Goal: Task Accomplishment & Management: Manage account settings

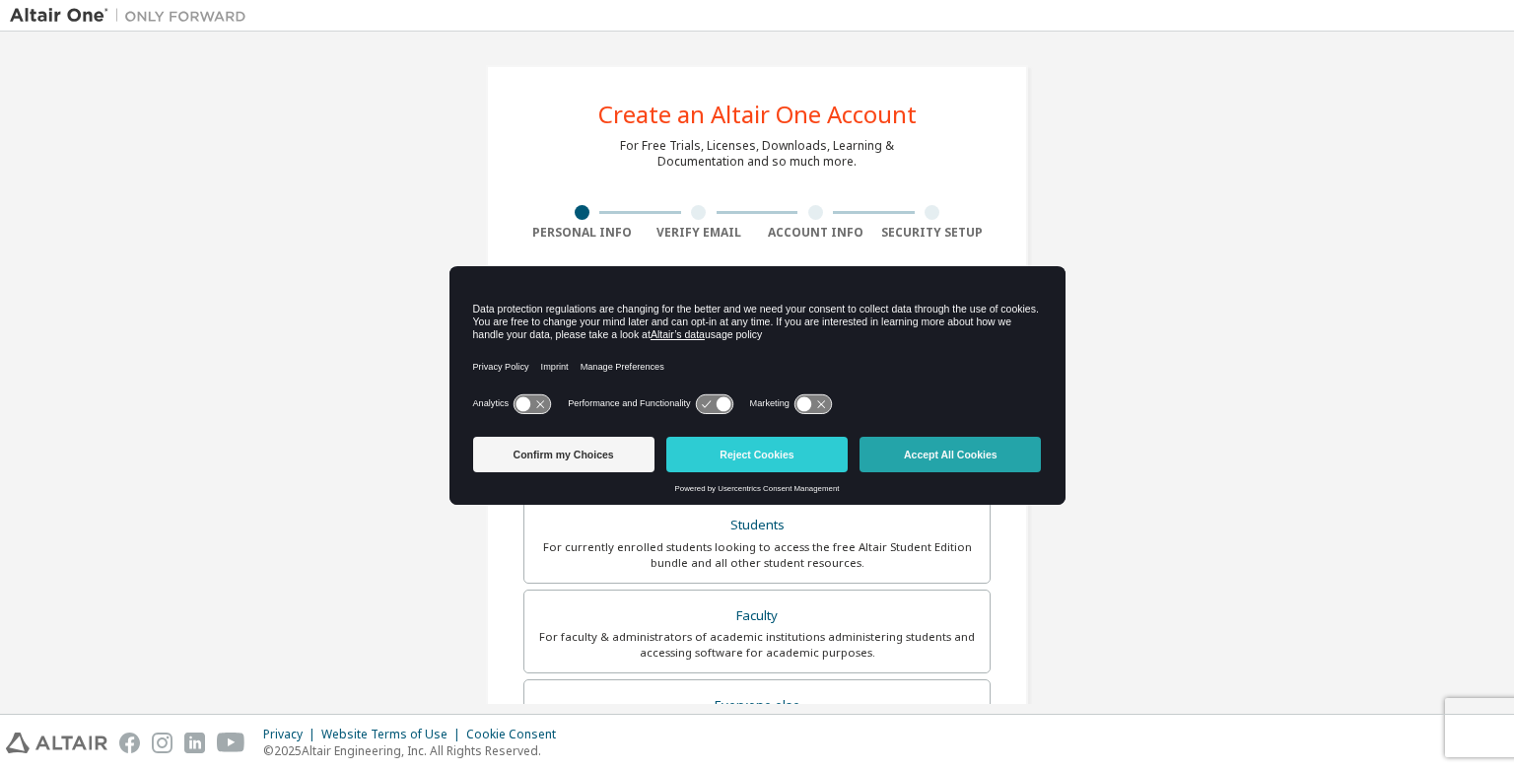
click at [895, 451] on button "Accept All Cookies" at bounding box center [950, 454] width 181 height 35
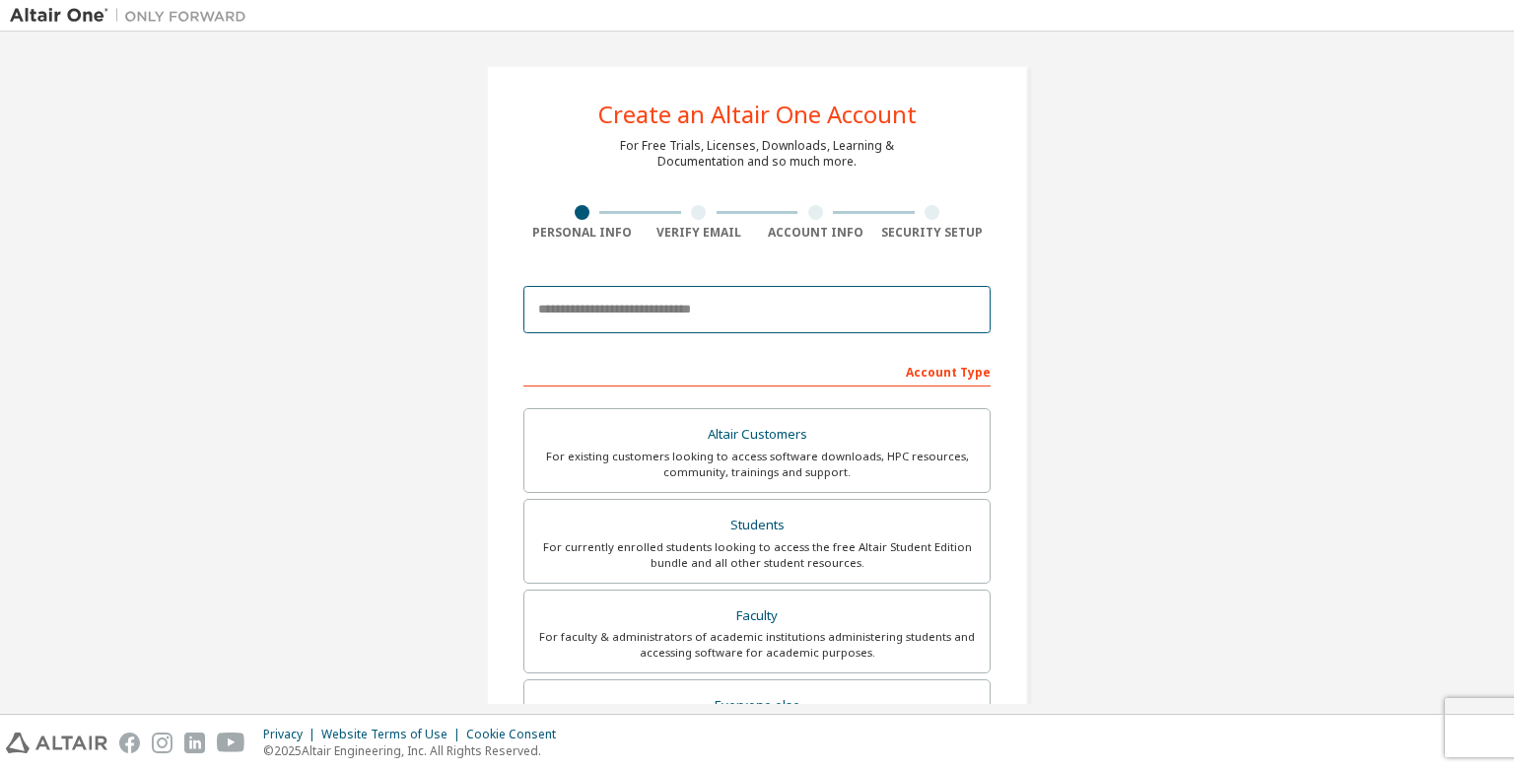
click at [868, 309] on input "email" at bounding box center [757, 309] width 467 height 47
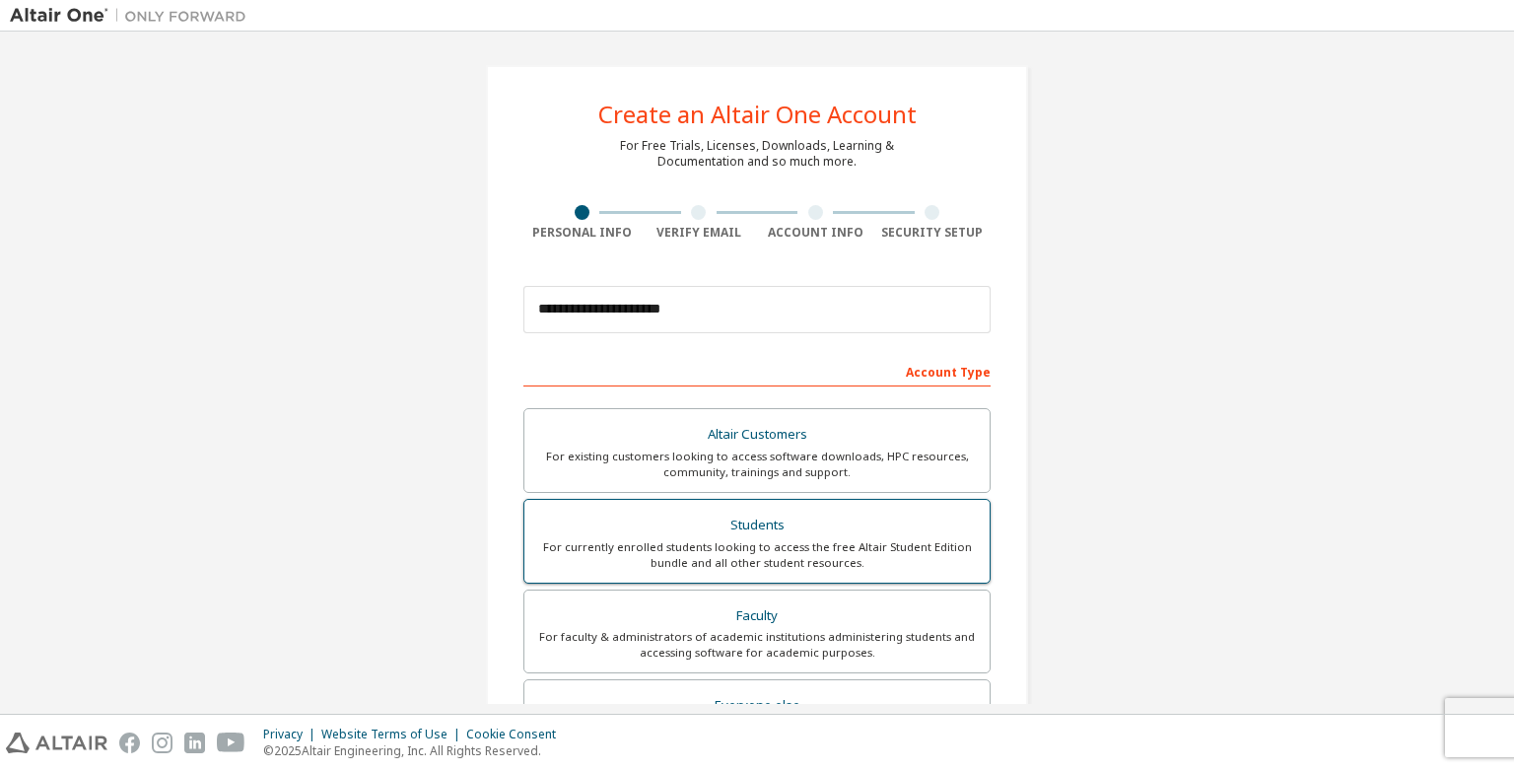
click at [737, 545] on div "For currently enrolled students looking to access the free Altair Student Editi…" at bounding box center [757, 555] width 442 height 32
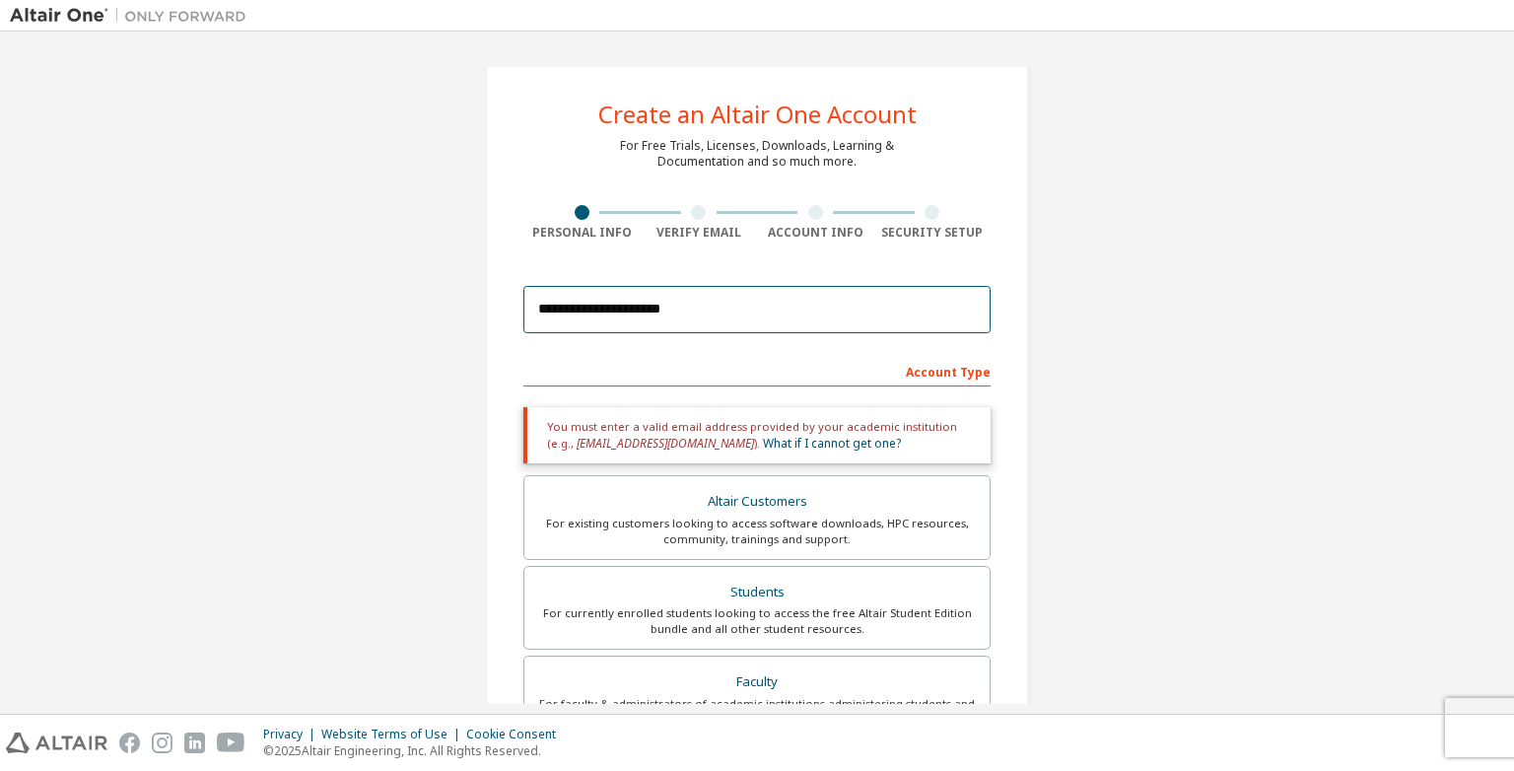
click at [695, 309] on input "**********" at bounding box center [757, 309] width 467 height 47
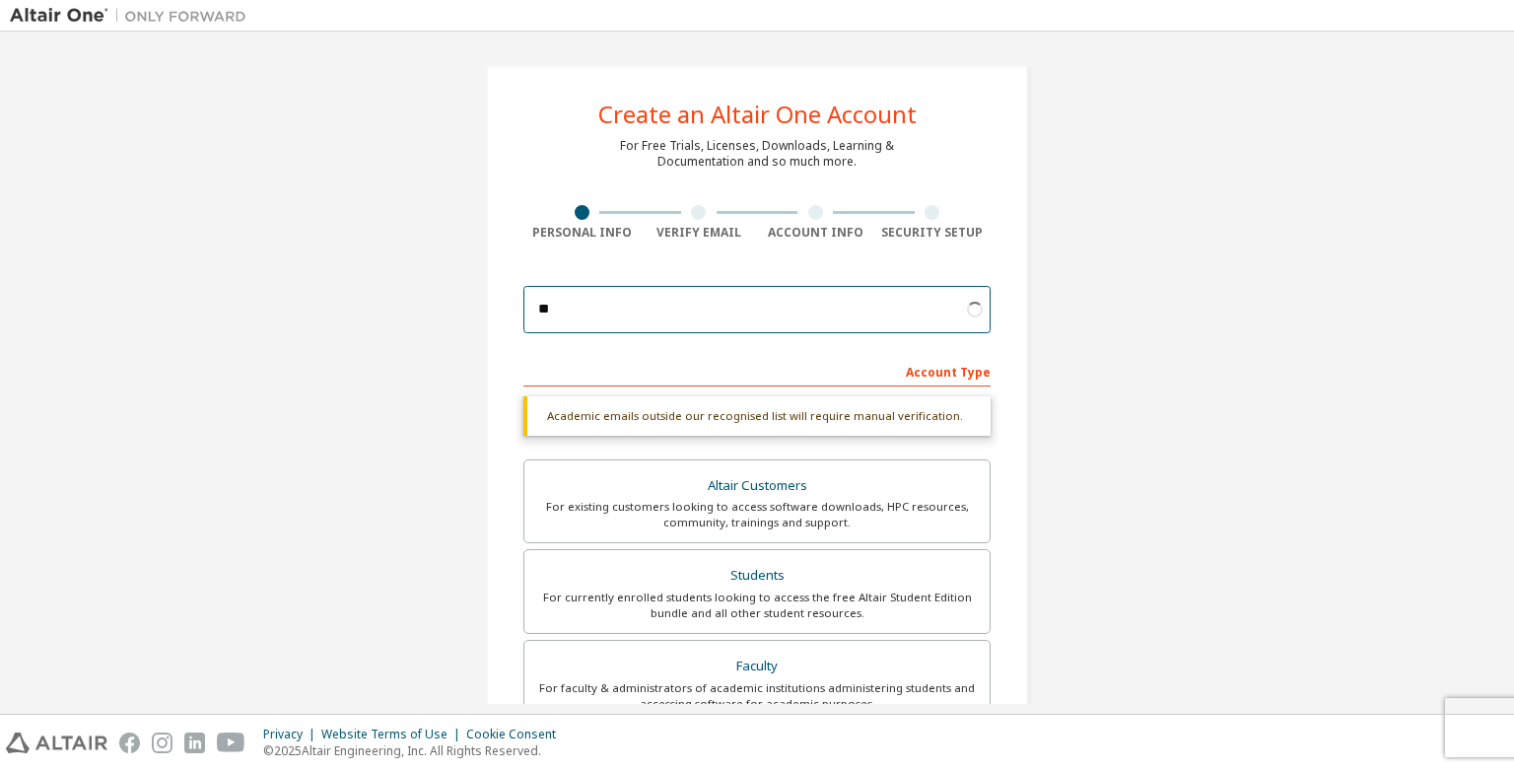
type input "*"
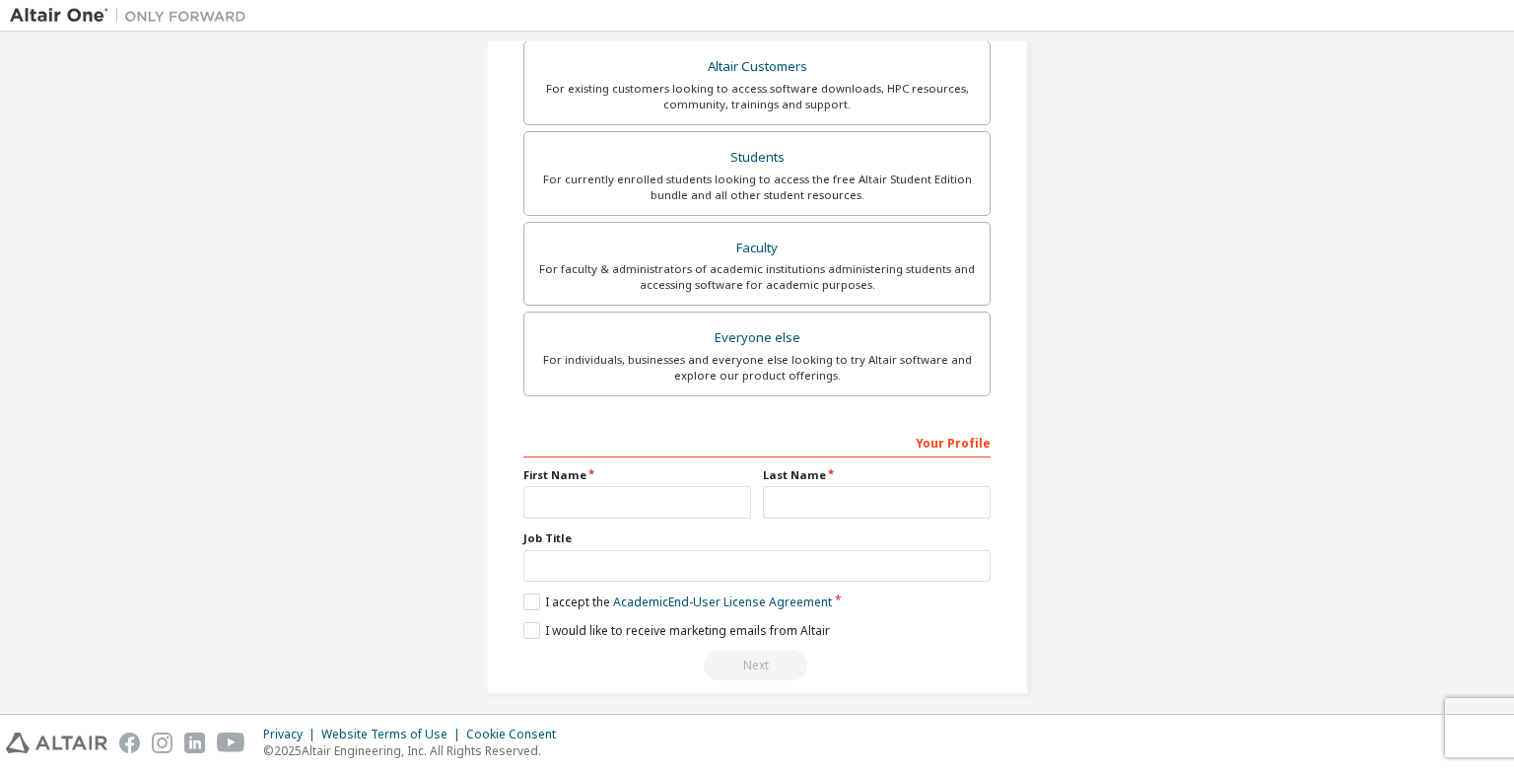
scroll to position [378, 0]
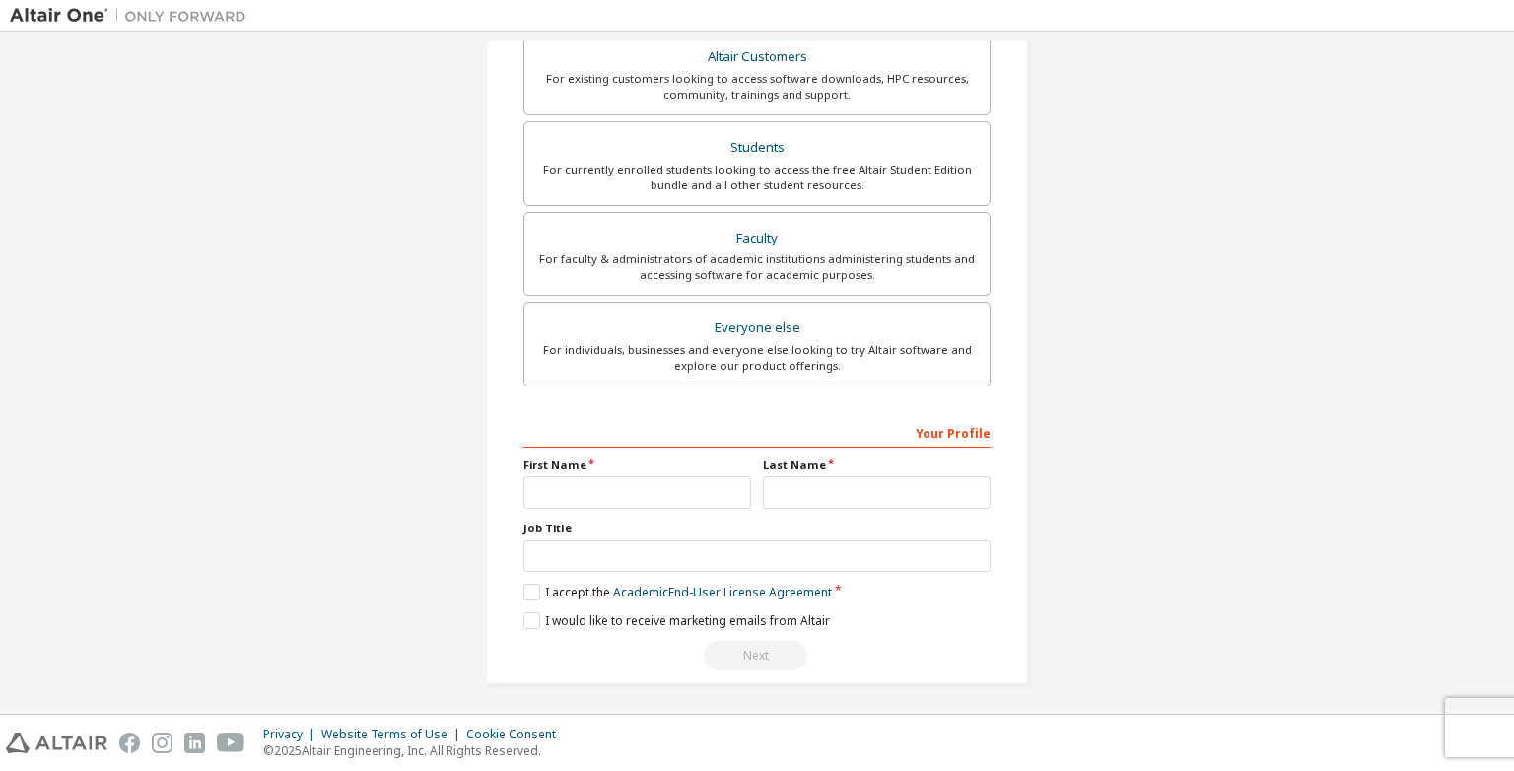
type input "**********"
click at [573, 498] on input "text" at bounding box center [638, 492] width 228 height 33
type input "*********"
type input "****"
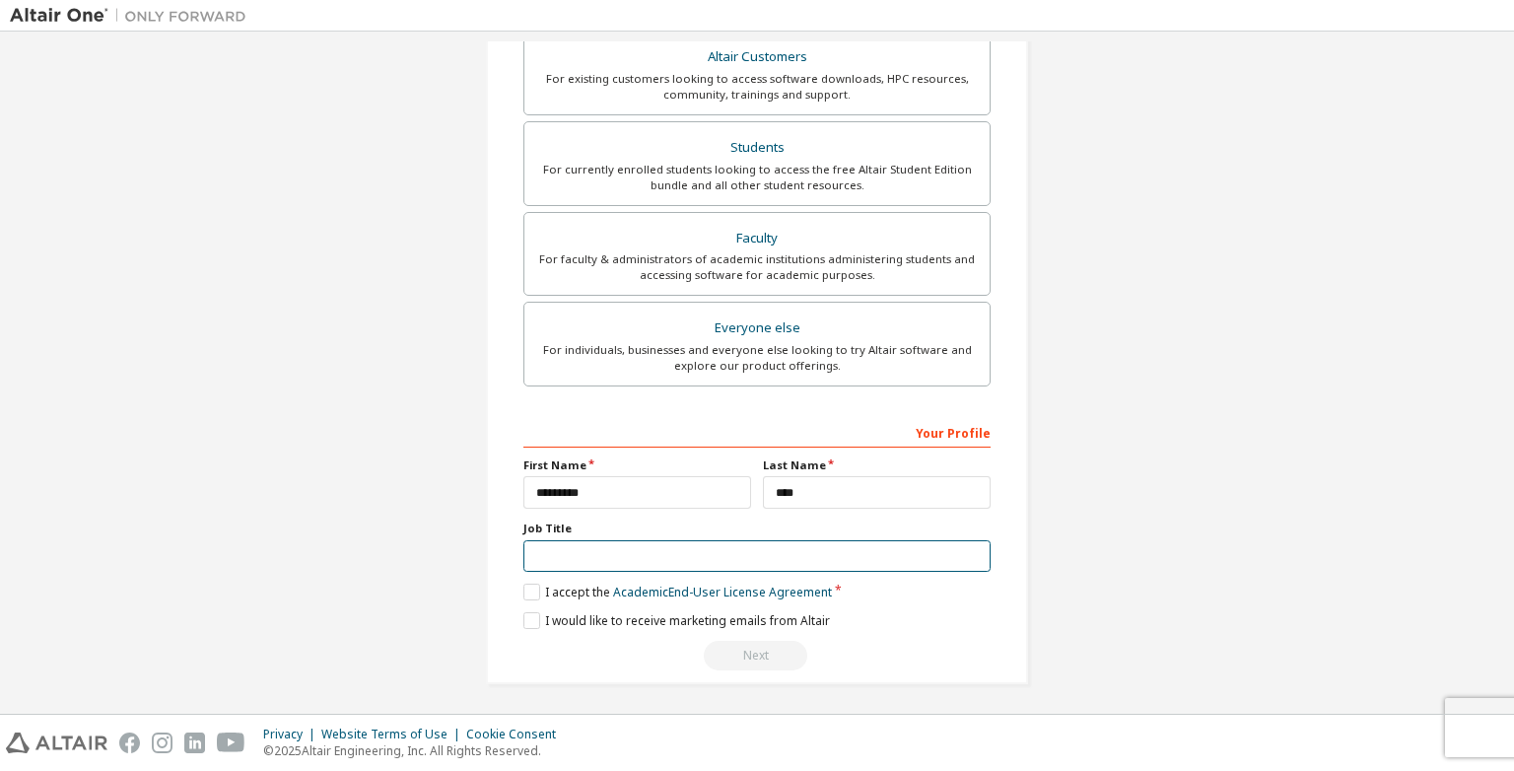
click at [594, 552] on input "text" at bounding box center [757, 556] width 467 height 33
type input "*******"
click at [529, 588] on label "I accept the Academic End-User License Agreement" at bounding box center [678, 592] width 309 height 17
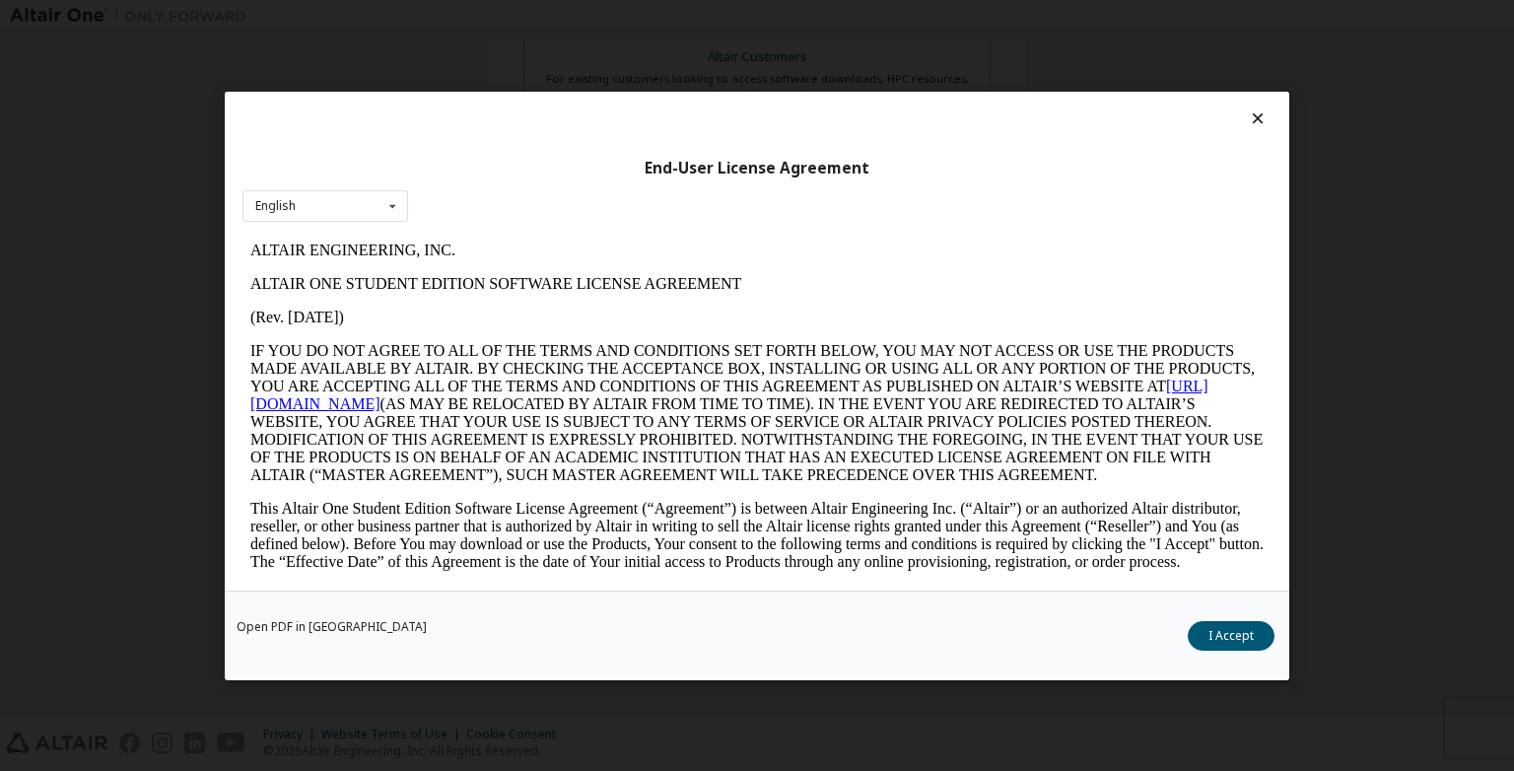
scroll to position [0, 0]
click at [1199, 638] on button "I Accept" at bounding box center [1231, 635] width 87 height 30
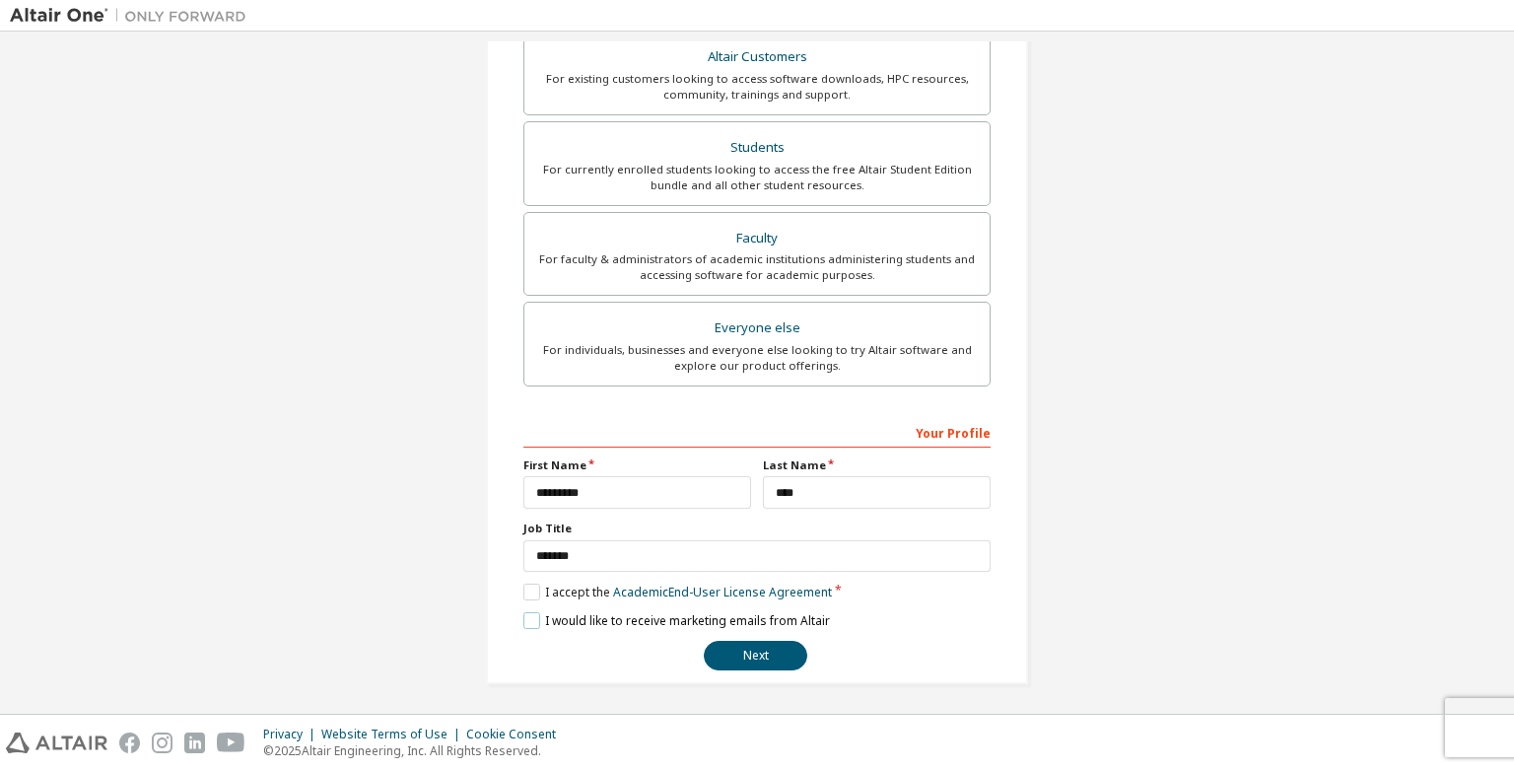
click at [525, 623] on label "I would like to receive marketing emails from Altair" at bounding box center [677, 620] width 307 height 17
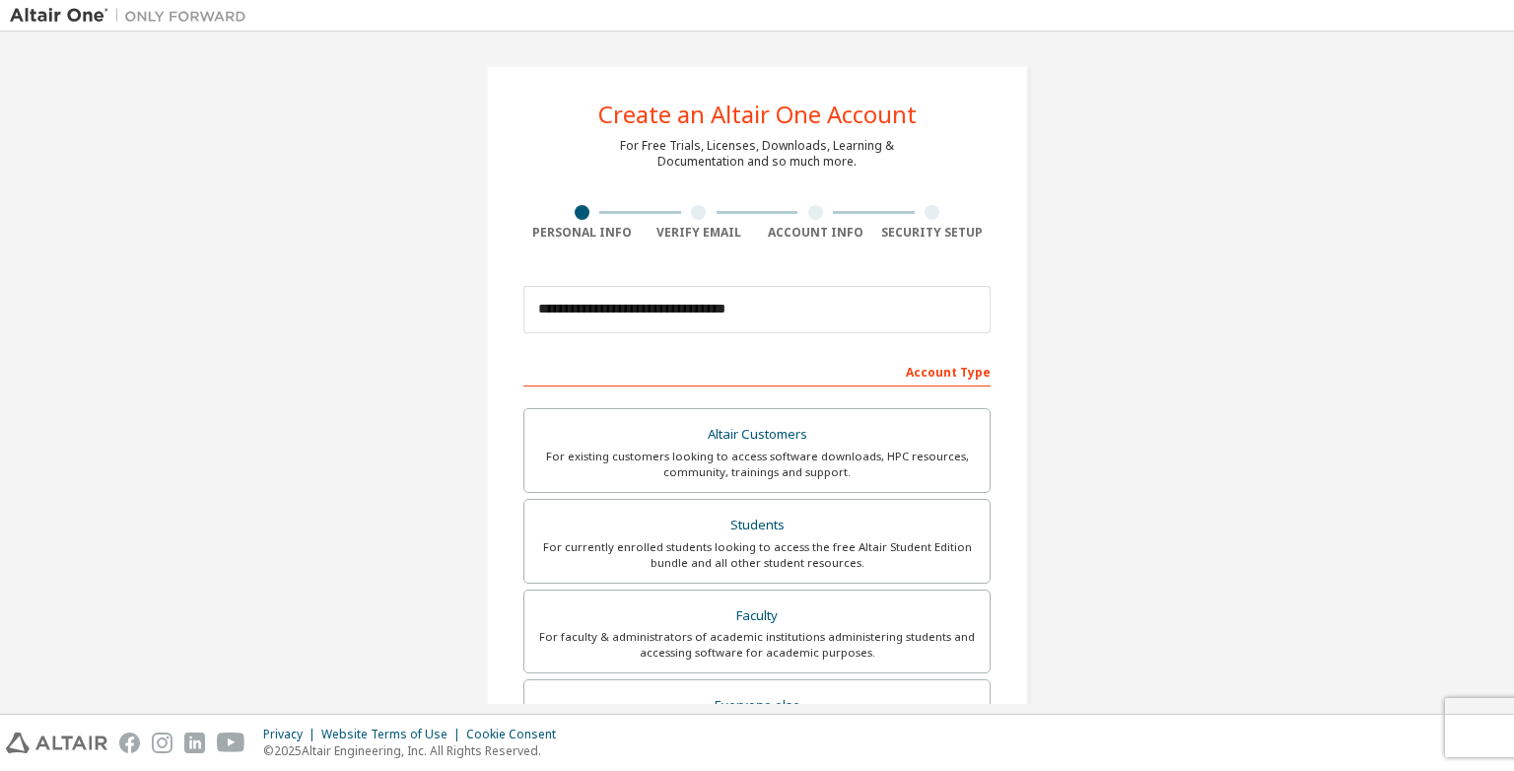
scroll to position [378, 0]
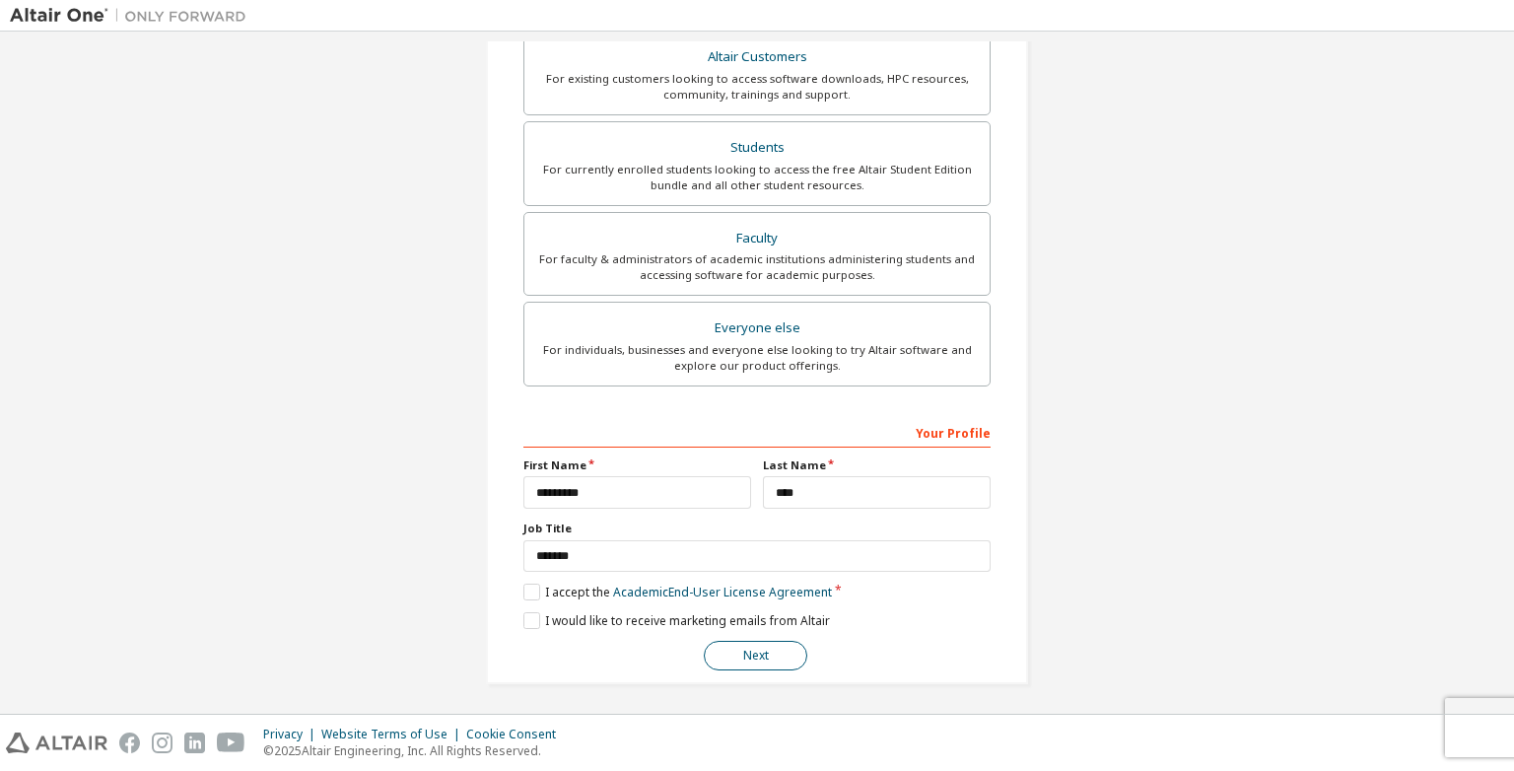
click at [731, 654] on button "Next" at bounding box center [756, 656] width 104 height 30
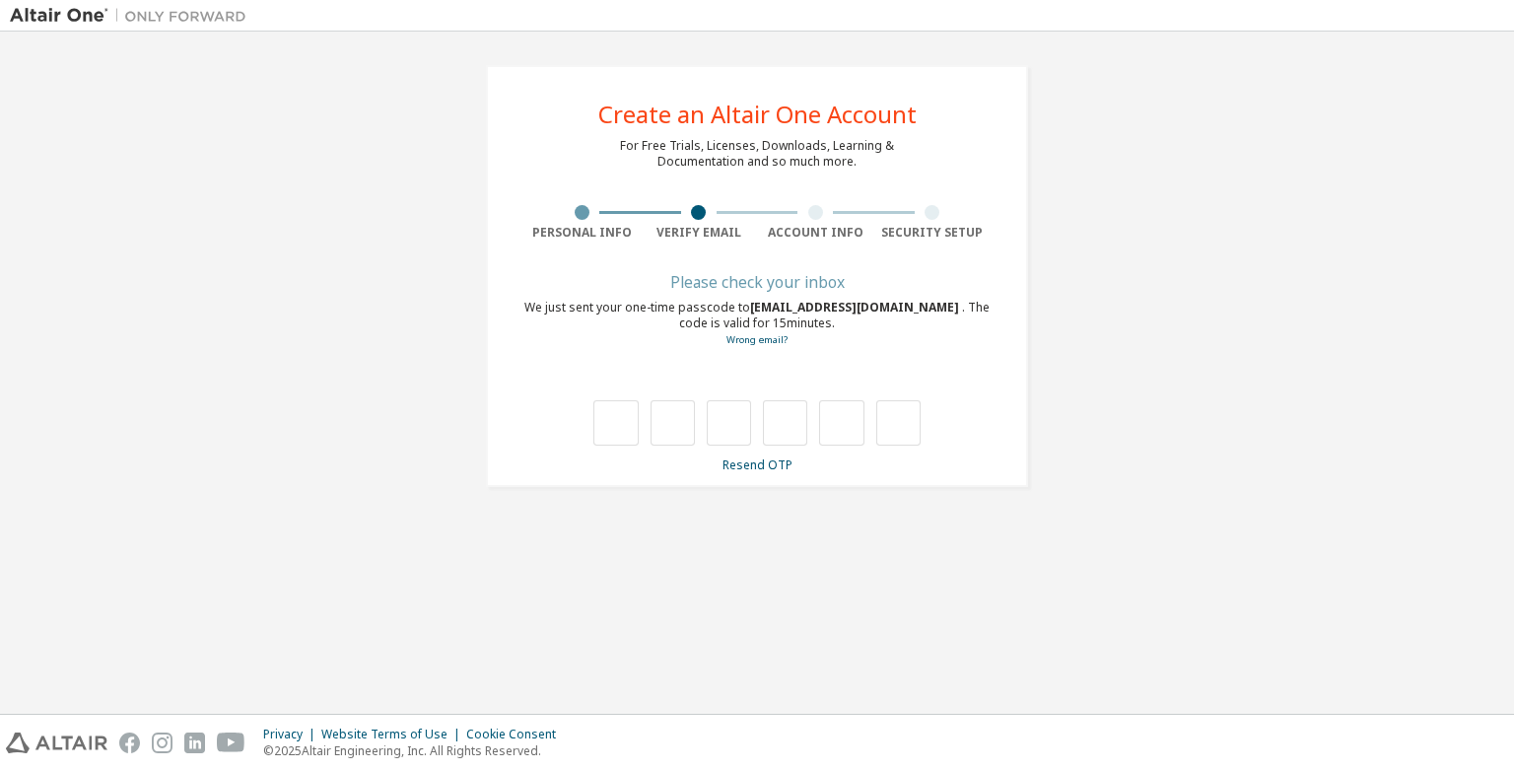
scroll to position [0, 0]
type input "*"
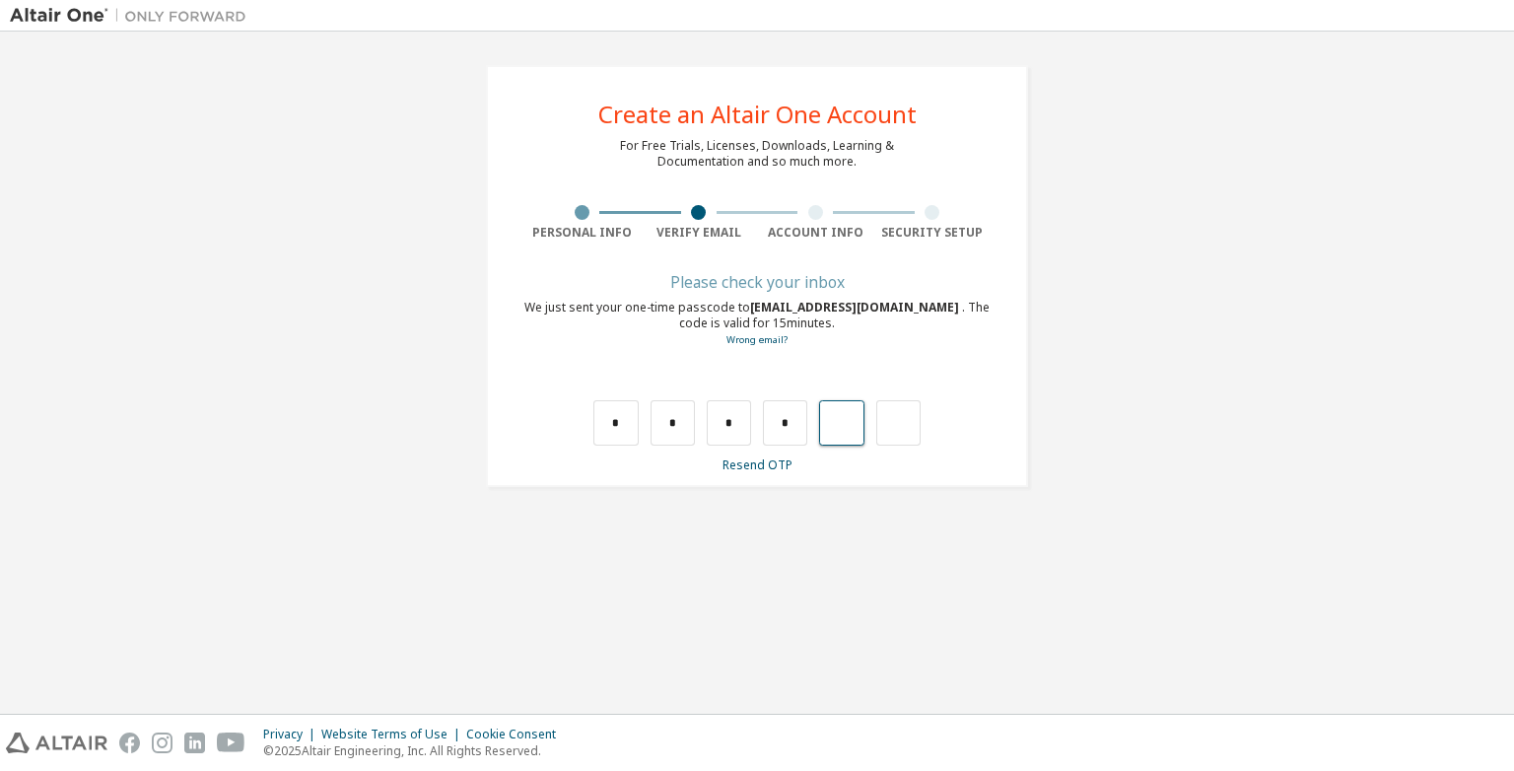
type input "*"
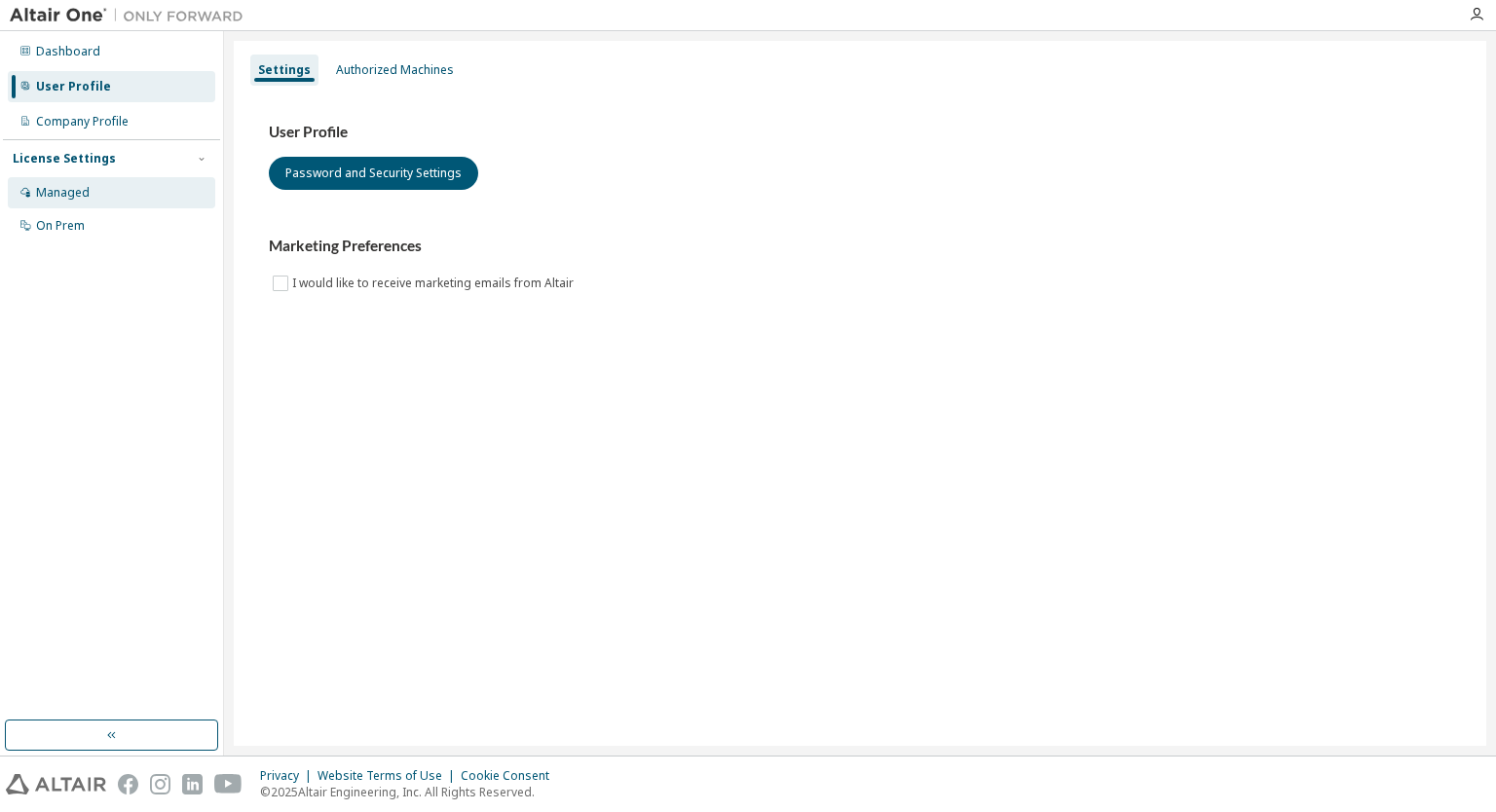
click at [83, 202] on div "Managed" at bounding box center [112, 193] width 208 height 32
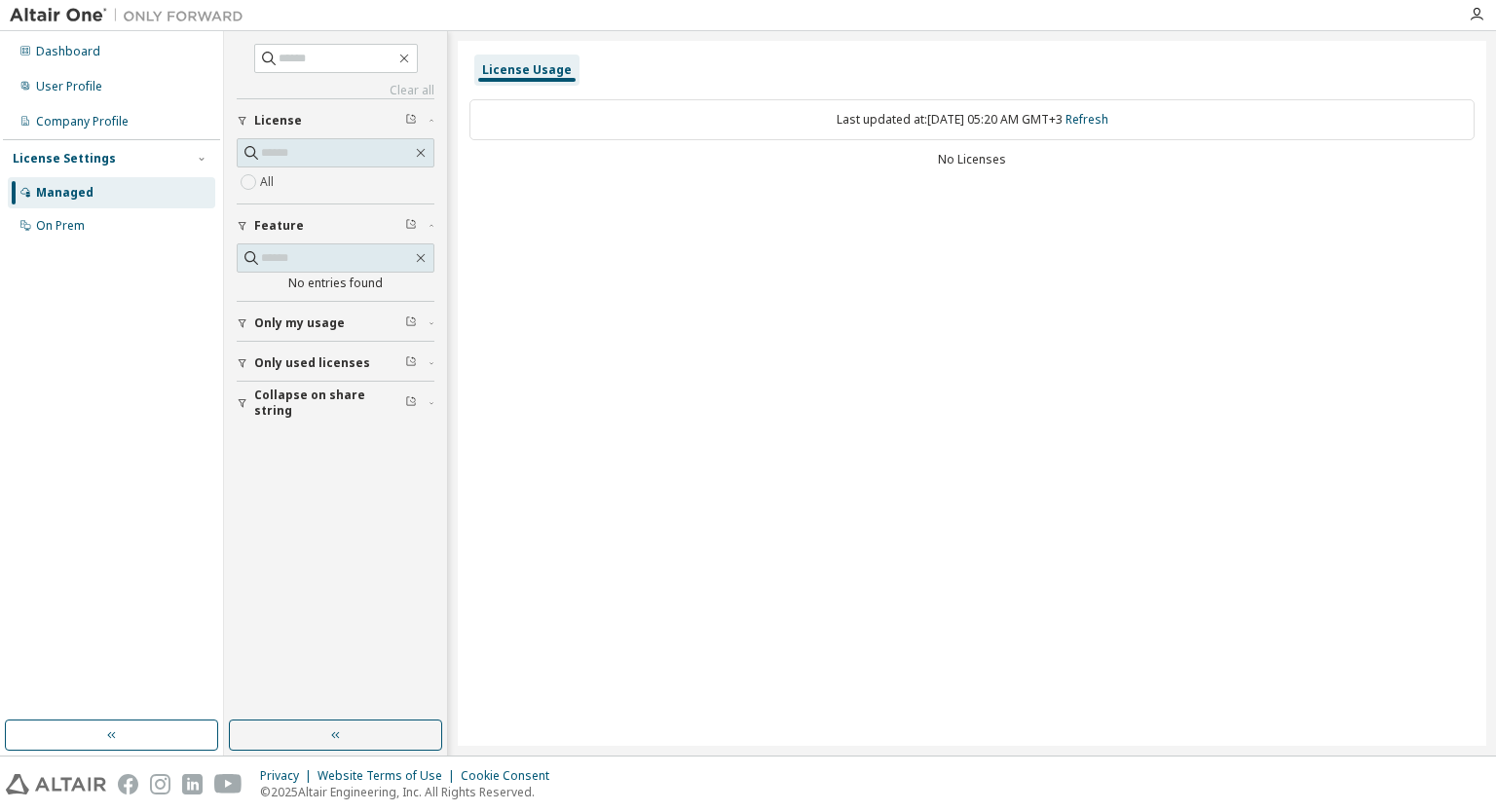
click at [322, 324] on span "Only my usage" at bounding box center [299, 323] width 91 height 16
click at [300, 423] on span "Only used licenses" at bounding box center [311, 420] width 116 height 16
click at [269, 520] on span "Collapse on share string" at bounding box center [329, 517] width 151 height 32
click at [292, 318] on span "Only my usage" at bounding box center [299, 323] width 91 height 16
click at [269, 422] on span "Only used licenses" at bounding box center [311, 420] width 116 height 16
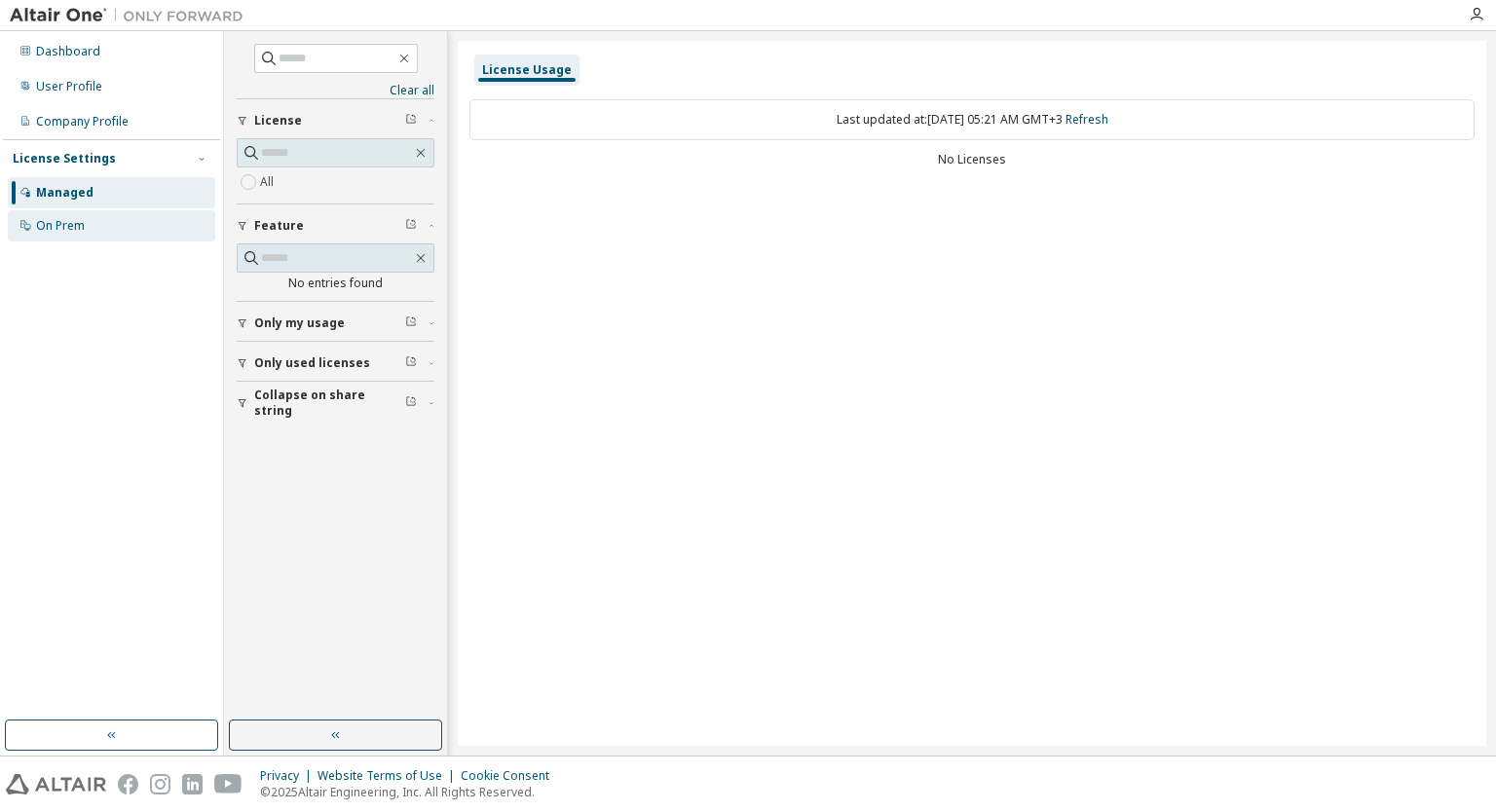
click at [83, 231] on div "On Prem" at bounding box center [59, 226] width 48 height 16
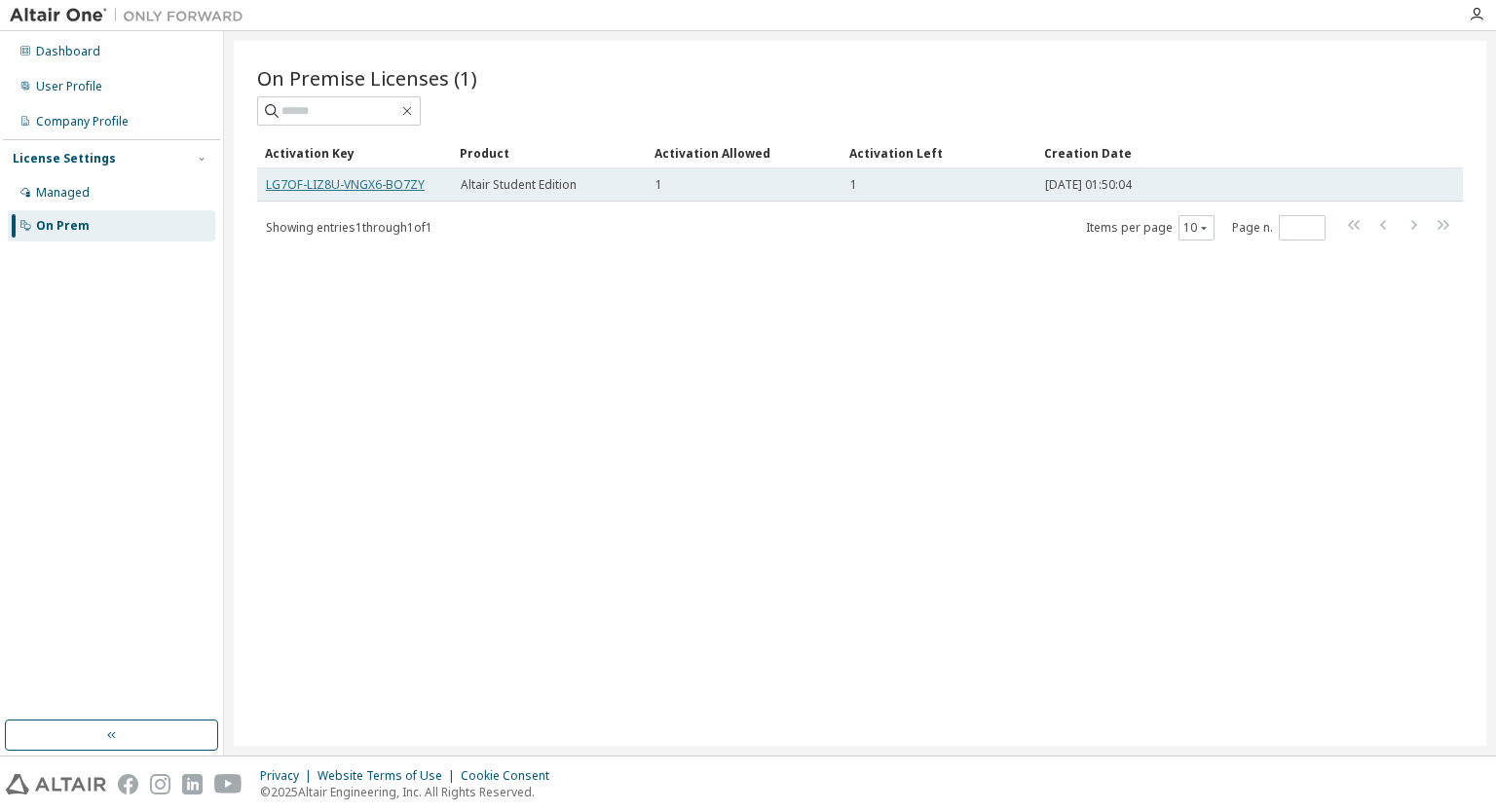
click at [353, 189] on link "LG7OF-LIZ8U-VNGX6-BO7ZY" at bounding box center [345, 184] width 159 height 17
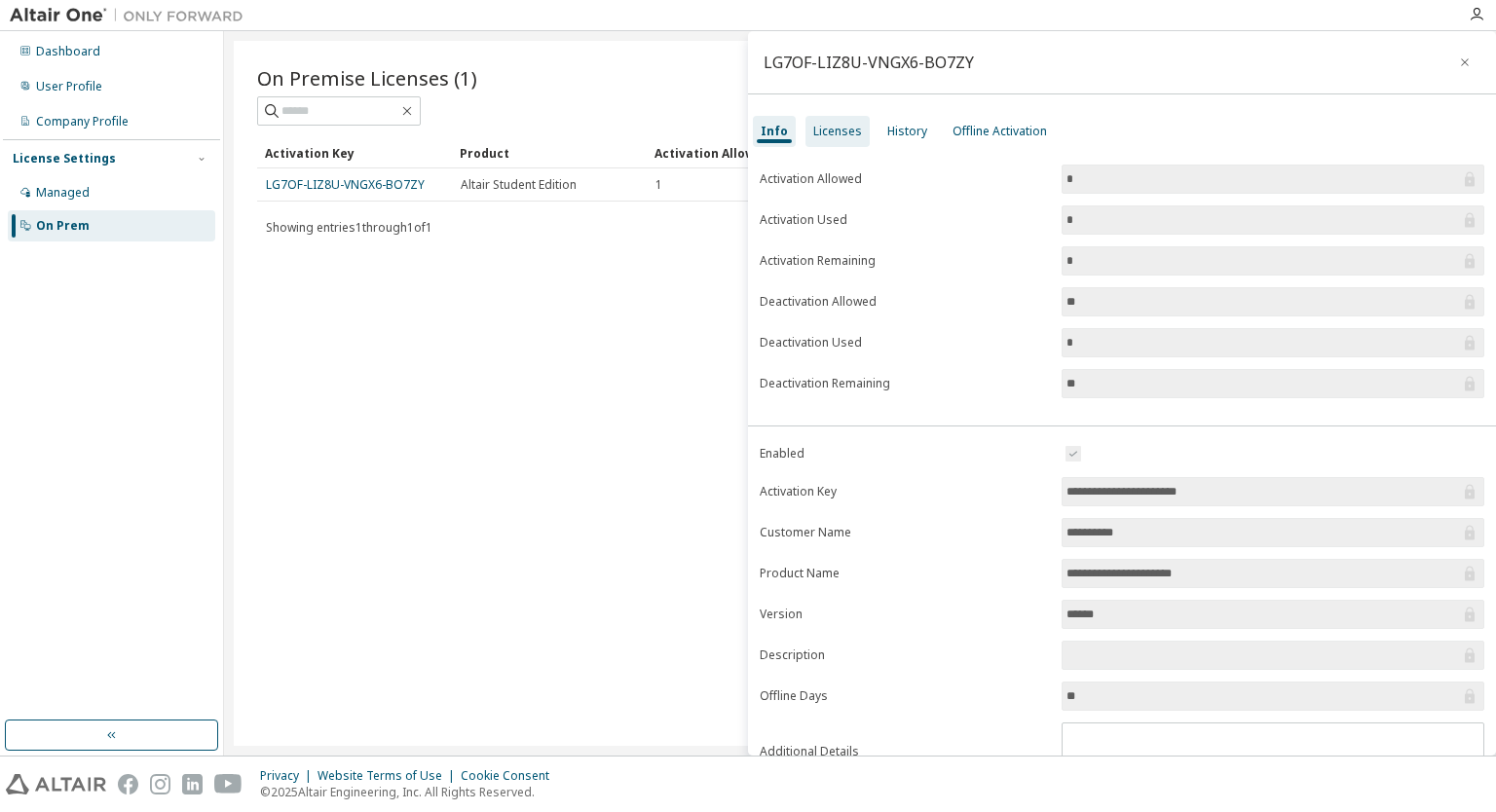
click at [821, 129] on div "Licenses" at bounding box center [837, 131] width 48 height 16
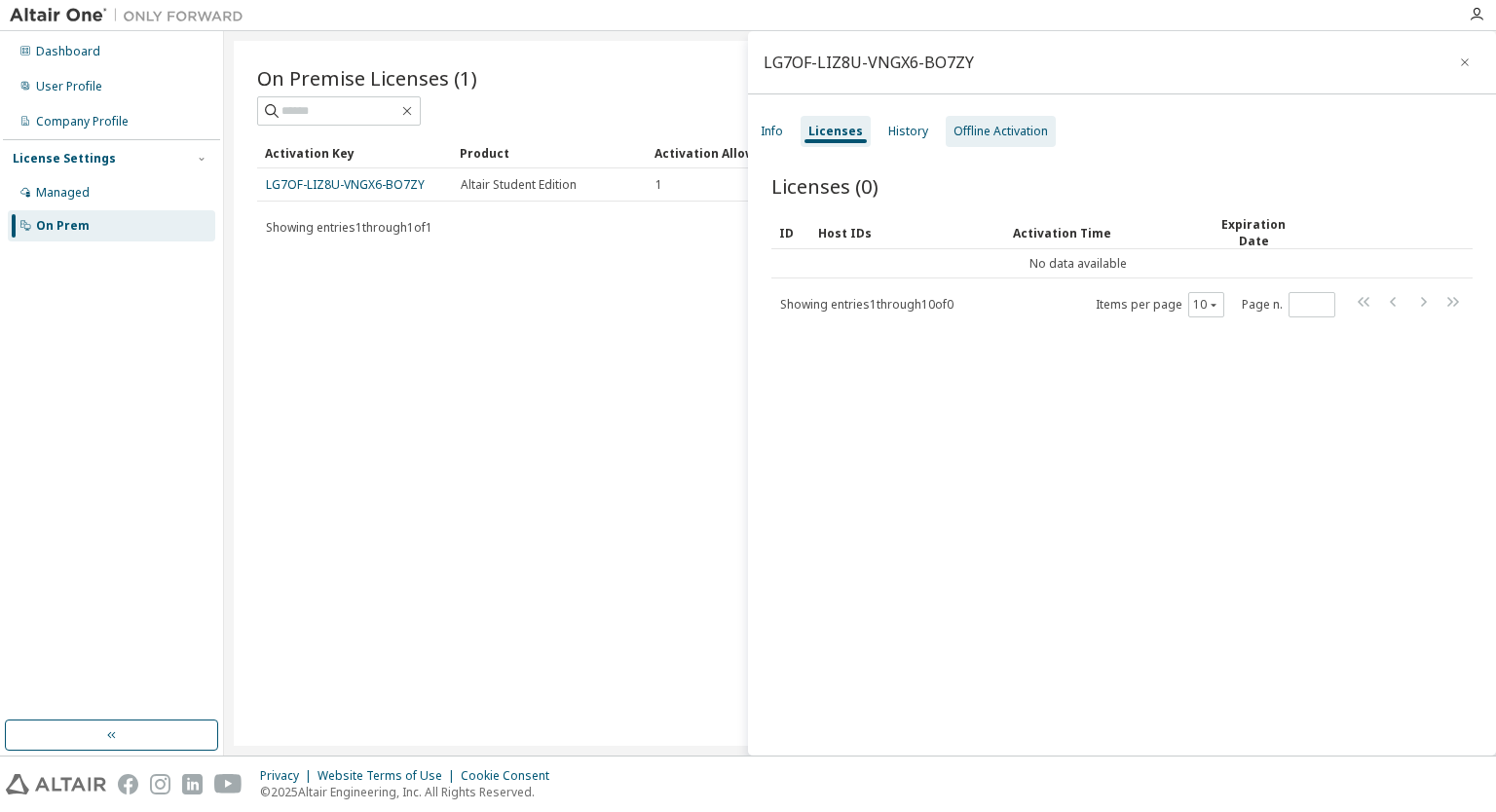
click at [958, 133] on div "Offline Activation" at bounding box center [1001, 131] width 95 height 16
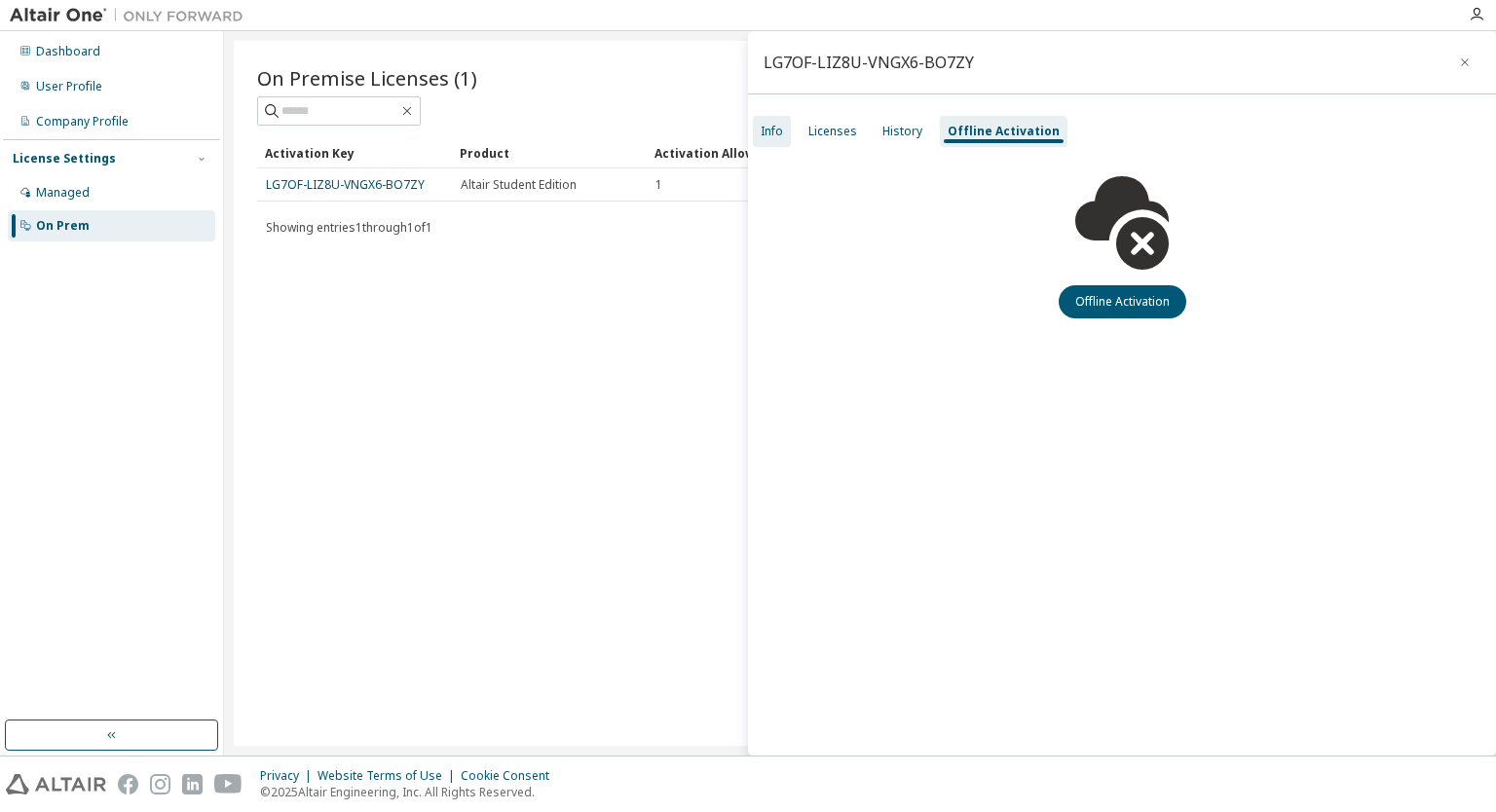
click at [780, 134] on div "Info" at bounding box center [772, 131] width 23 height 16
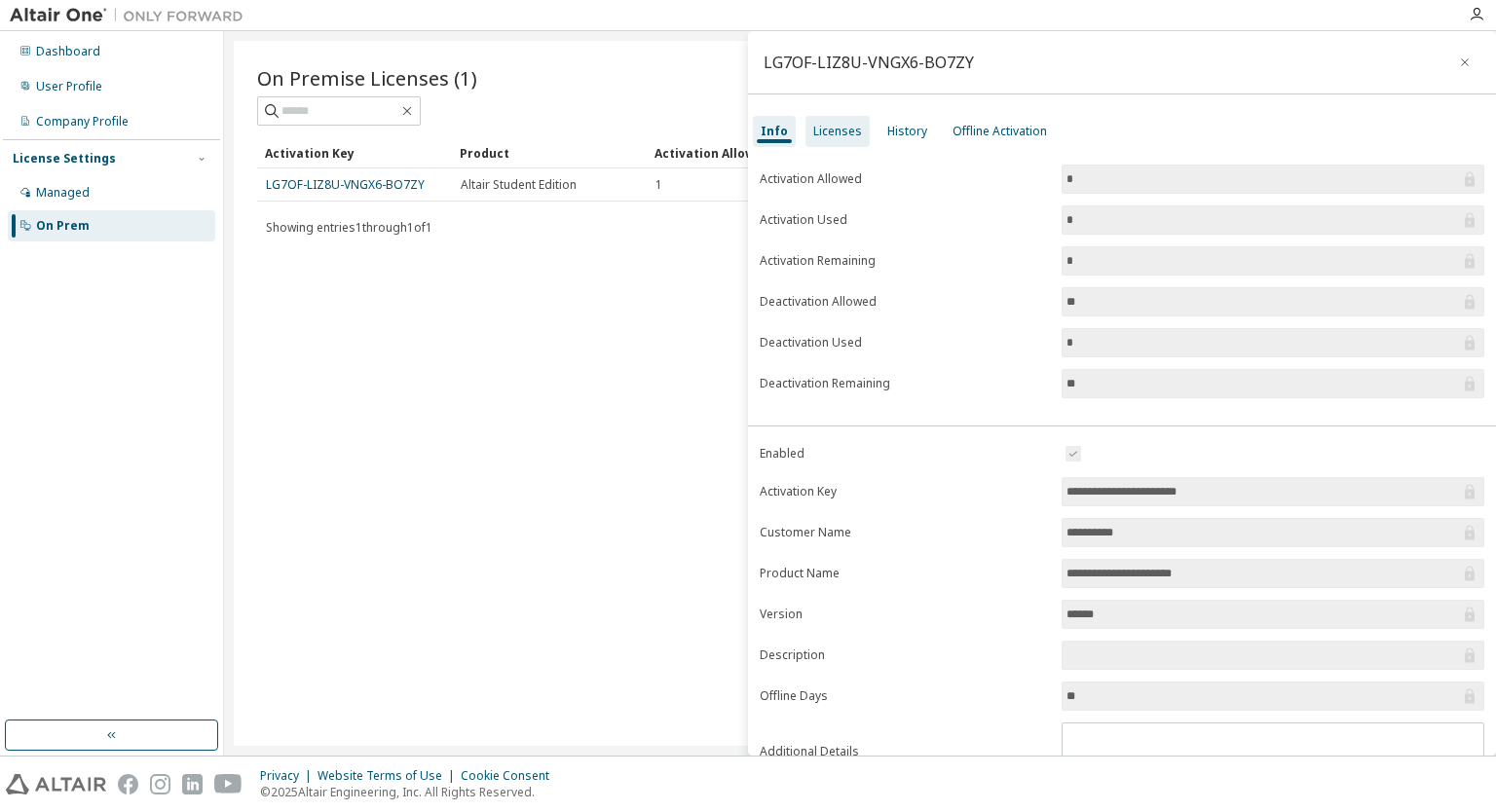
click at [846, 136] on div "Licenses" at bounding box center [837, 131] width 48 height 16
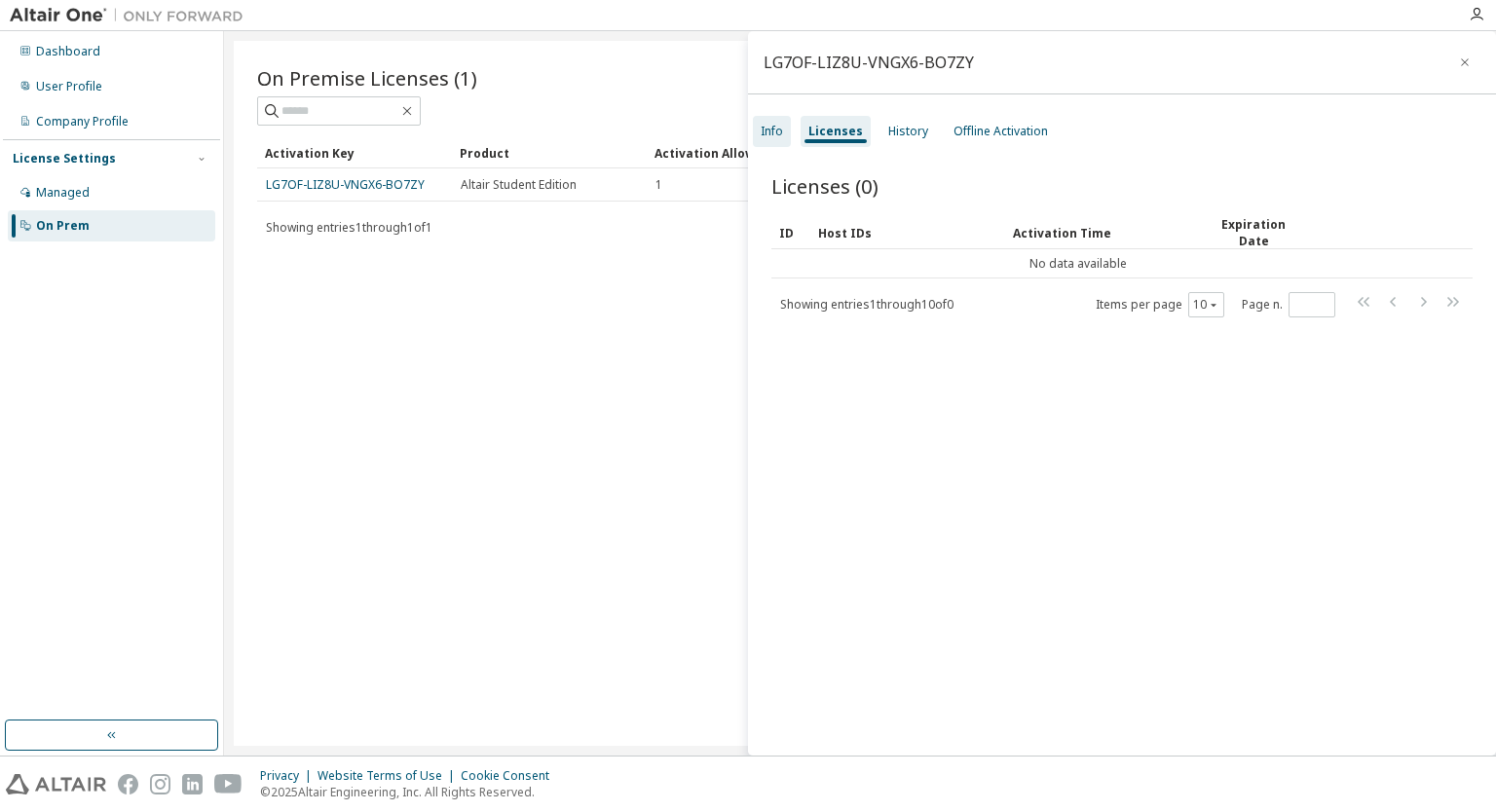
click at [773, 143] on div "Info" at bounding box center [772, 131] width 38 height 32
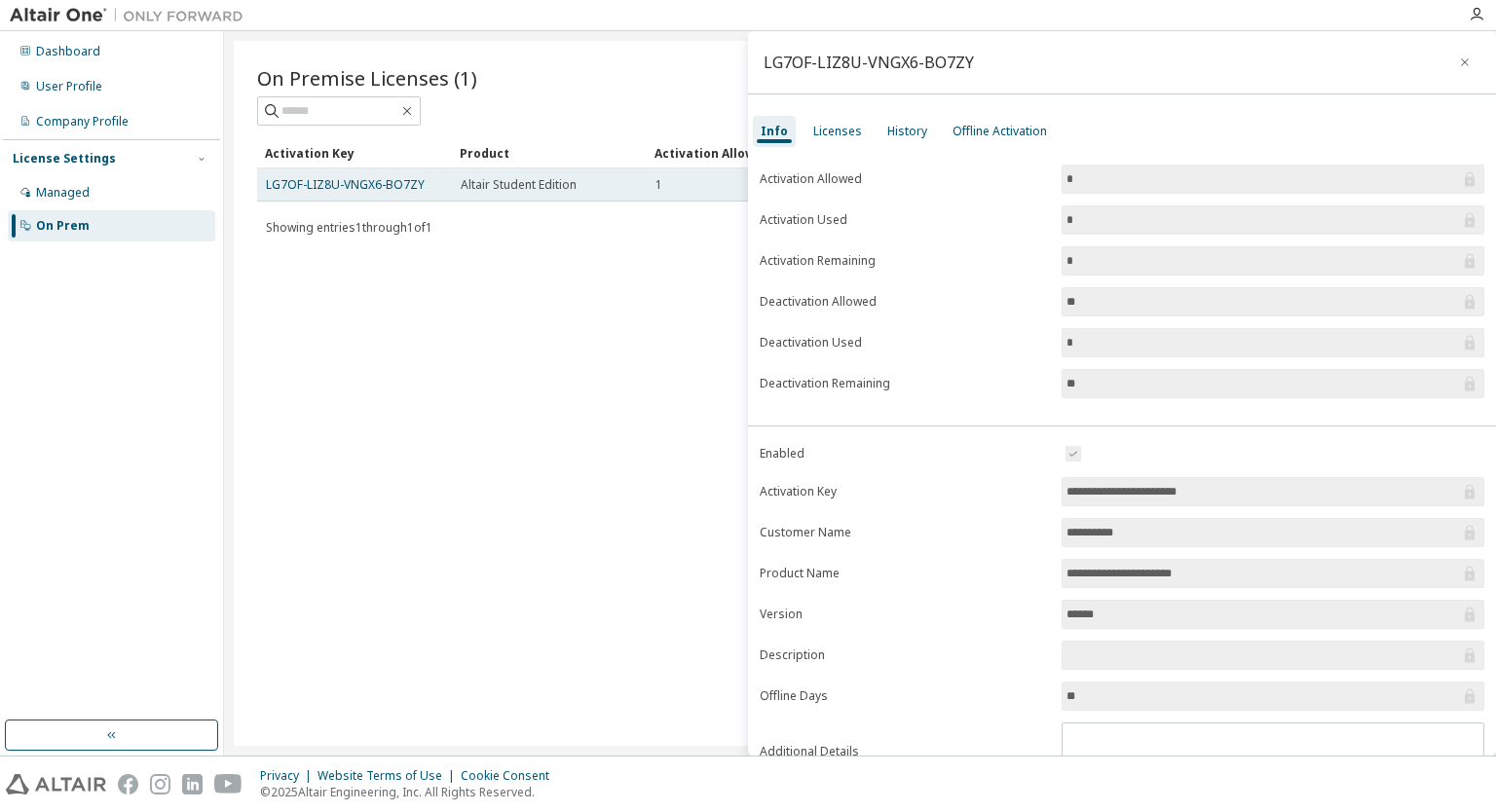
click at [551, 196] on td "Altair Student Edition" at bounding box center [548, 186] width 195 height 34
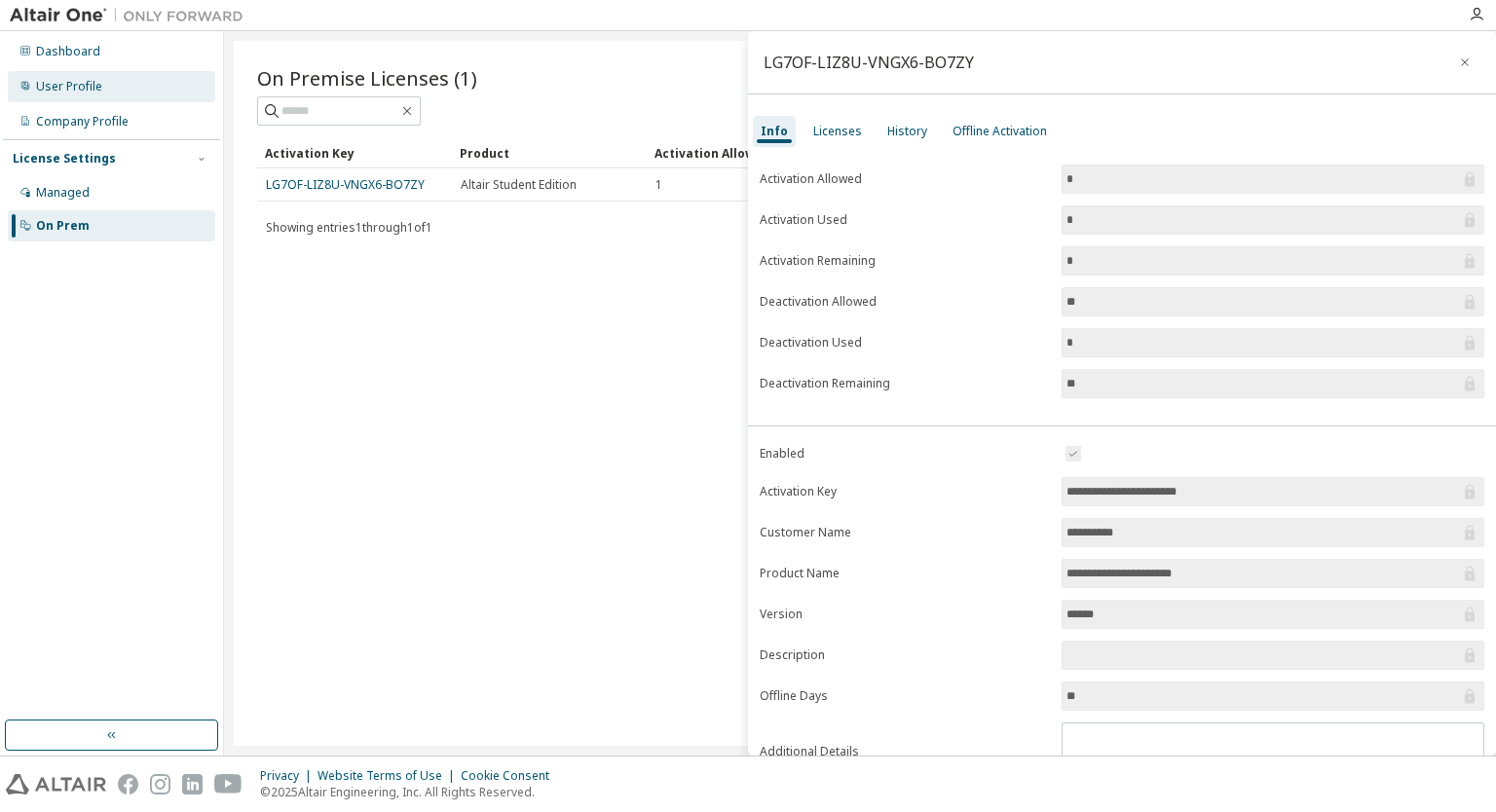
click at [84, 87] on div "User Profile" at bounding box center [68, 87] width 66 height 16
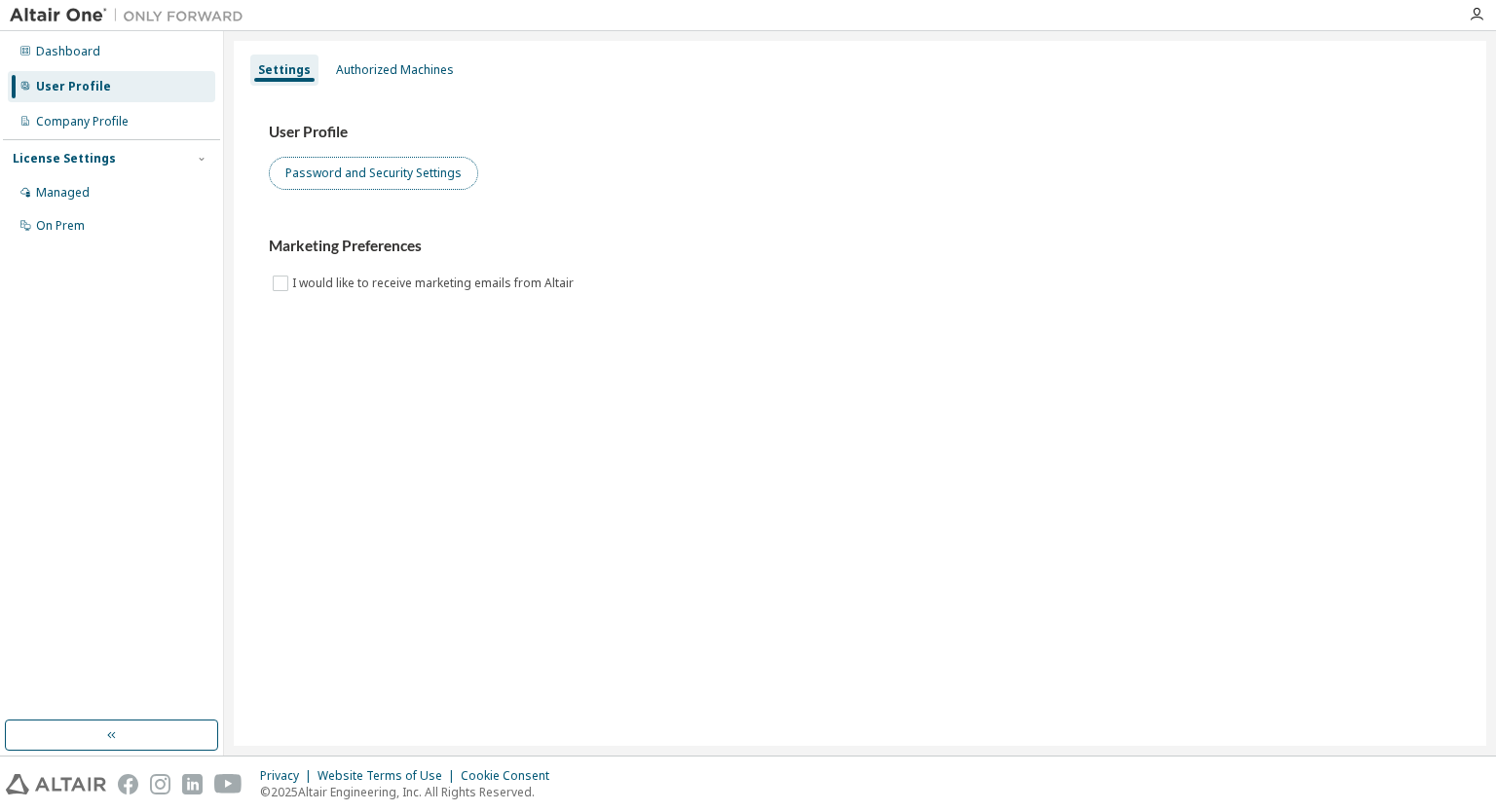
click at [367, 173] on button "Password and Security Settings" at bounding box center [374, 174] width 209 height 34
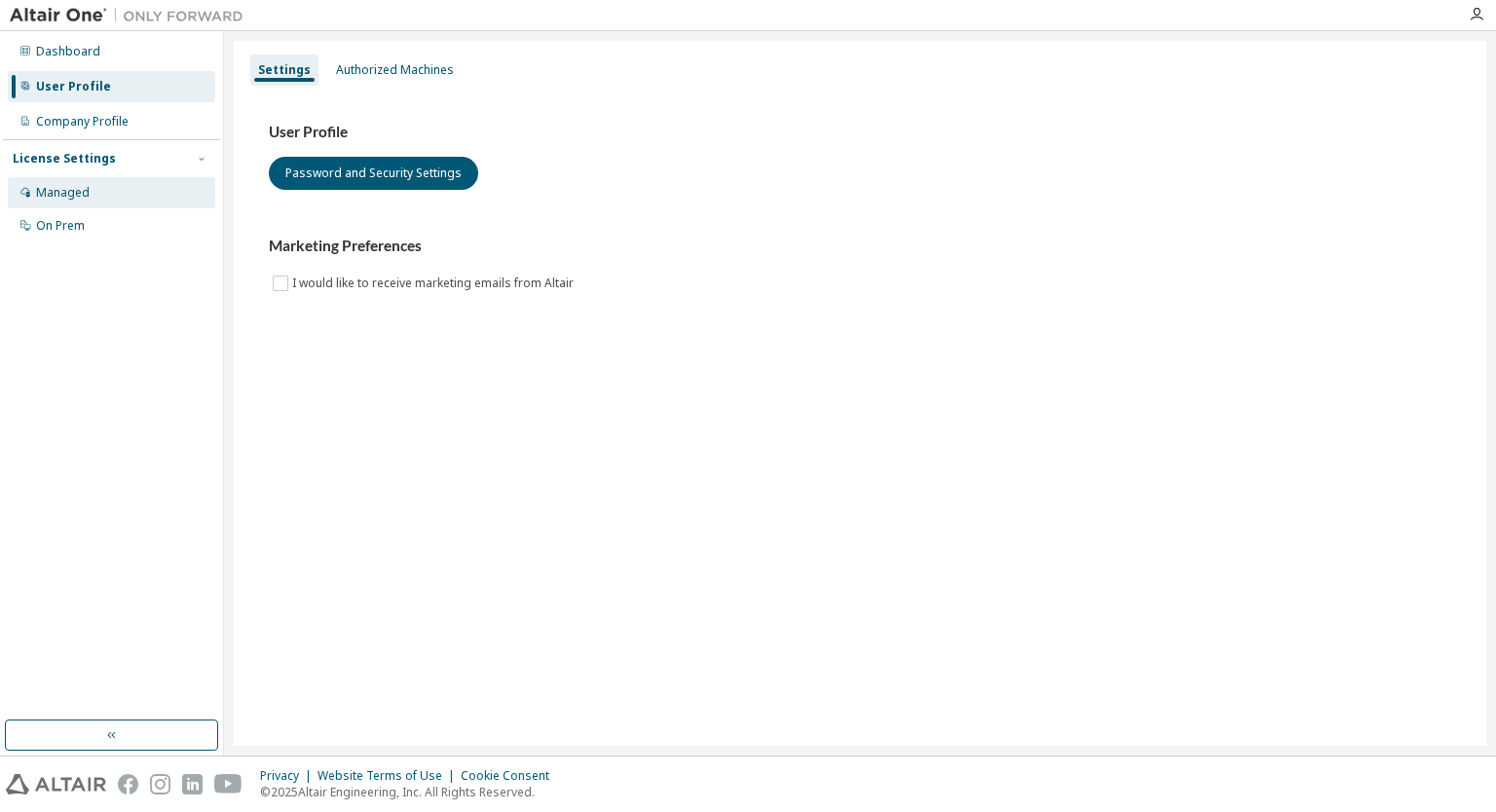
click at [72, 192] on div "Managed" at bounding box center [62, 193] width 53 height 16
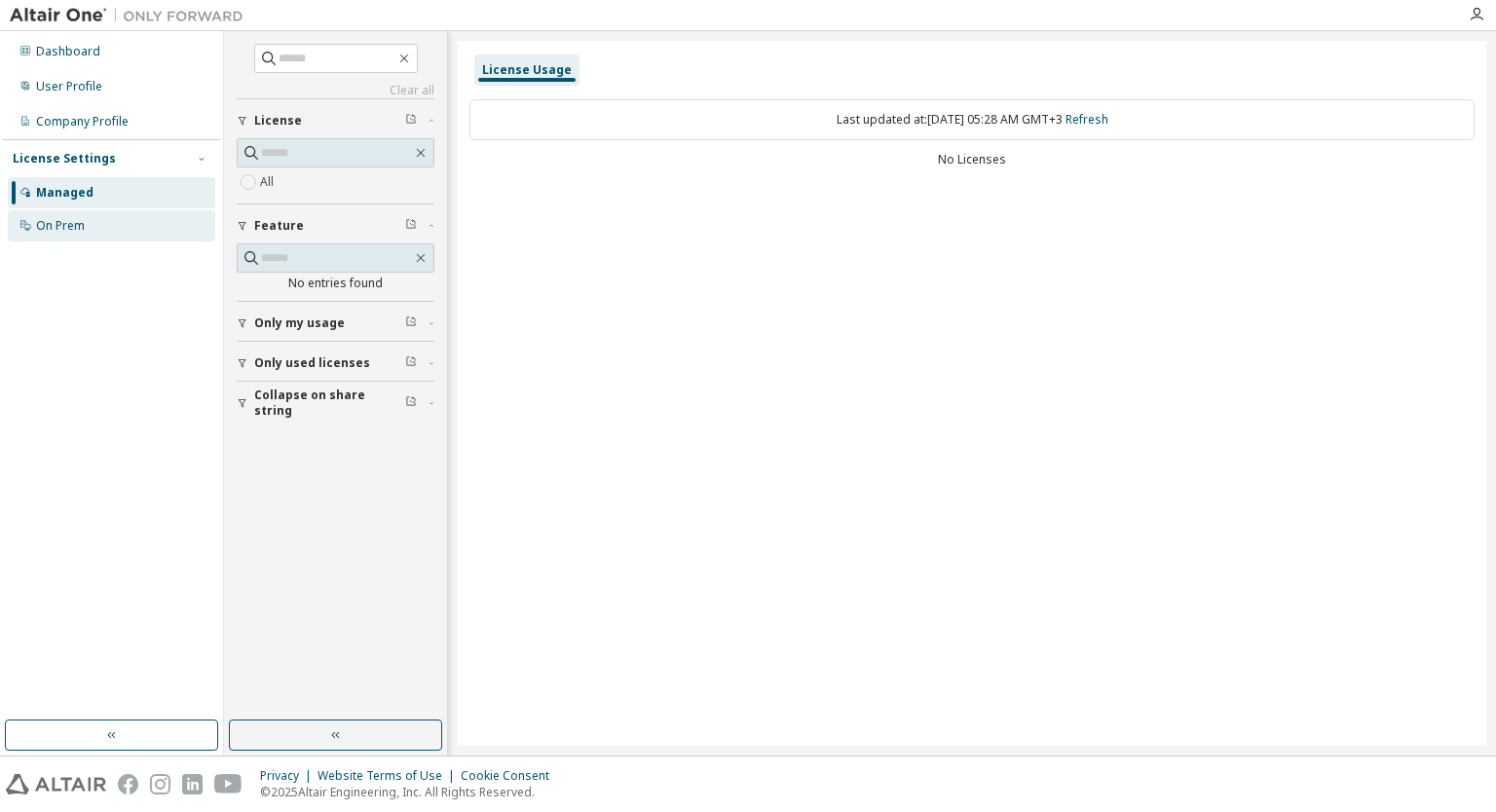
click at [67, 230] on div "On Prem" at bounding box center [59, 226] width 48 height 16
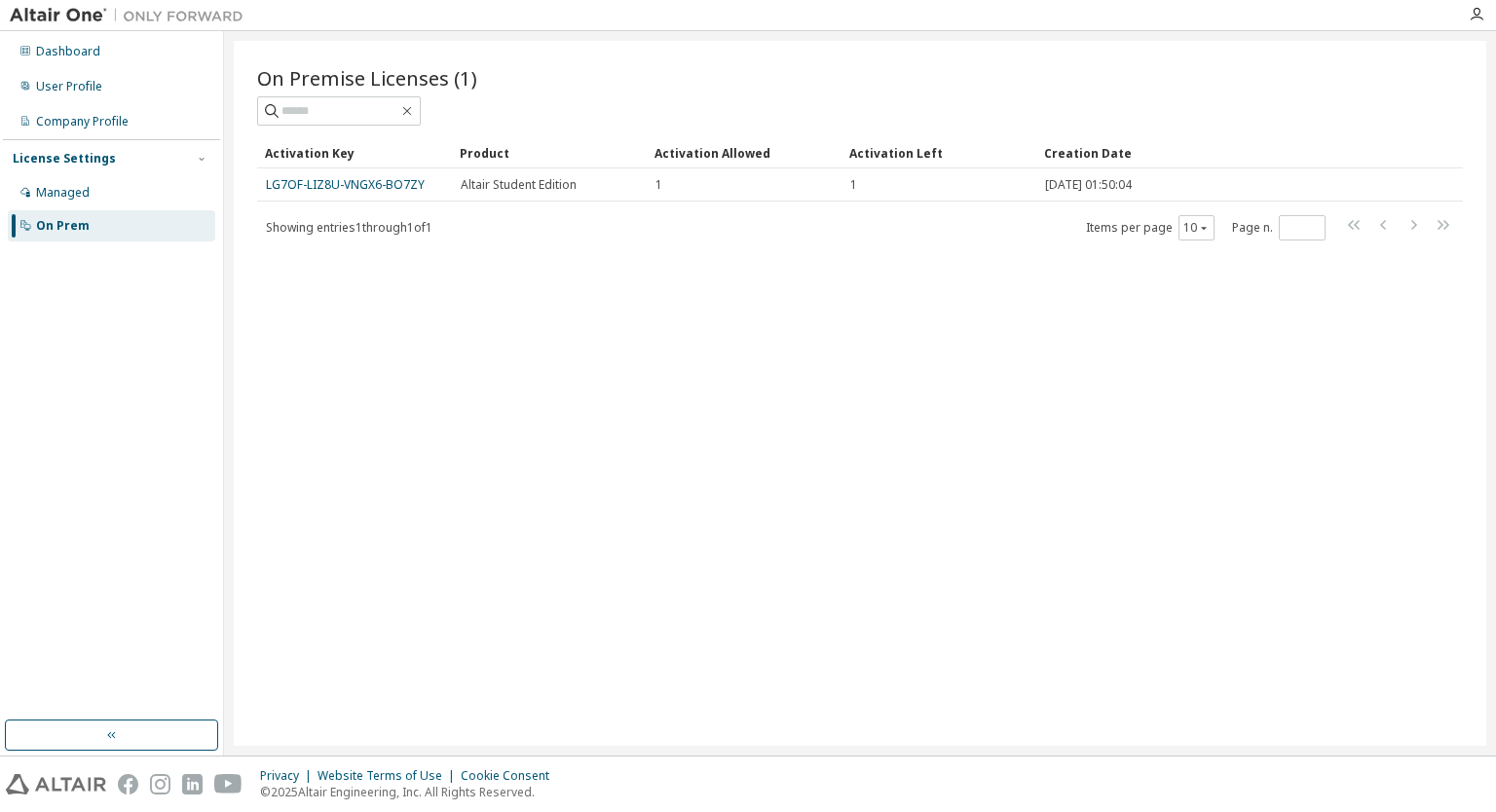
click at [437, 188] on div "LG7OF-LIZ8U-VNGX6-BO7ZY" at bounding box center [354, 185] width 177 height 16
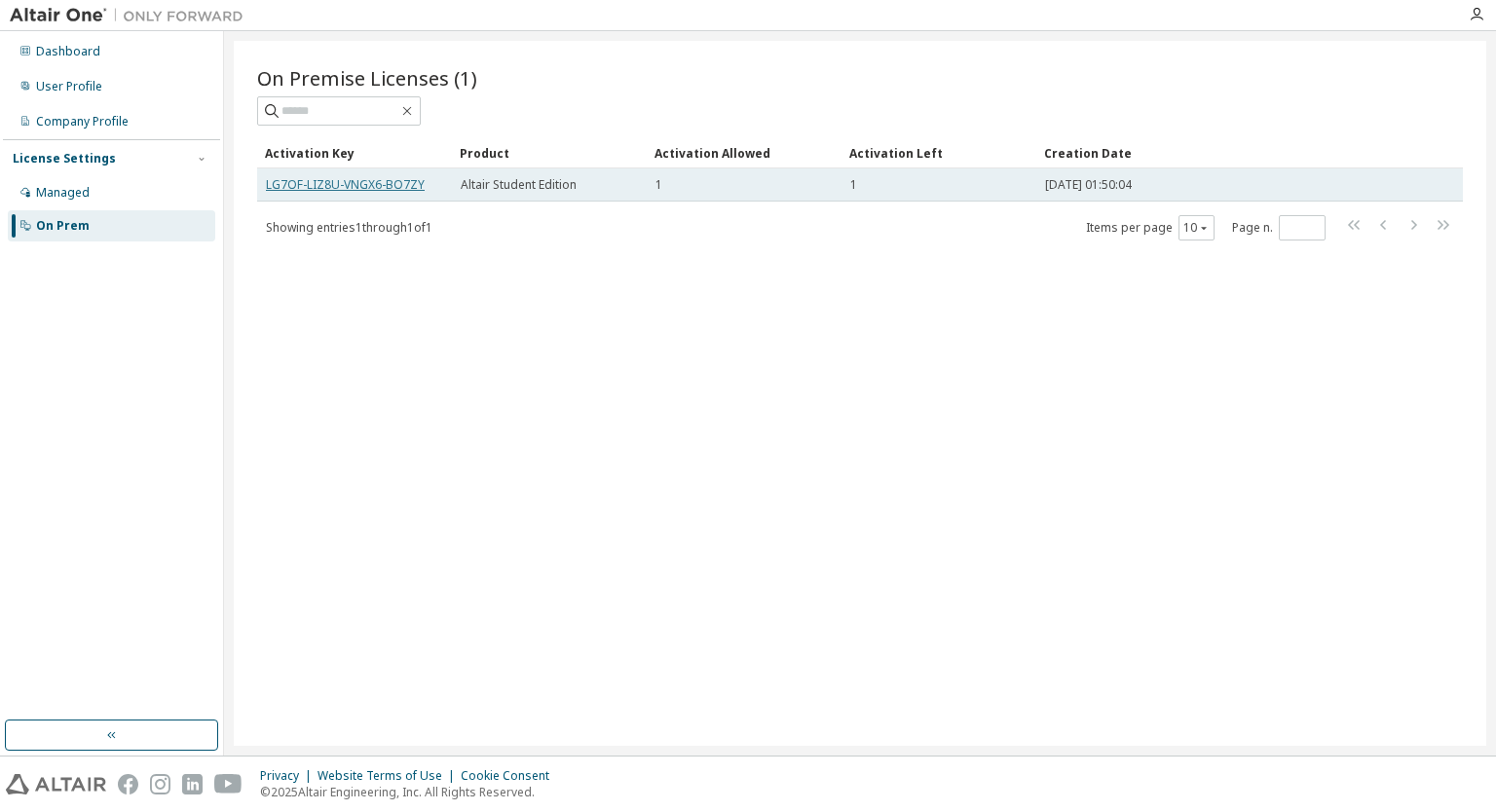
click at [393, 182] on link "LG7OF-LIZ8U-VNGX6-BO7ZY" at bounding box center [345, 184] width 159 height 17
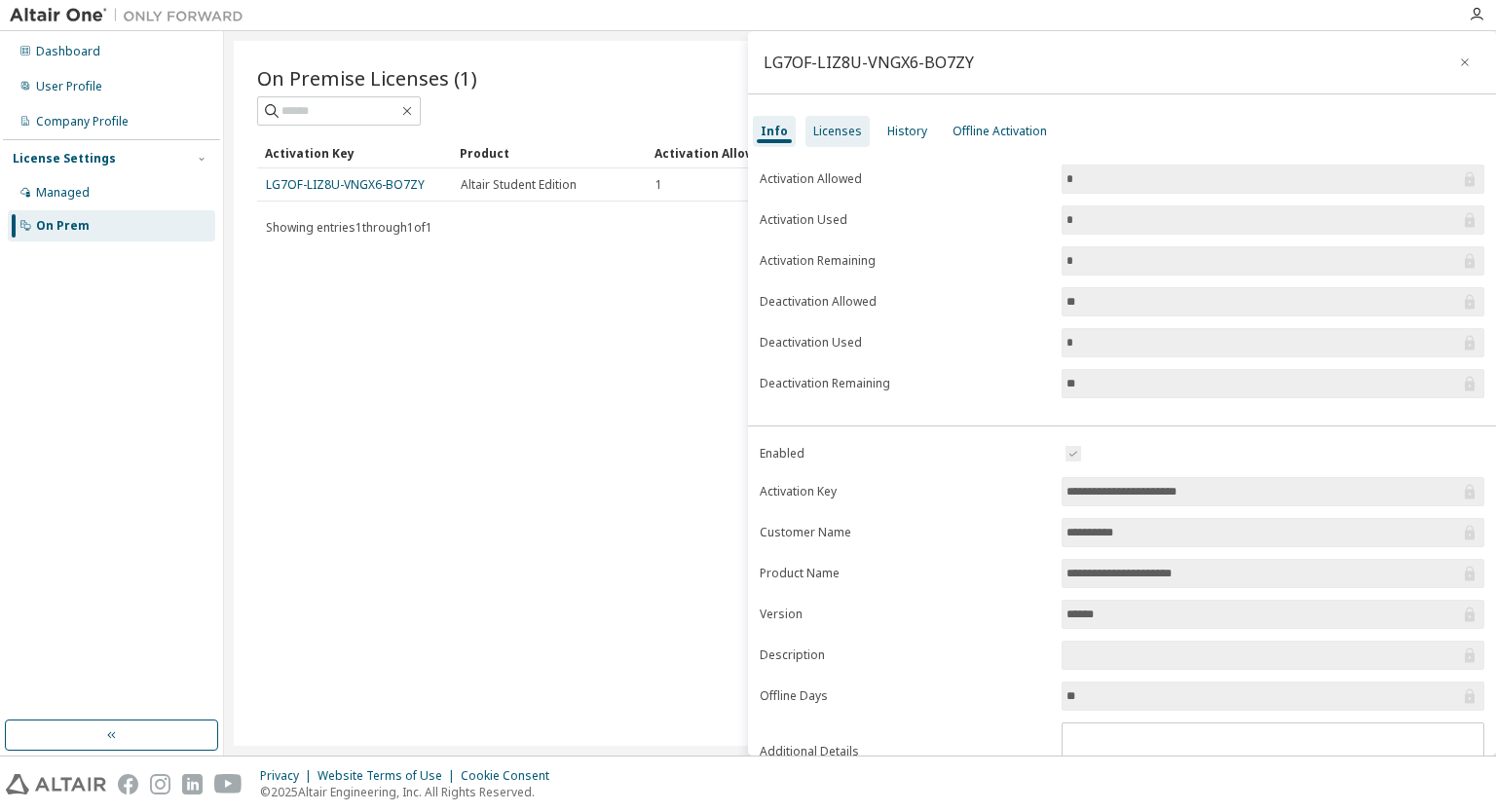
click at [825, 138] on div "Licenses" at bounding box center [837, 131] width 48 height 16
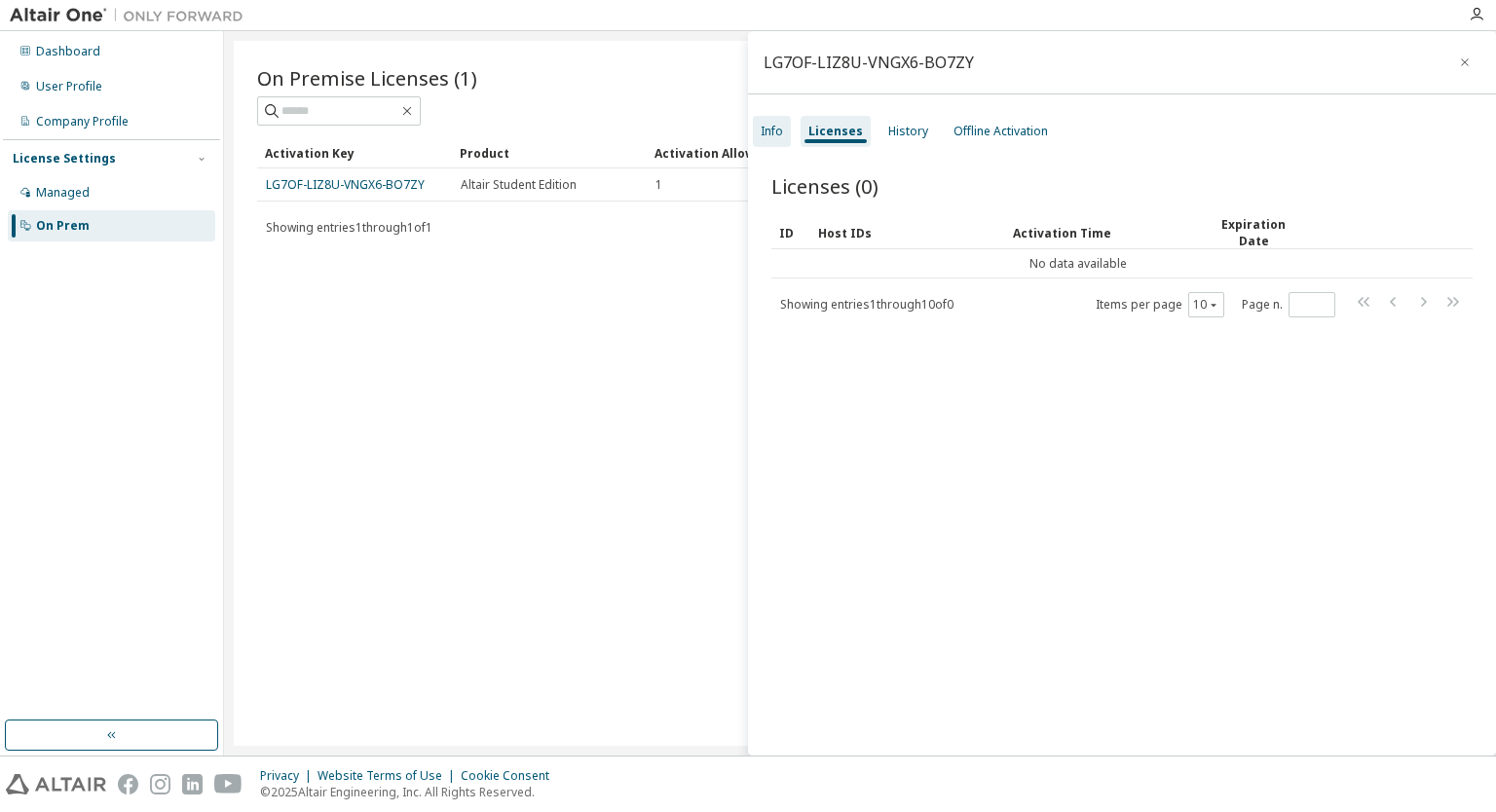
click at [770, 129] on div "Info" at bounding box center [772, 131] width 23 height 16
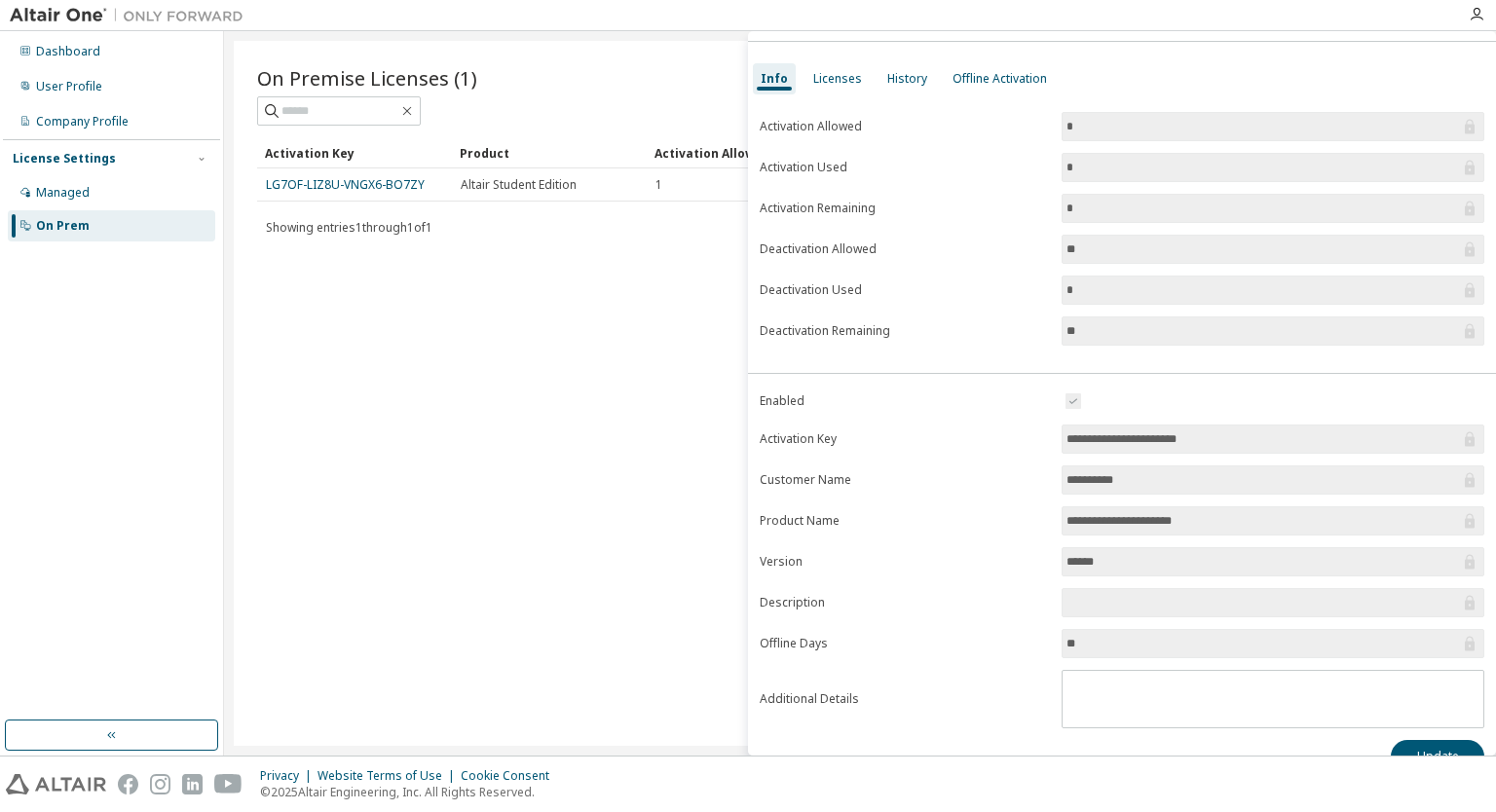
scroll to position [80, 0]
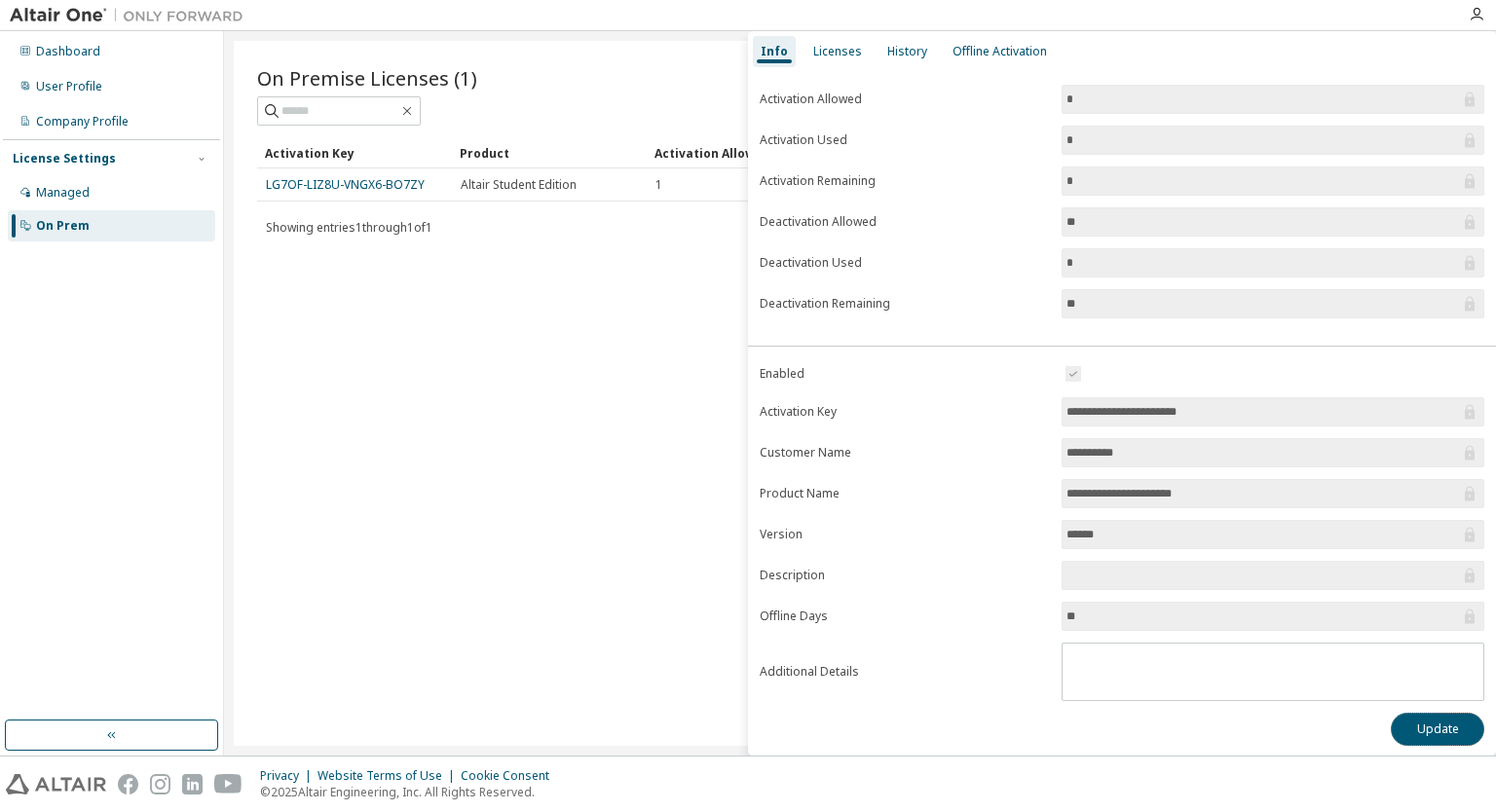
click at [1418, 738] on button "Update" at bounding box center [1438, 730] width 94 height 34
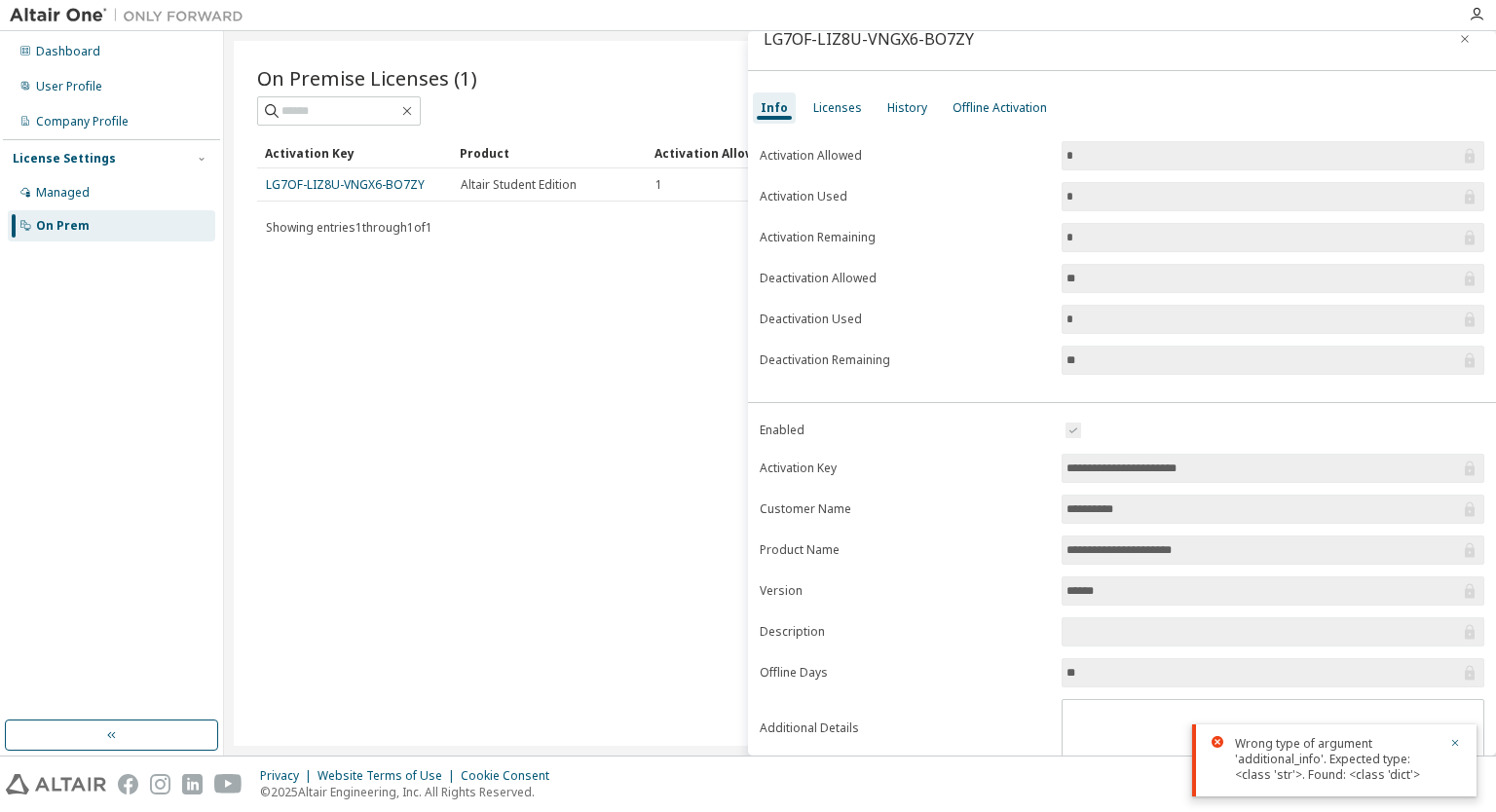
scroll to position [0, 0]
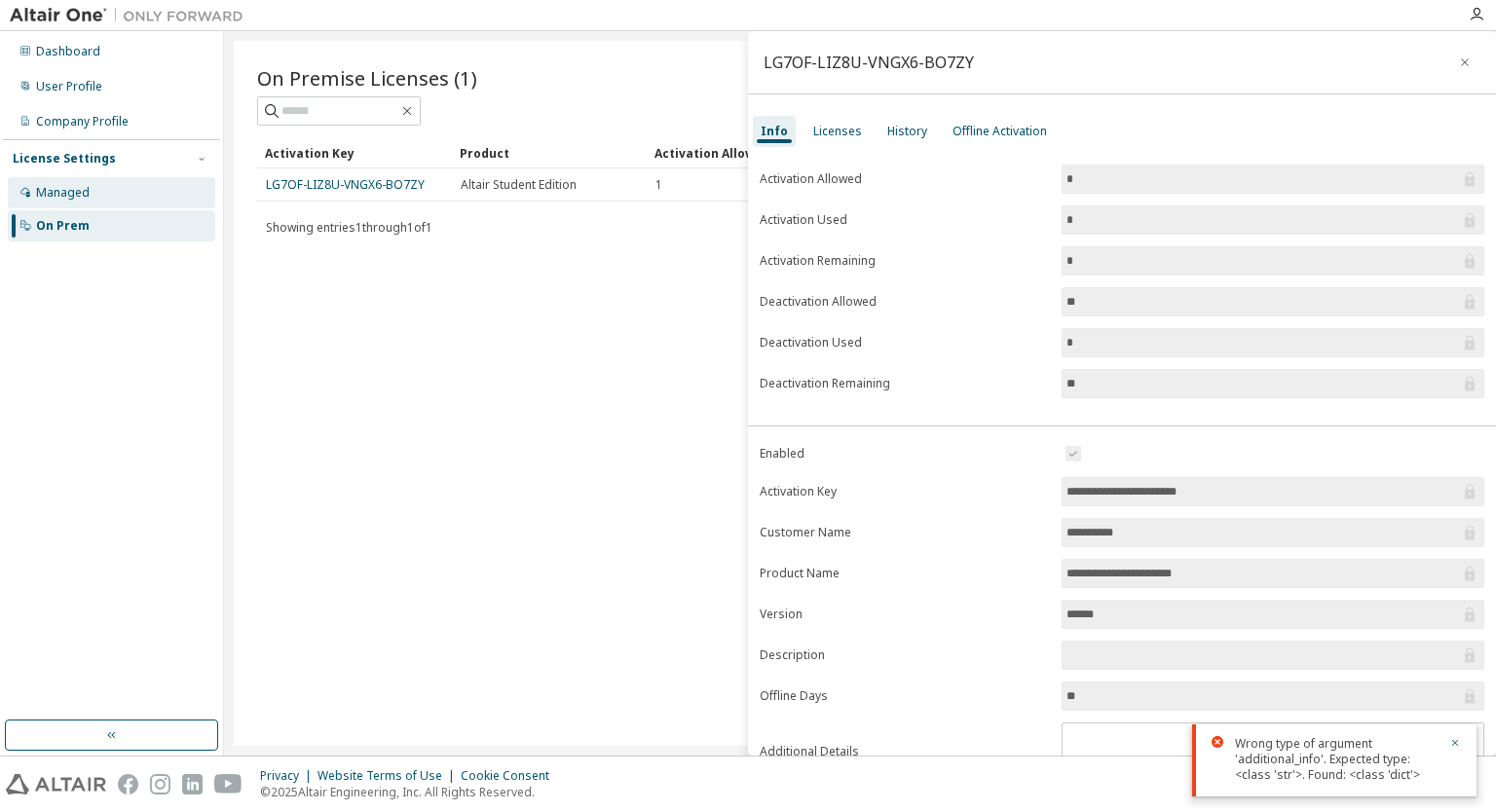
click at [72, 192] on div "Managed" at bounding box center [62, 193] width 53 height 16
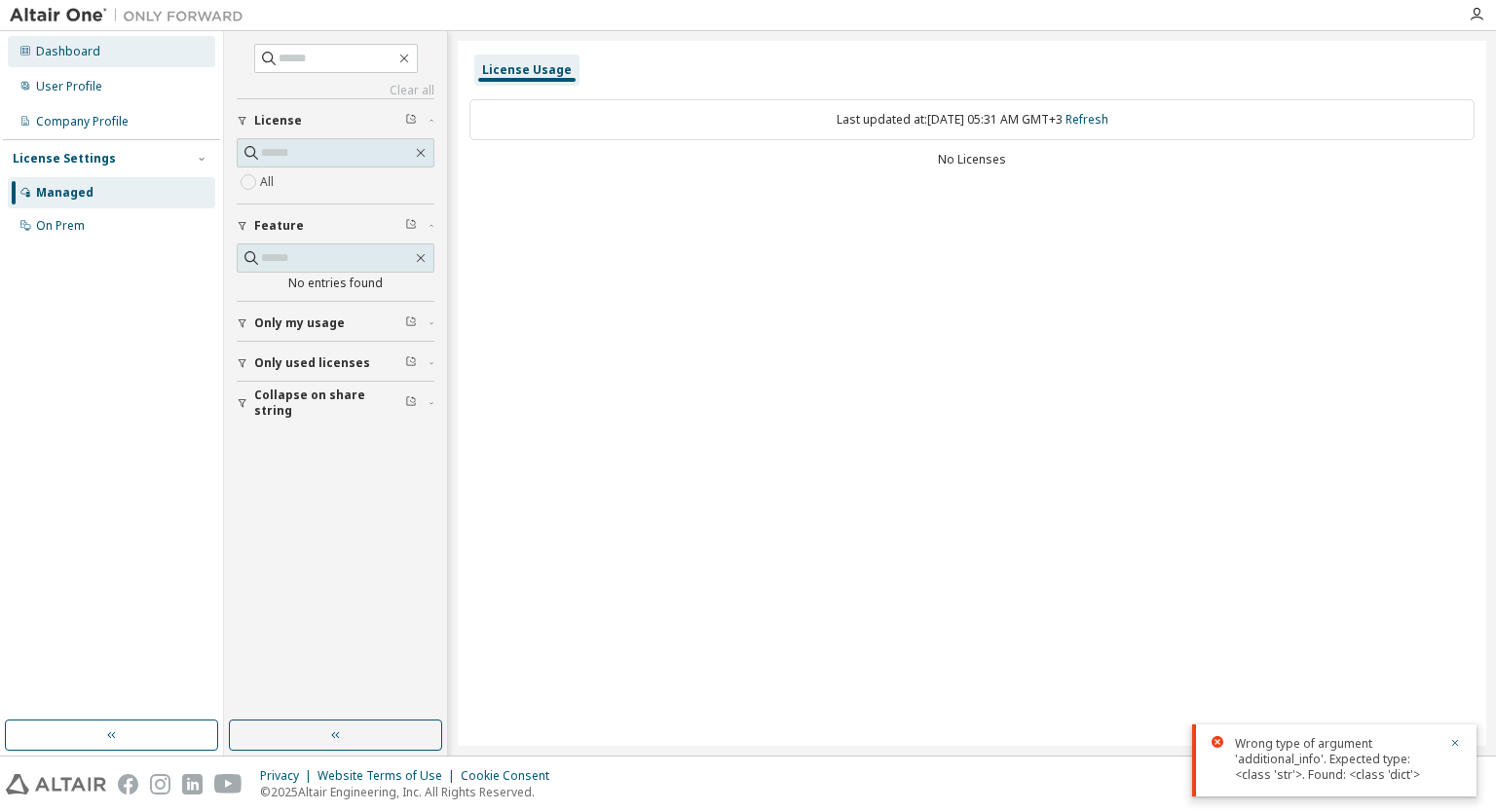
click at [88, 55] on div "Dashboard" at bounding box center [67, 51] width 64 height 16
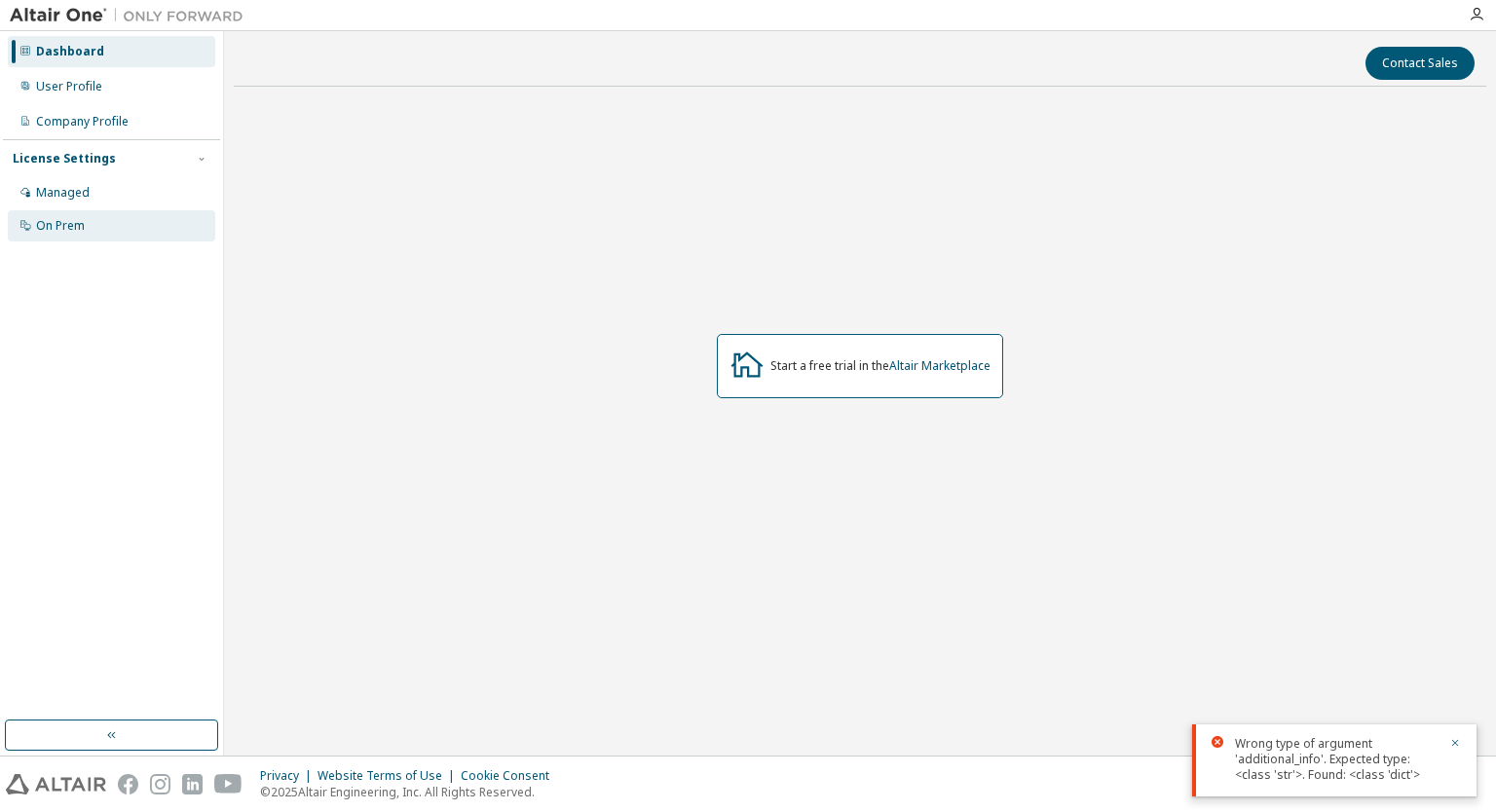
click at [49, 225] on div "On Prem" at bounding box center [59, 226] width 48 height 16
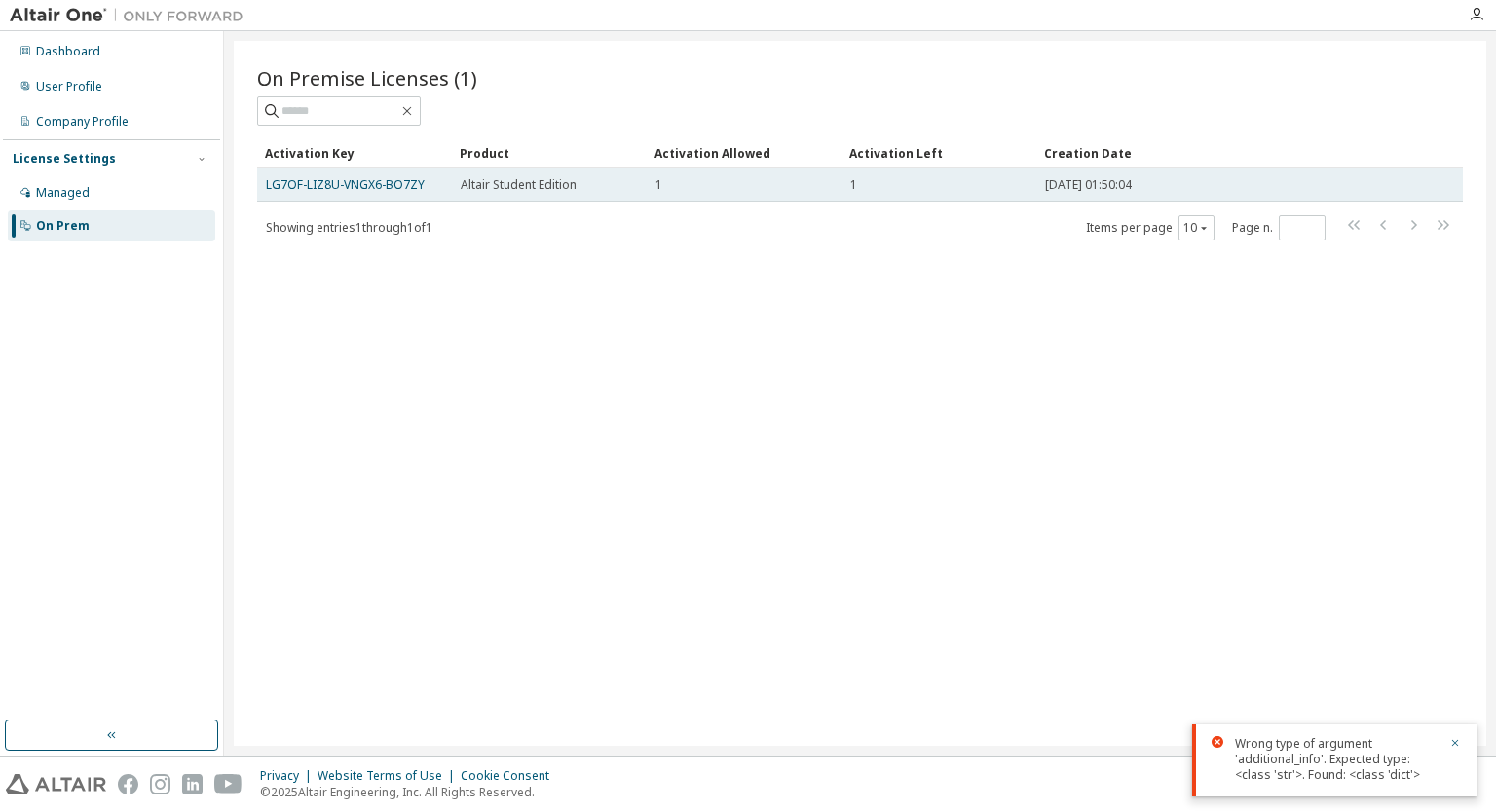
click at [437, 183] on div "LG7OF-LIZ8U-VNGX6-BO7ZY" at bounding box center [354, 185] width 177 height 16
click at [389, 178] on link "LG7OF-LIZ8U-VNGX6-BO7ZY" at bounding box center [345, 184] width 159 height 17
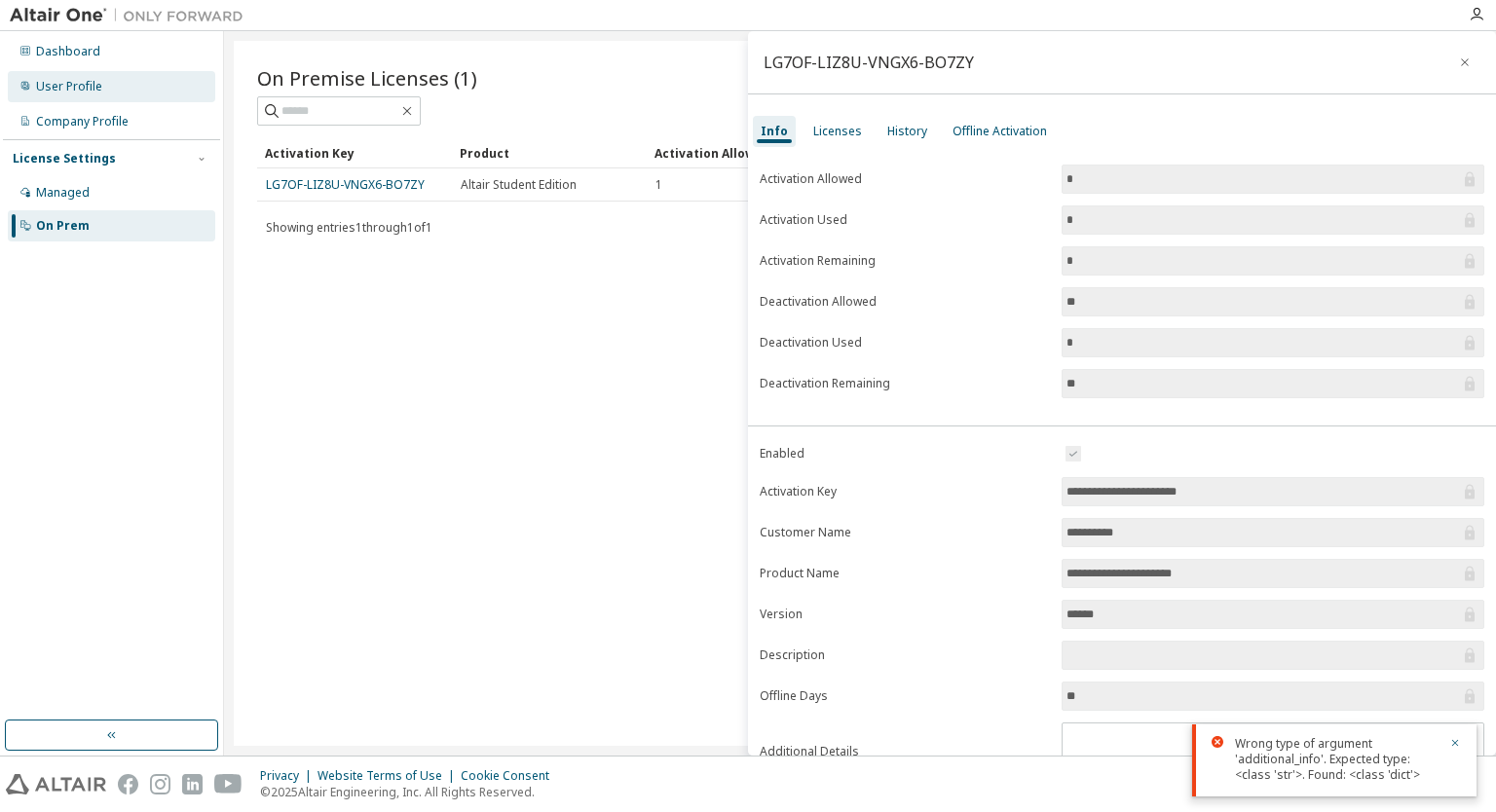
click at [77, 96] on div "User Profile" at bounding box center [112, 87] width 208 height 32
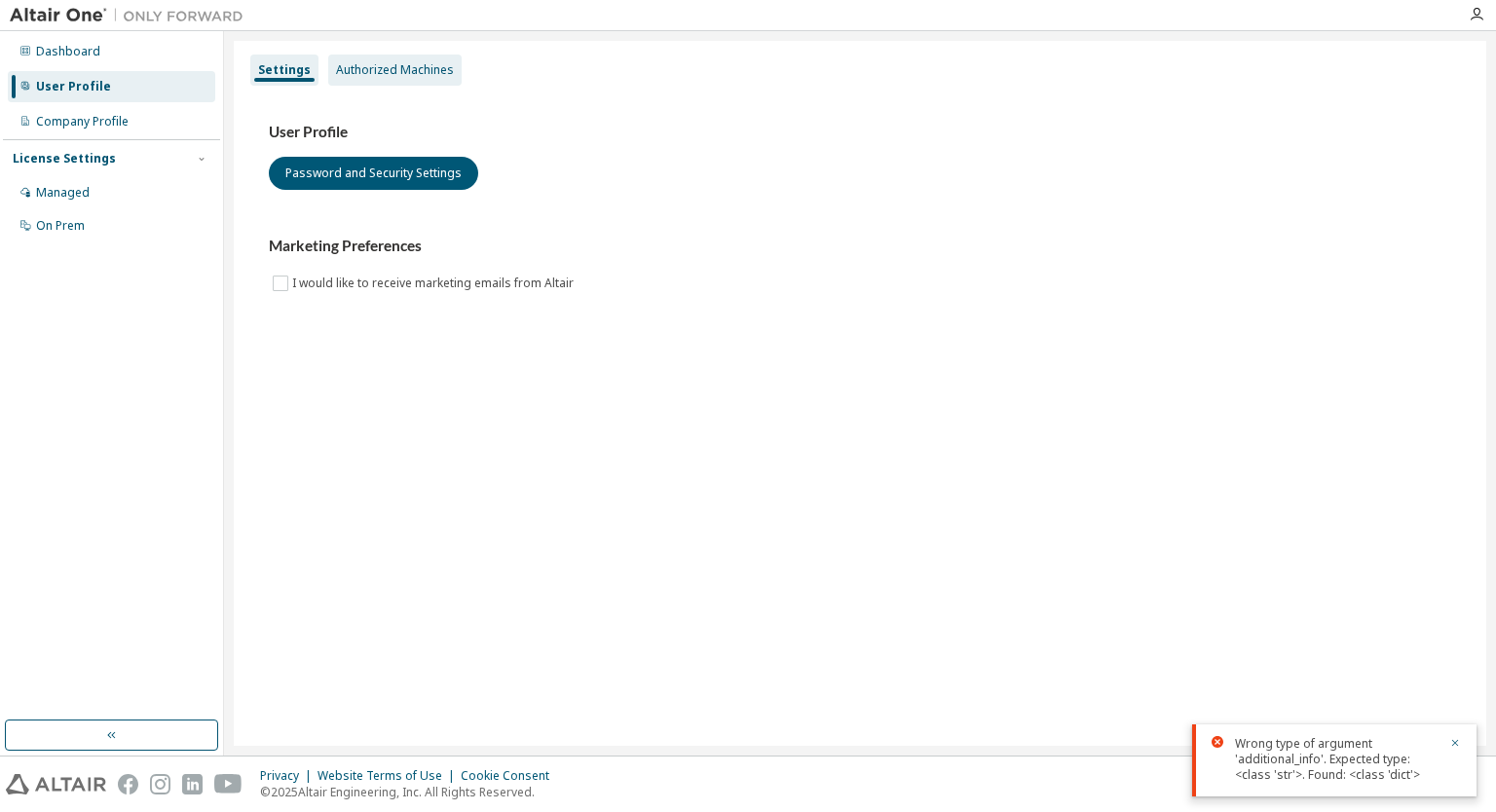
click at [367, 72] on div "Authorized Machines" at bounding box center [394, 70] width 118 height 16
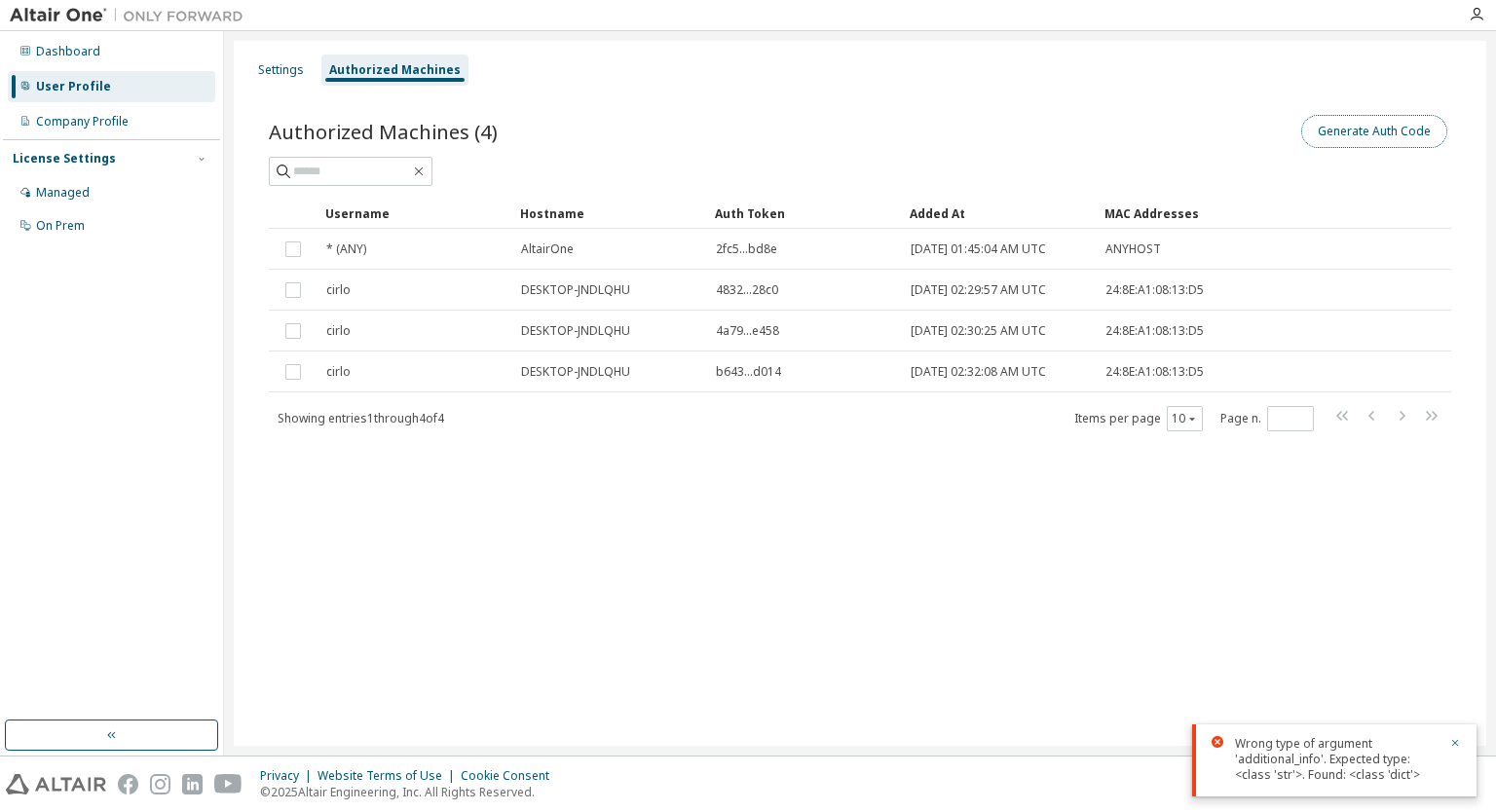
click at [1354, 135] on button "Generate Auth Code" at bounding box center [1374, 131] width 146 height 34
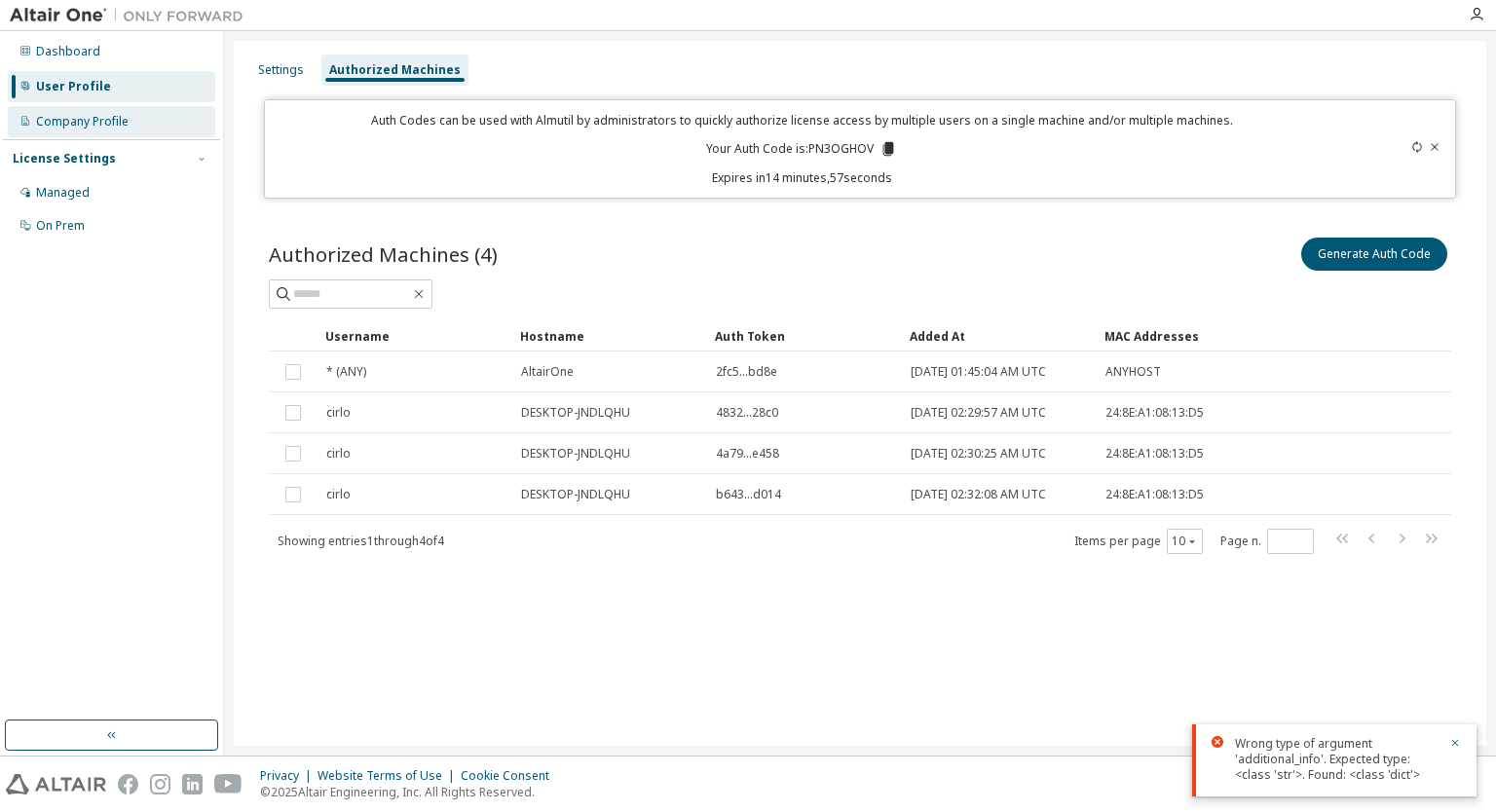
click at [116, 129] on div "Company Profile" at bounding box center [112, 122] width 208 height 32
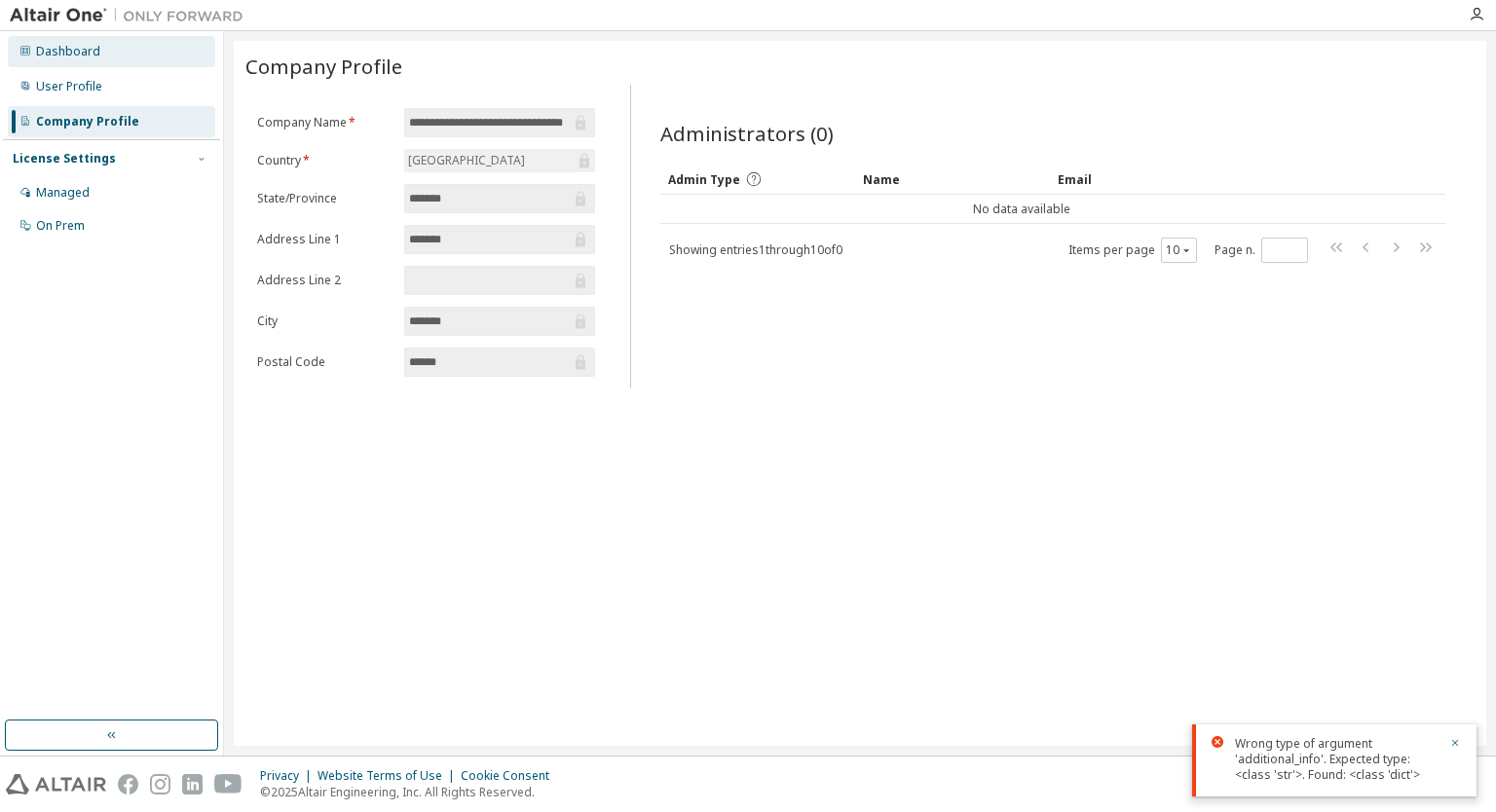
click at [102, 55] on div "Dashboard" at bounding box center [112, 51] width 208 height 32
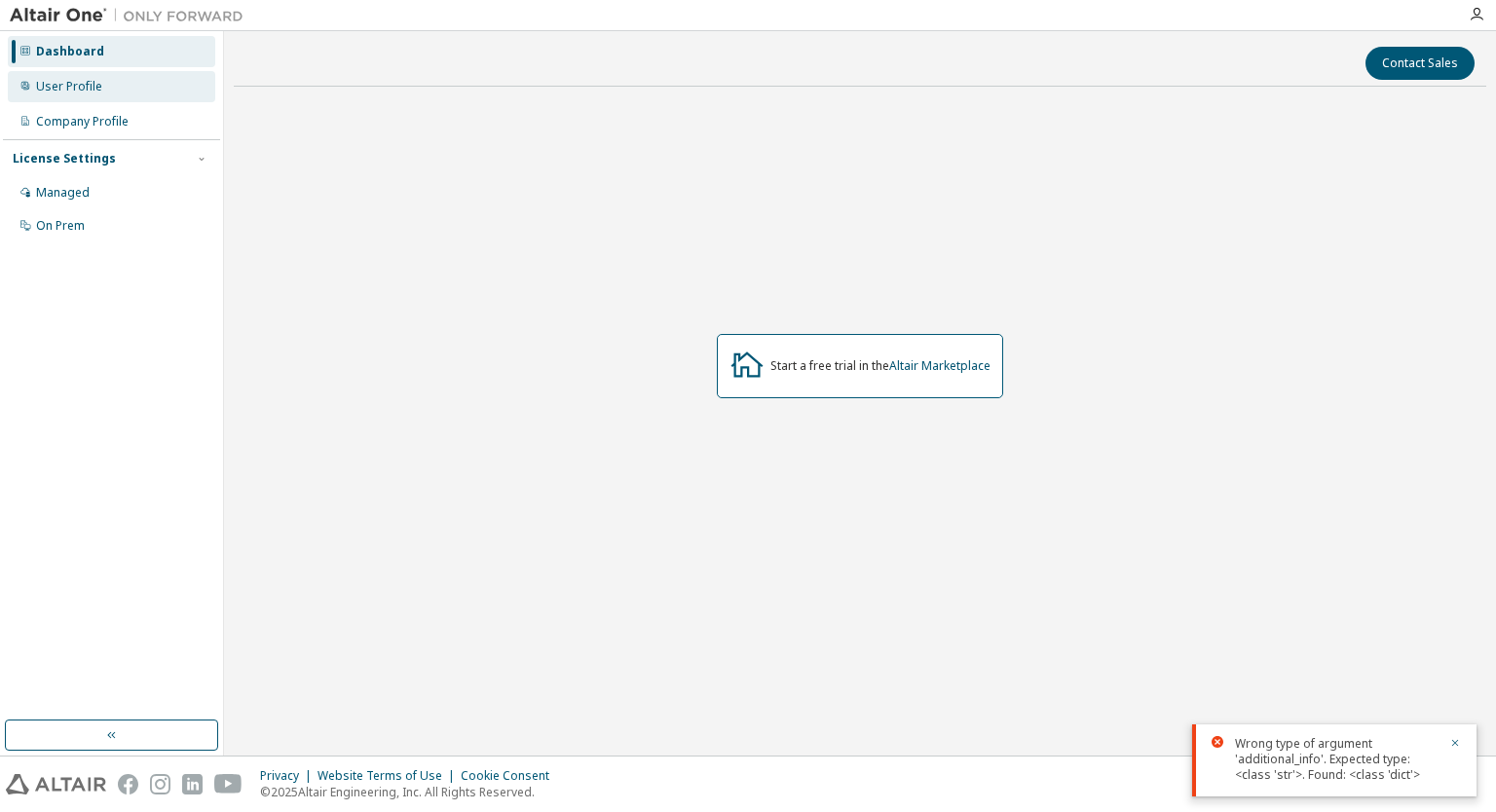
click at [89, 97] on div "User Profile" at bounding box center [112, 87] width 208 height 32
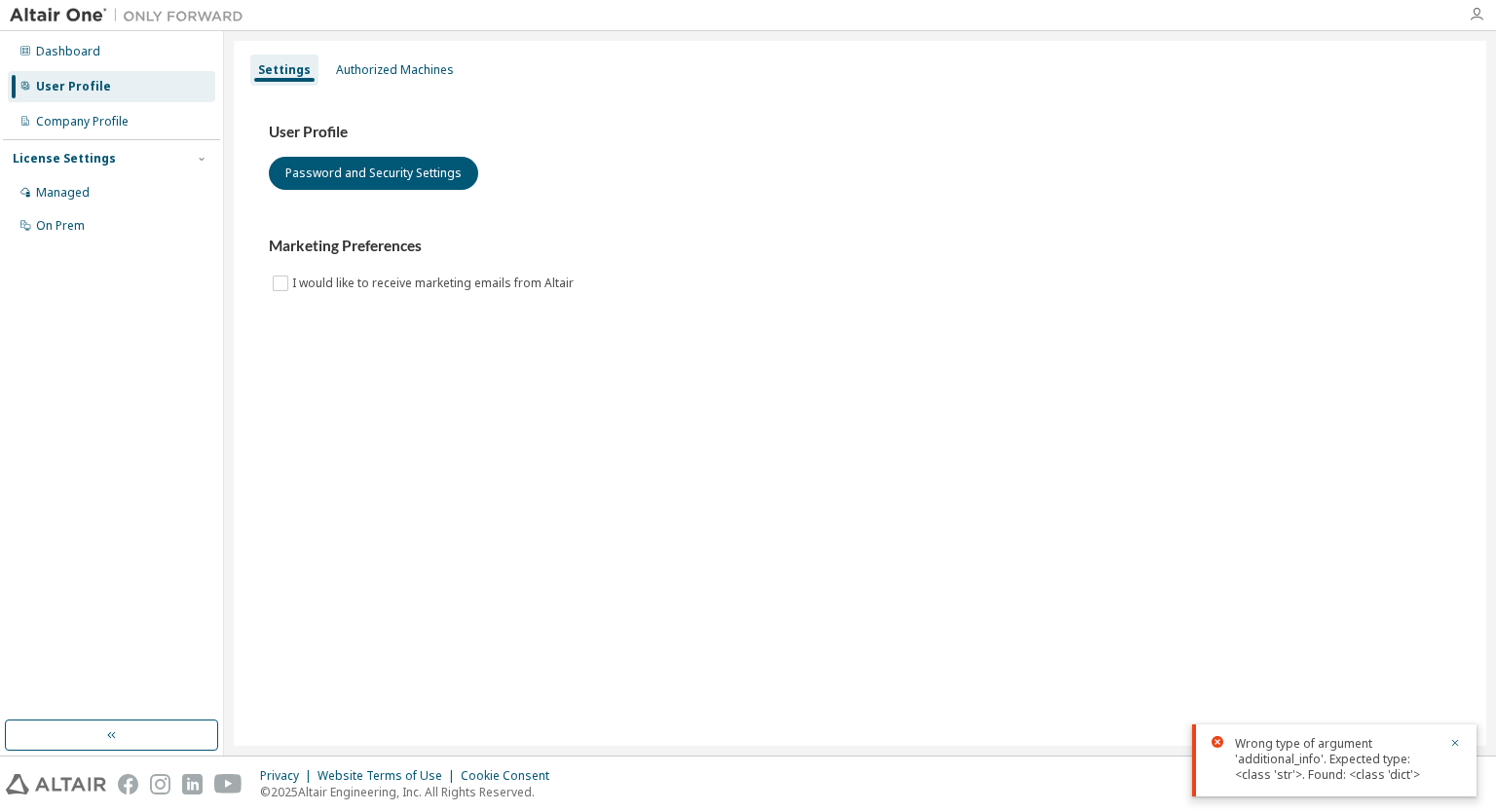
click at [1477, 19] on icon "button" at bounding box center [1477, 15] width 16 height 16
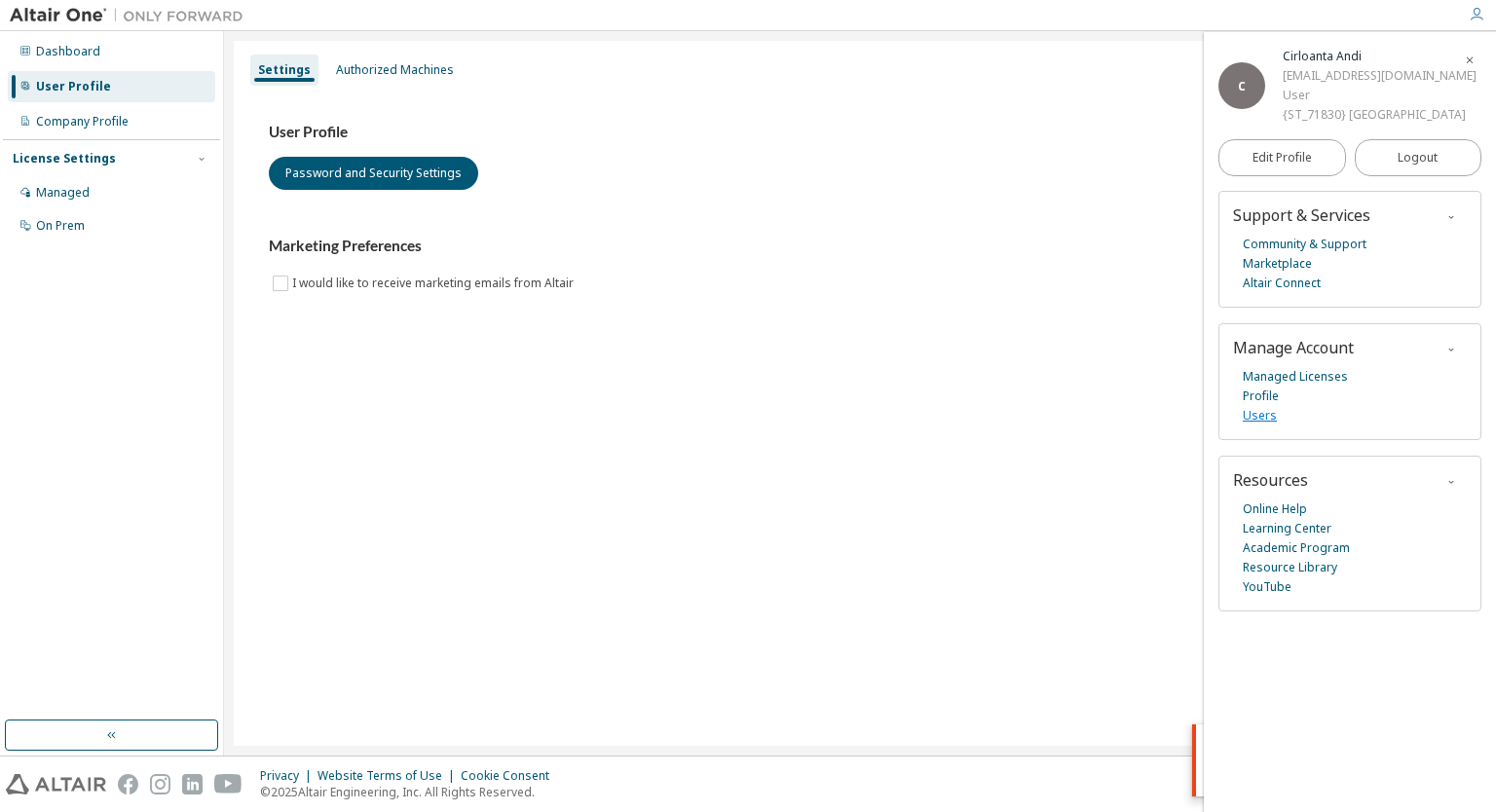
click at [1263, 418] on link "Users" at bounding box center [1260, 416] width 35 height 20
click at [1263, 402] on link "Profile" at bounding box center [1261, 396] width 36 height 20
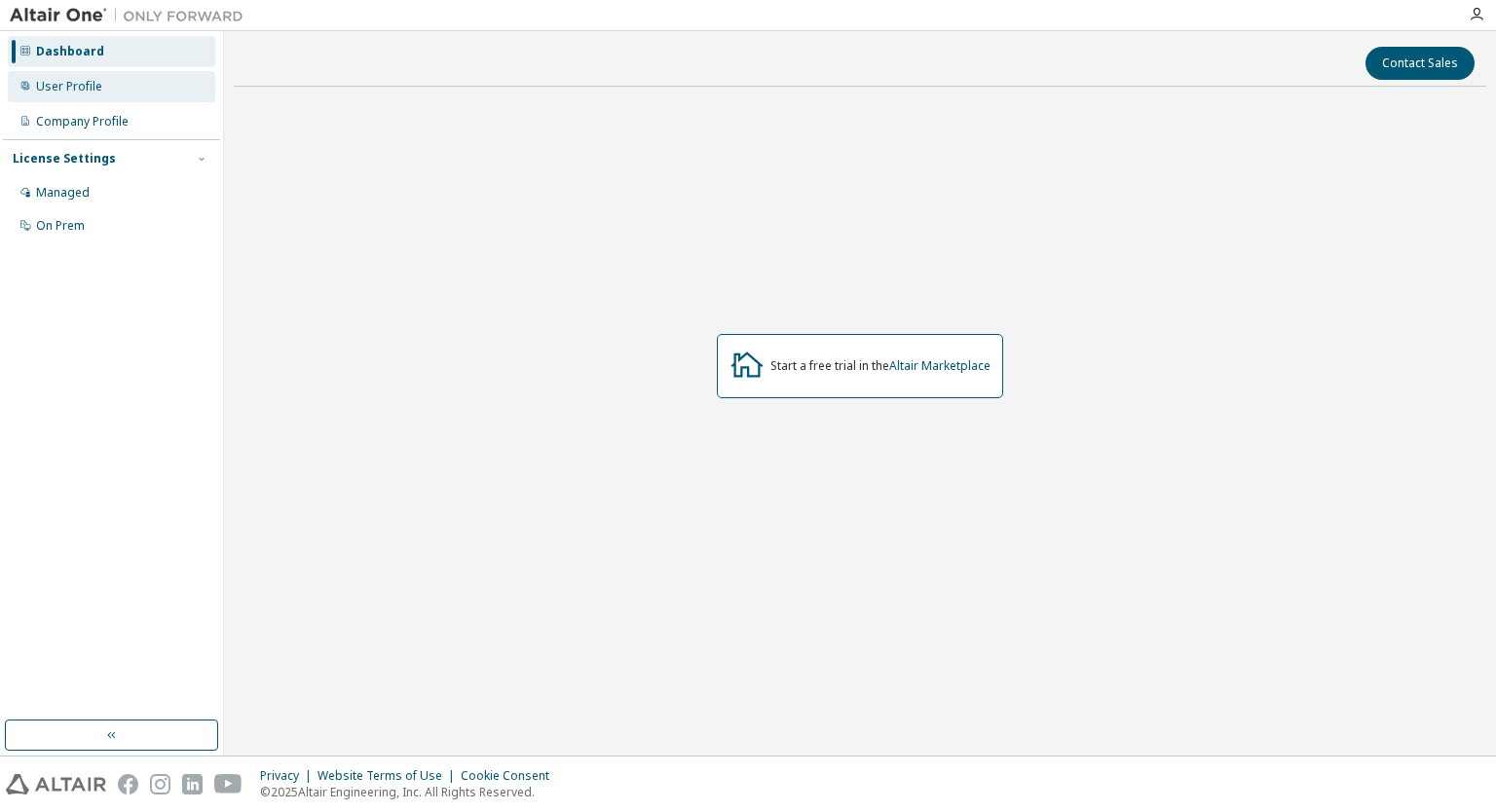
click at [20, 77] on div "User Profile" at bounding box center [112, 87] width 208 height 32
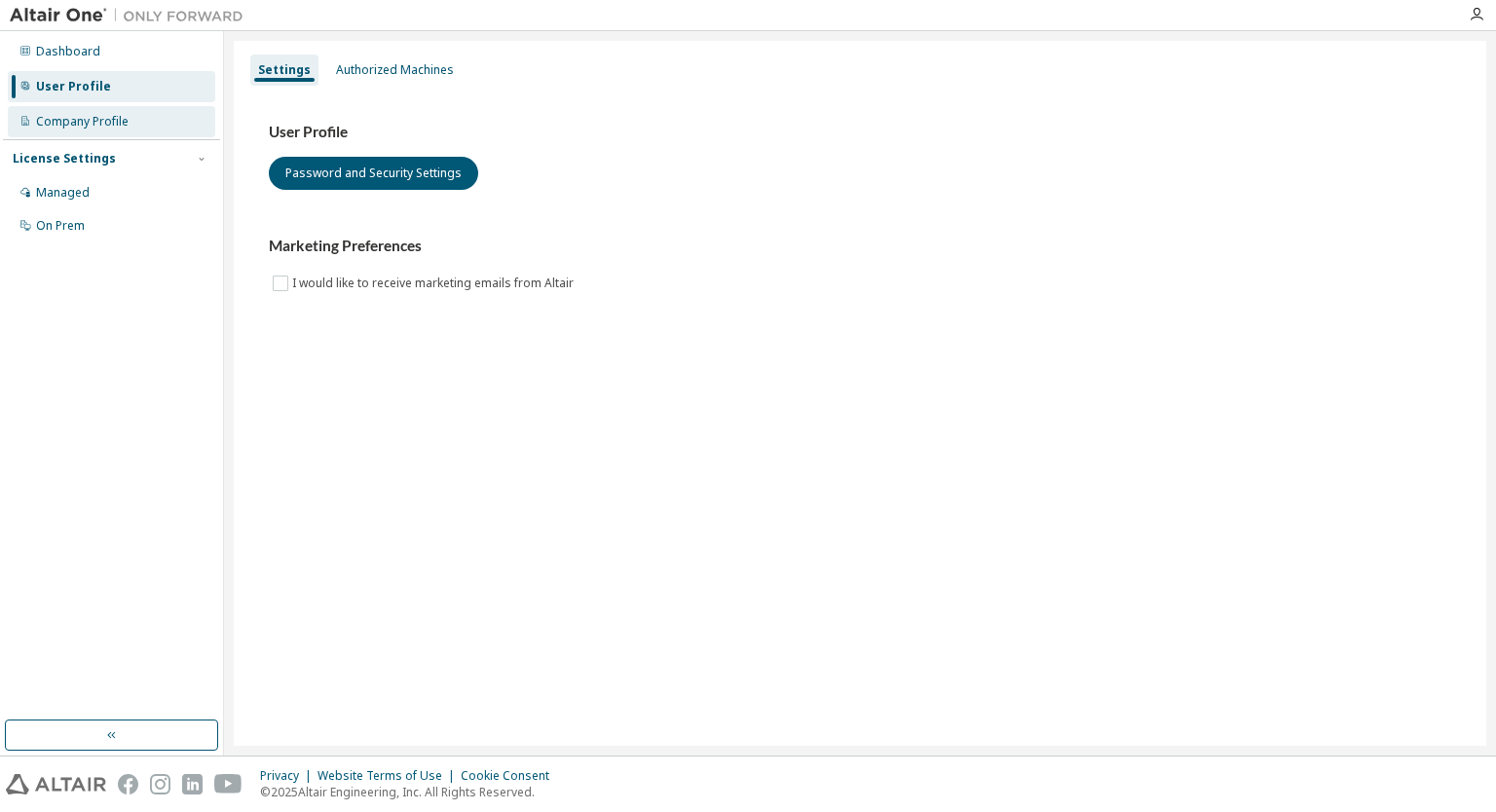
click at [120, 125] on div "Company Profile" at bounding box center [82, 122] width 93 height 16
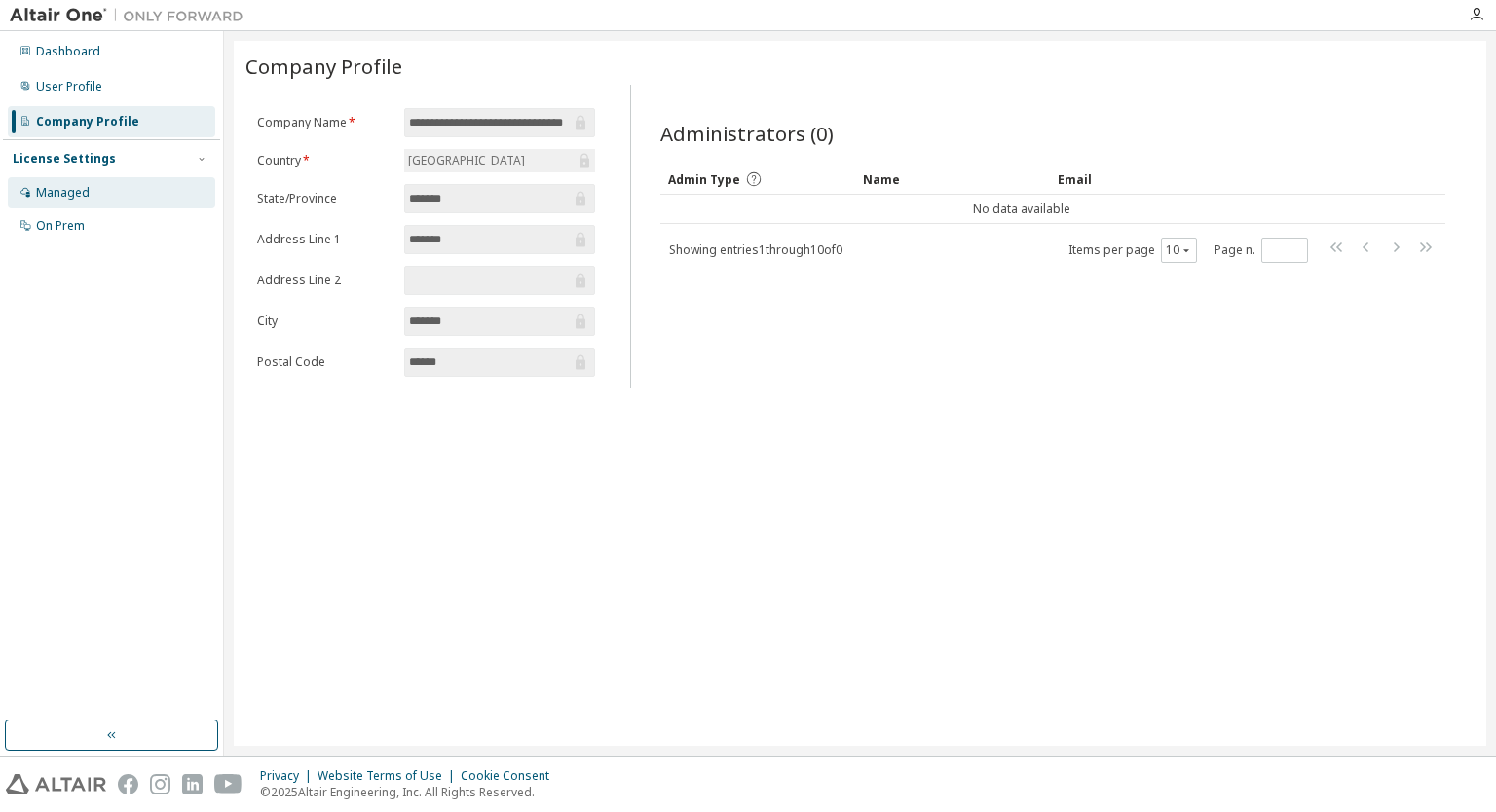
click at [92, 195] on div "Managed" at bounding box center [112, 193] width 208 height 32
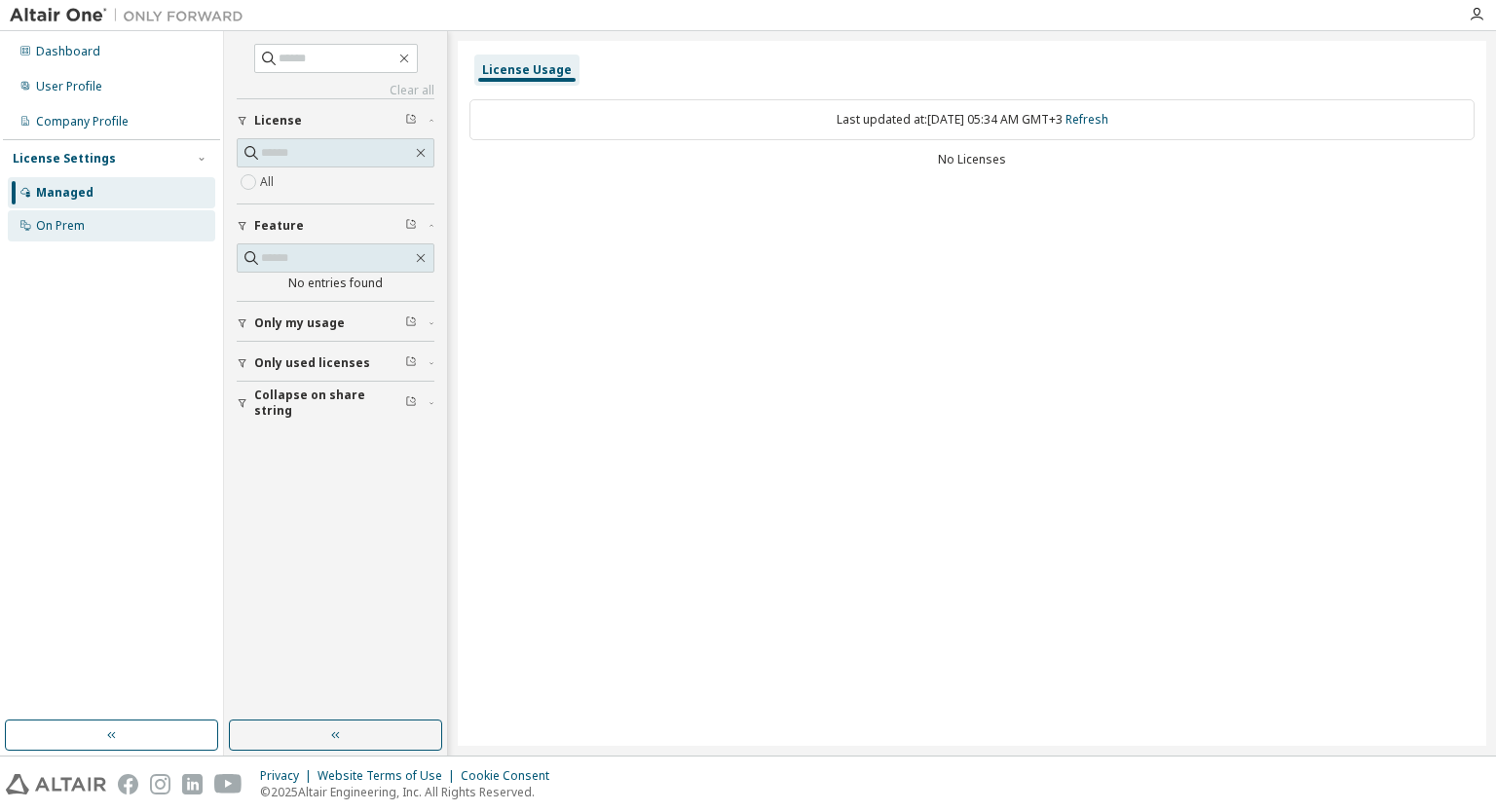
click at [86, 231] on div "On Prem" at bounding box center [112, 226] width 208 height 32
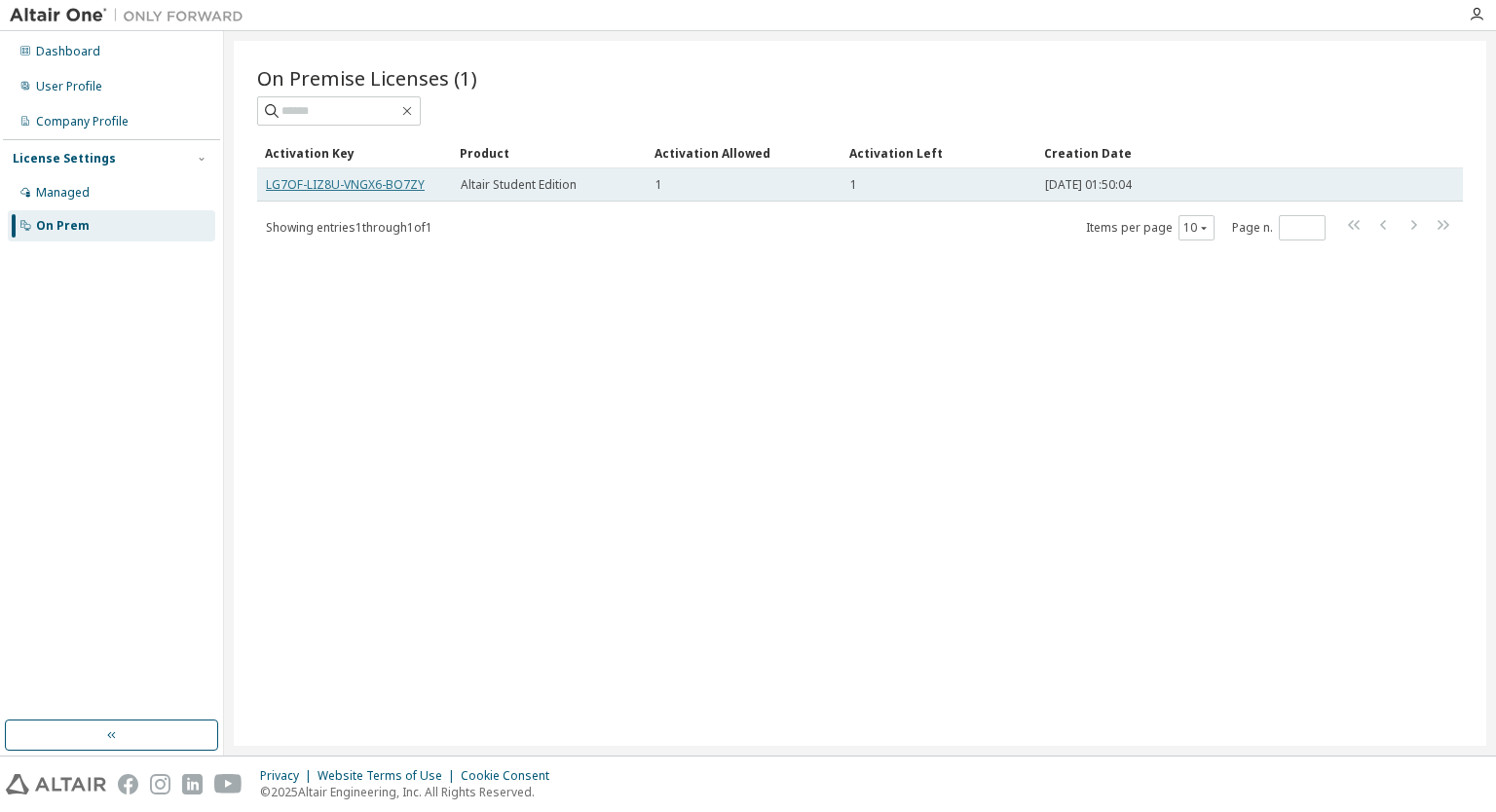
click at [380, 183] on link "LG7OF-LIZ8U-VNGX6-BO7ZY" at bounding box center [345, 184] width 159 height 17
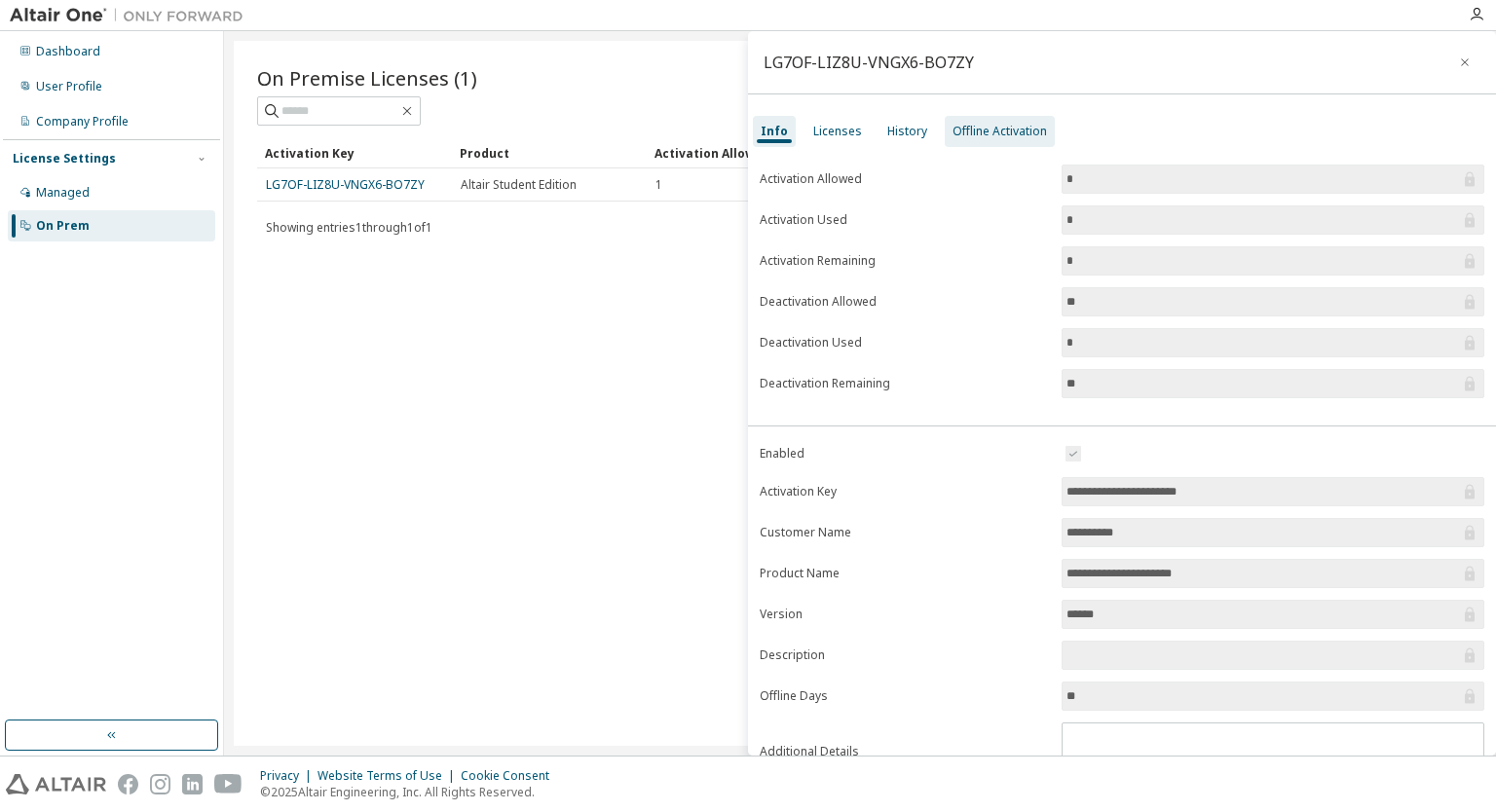
click at [1011, 138] on div "Offline Activation" at bounding box center [1000, 131] width 95 height 16
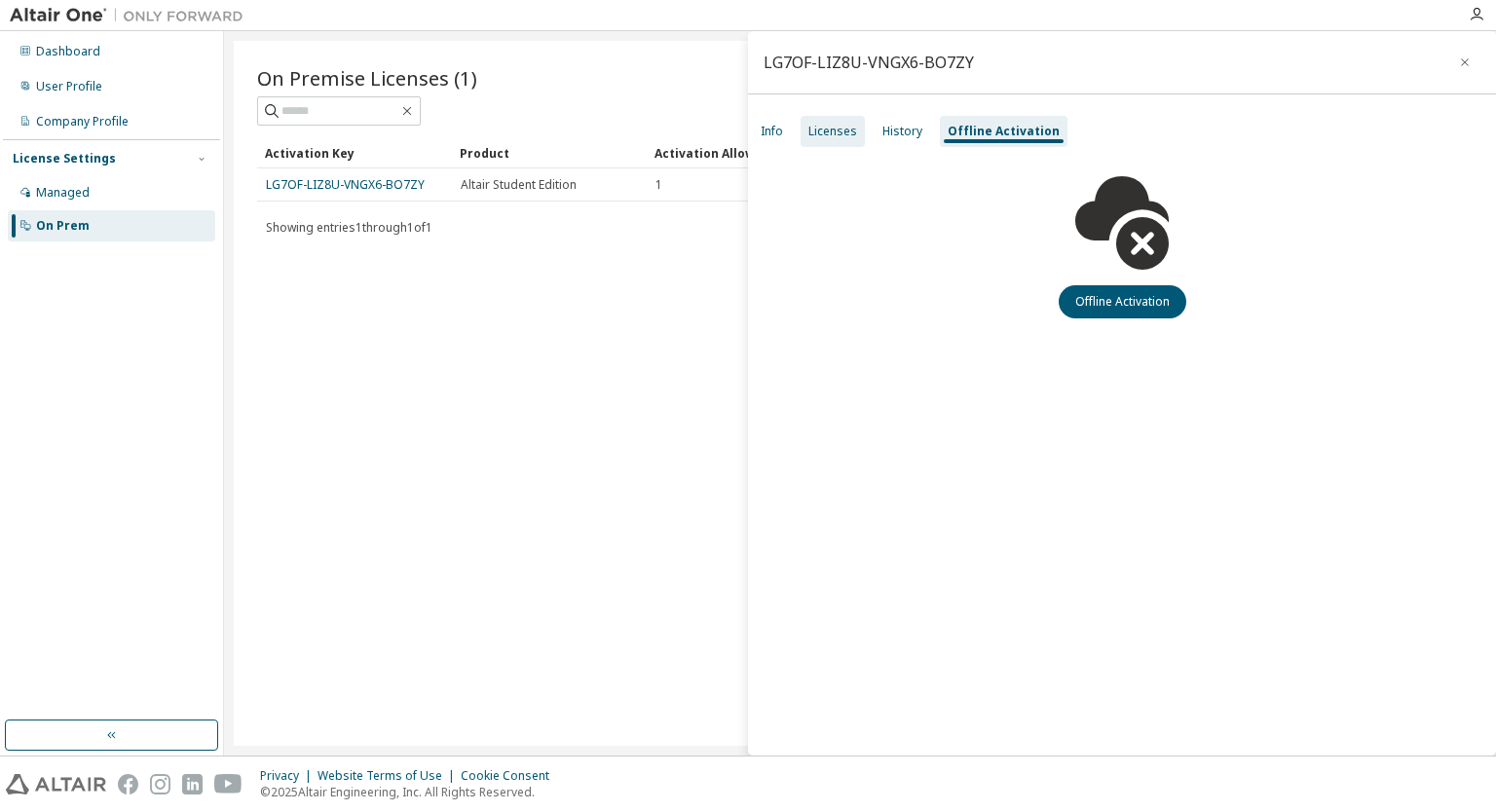
click at [819, 118] on div "Licenses" at bounding box center [832, 131] width 64 height 32
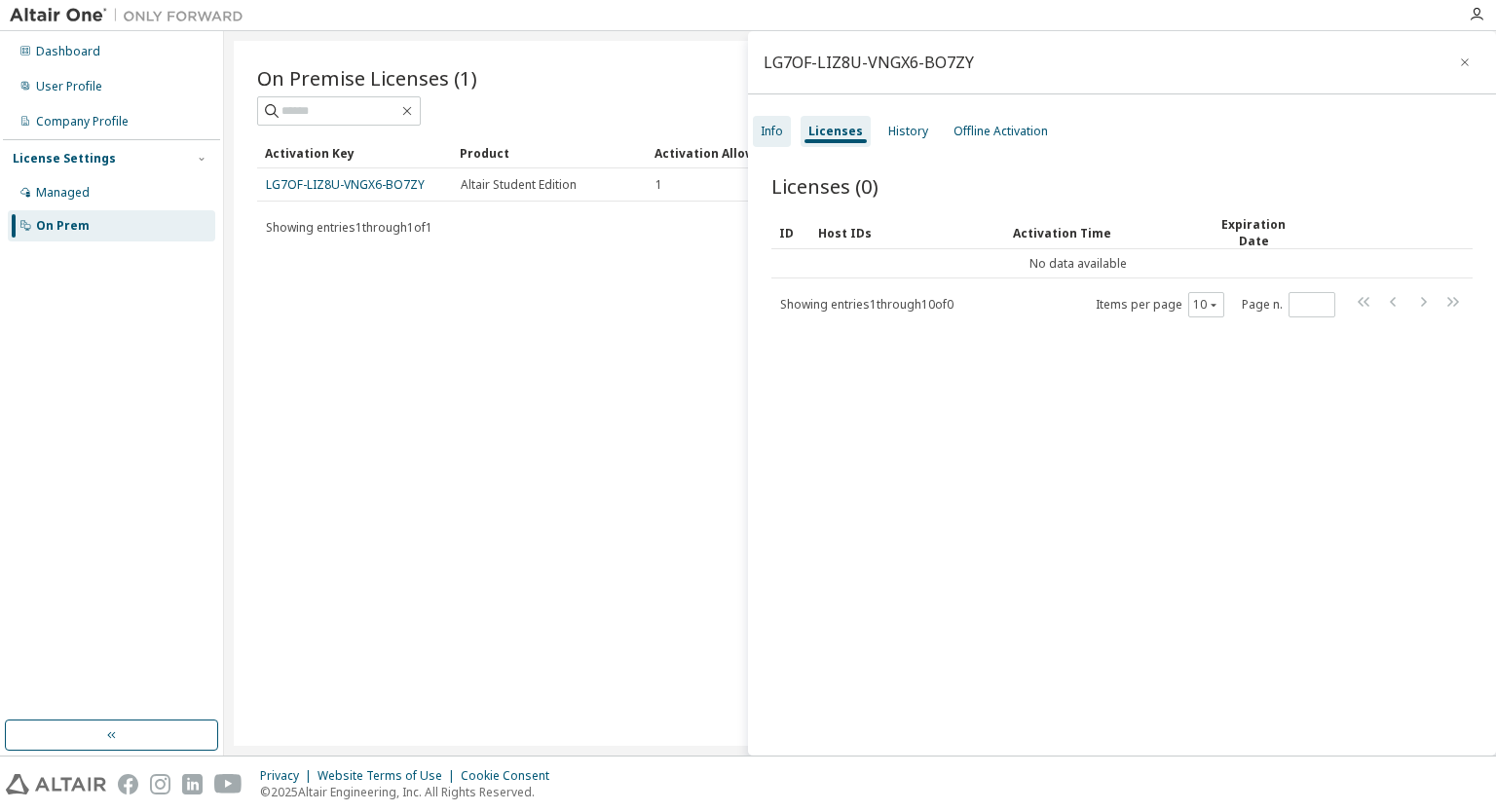
click at [776, 131] on div "Info" at bounding box center [772, 131] width 23 height 16
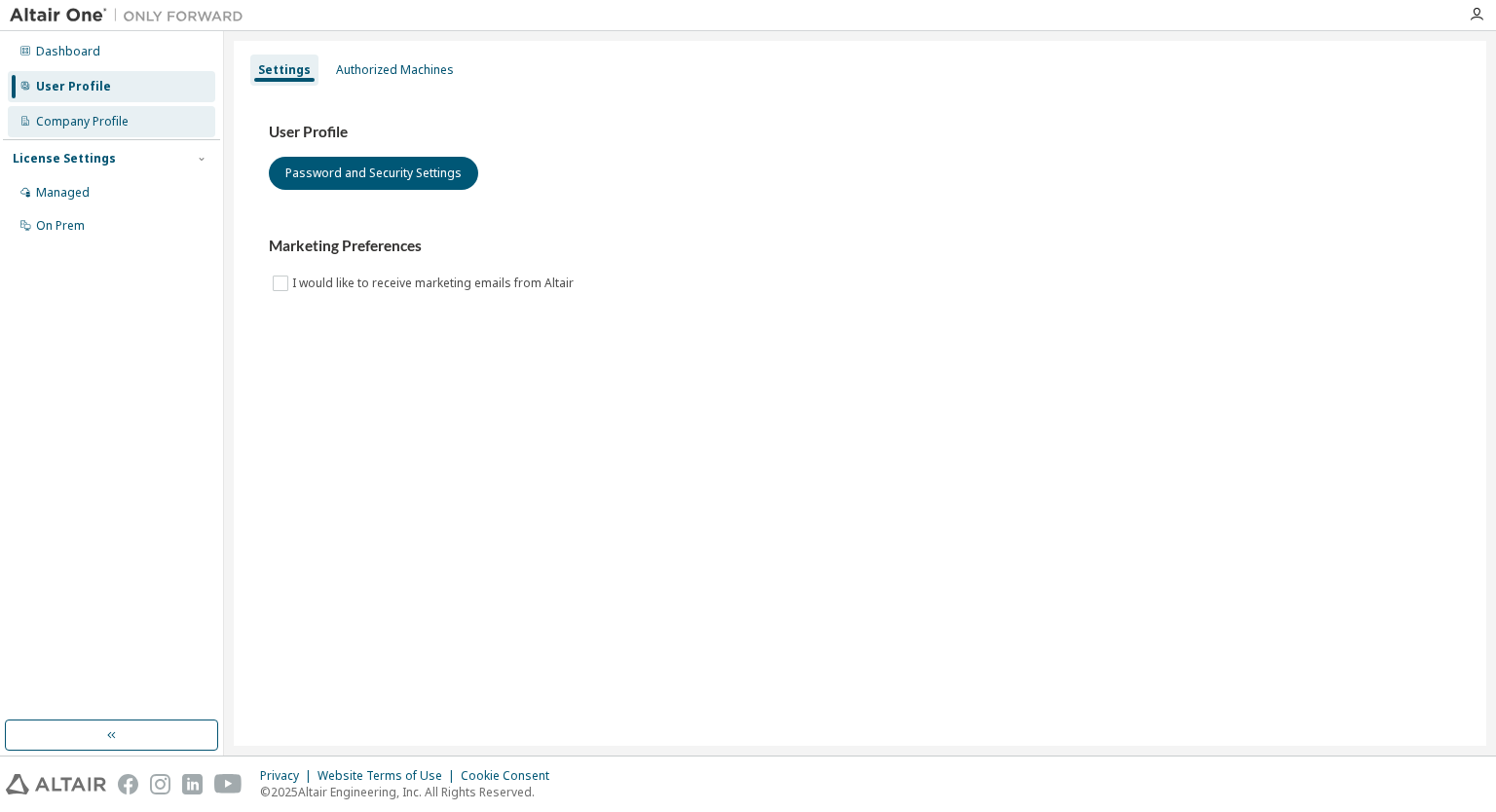
click at [117, 120] on div "Company Profile" at bounding box center [82, 122] width 93 height 16
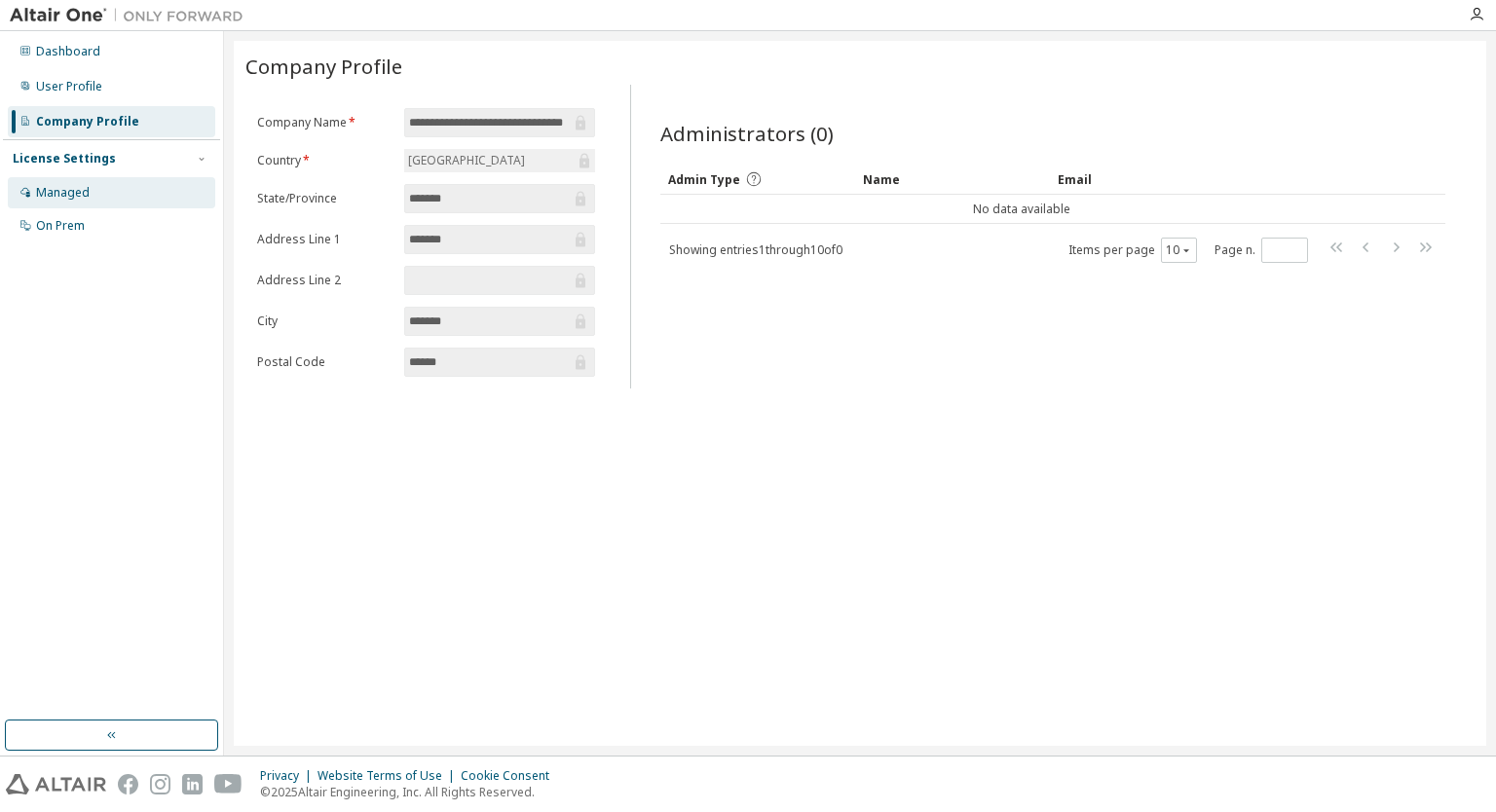
click at [67, 191] on div "Managed" at bounding box center [62, 193] width 53 height 16
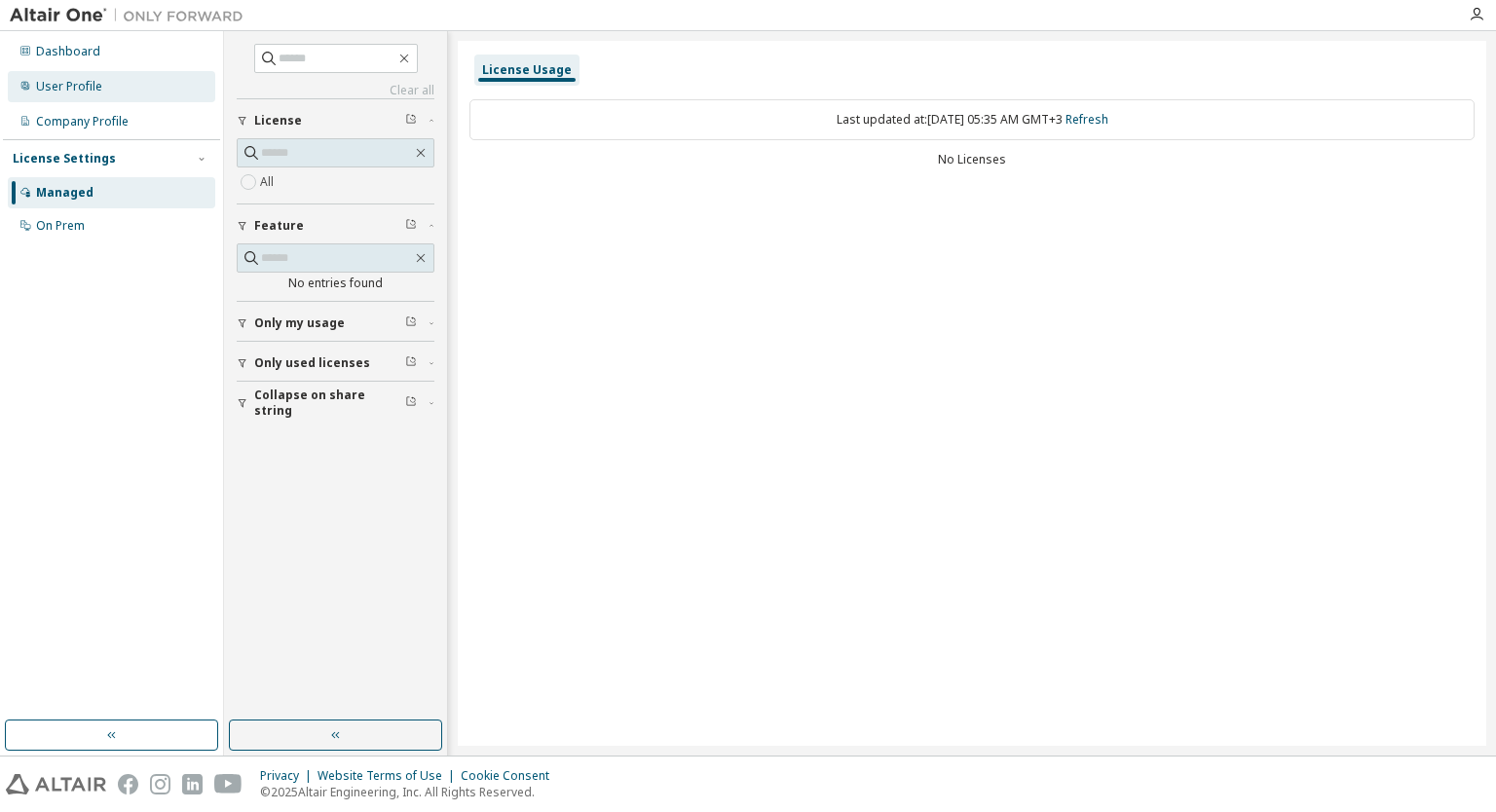
click at [86, 78] on div "User Profile" at bounding box center [112, 87] width 208 height 32
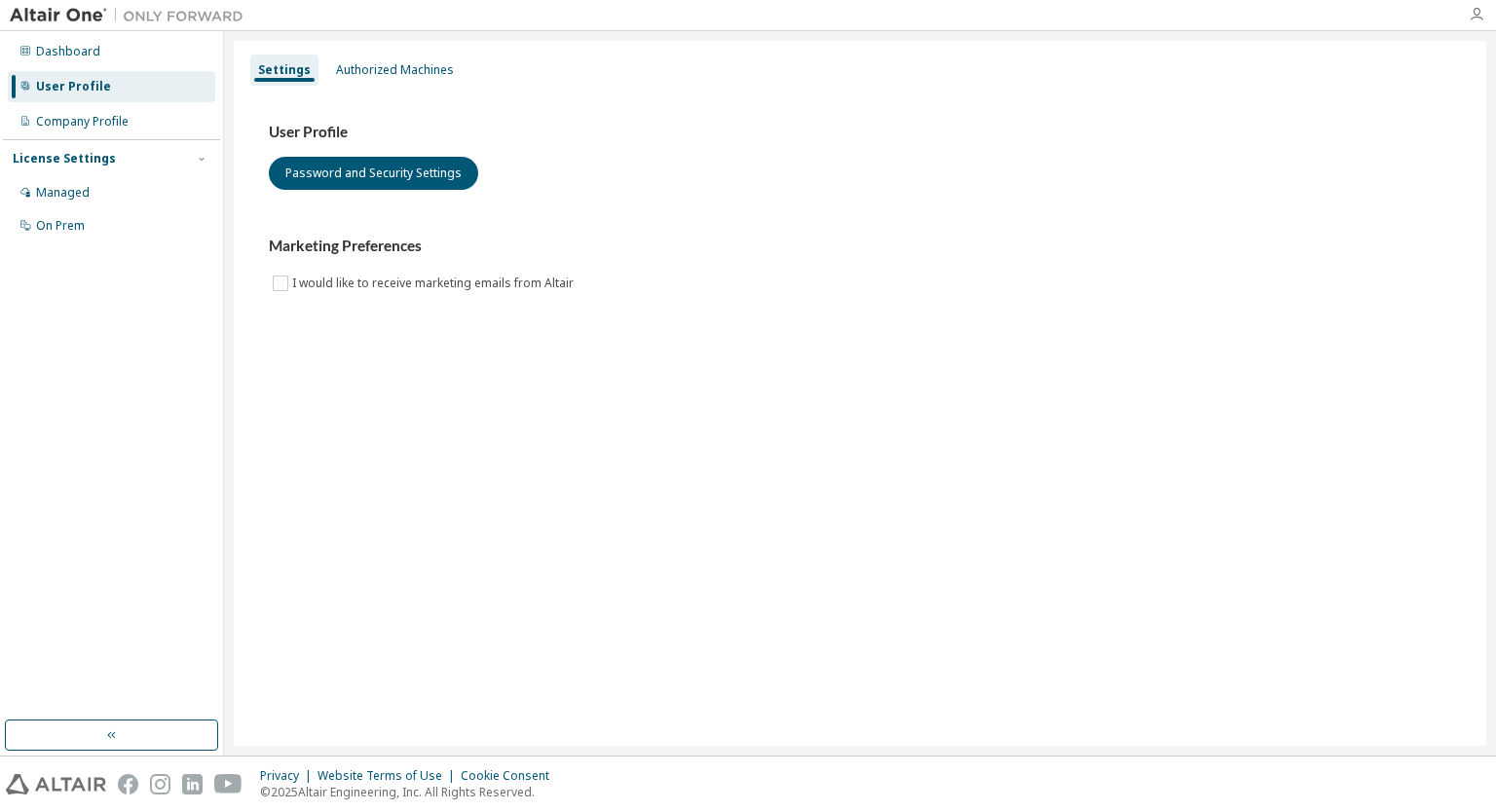
click at [1480, 20] on icon "button" at bounding box center [1477, 15] width 16 height 16
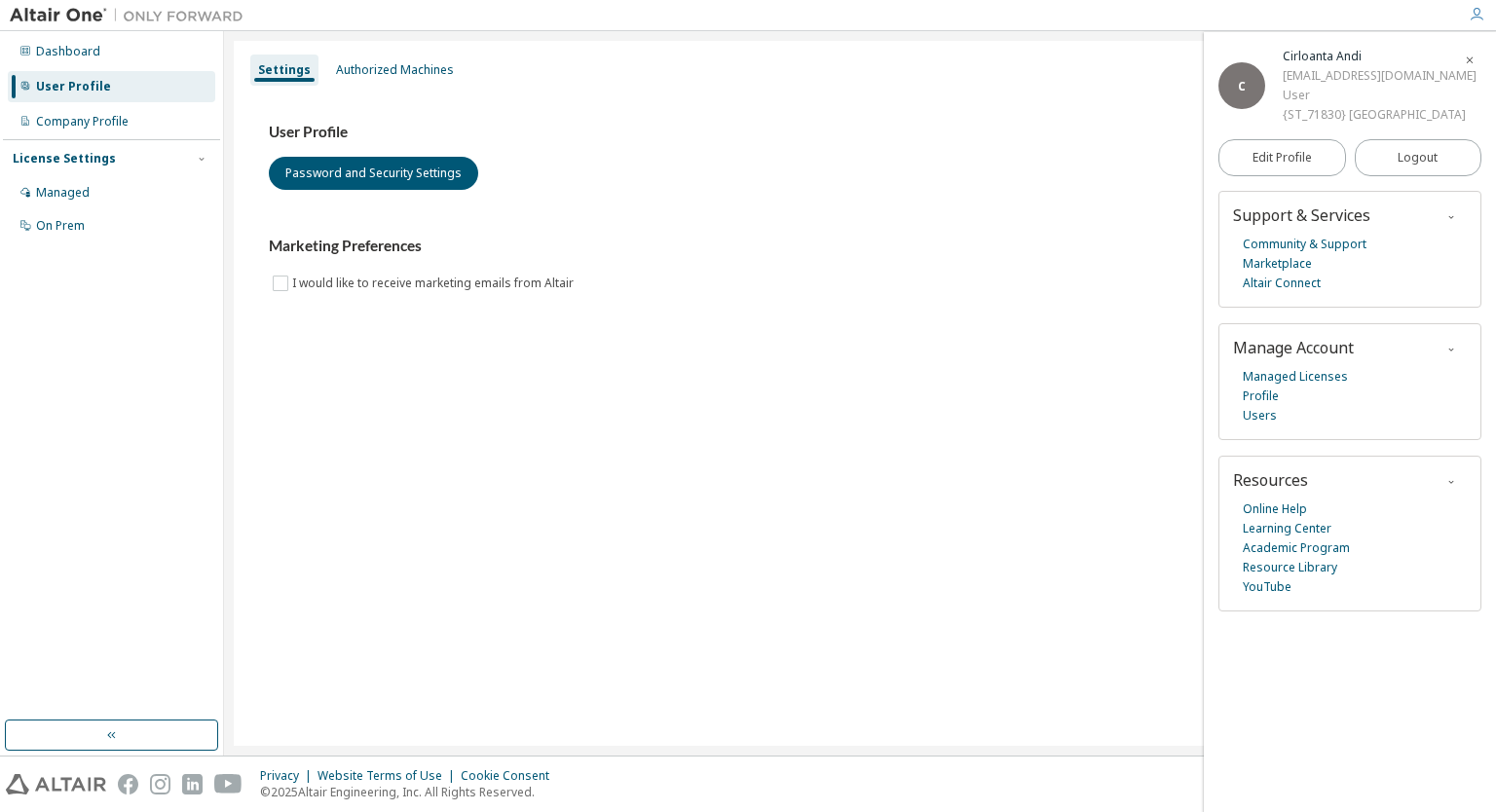
drag, startPoint x: 1465, startPoint y: 114, endPoint x: 1280, endPoint y: 115, distance: 185.0
click at [1280, 115] on div "C Cirloanta Andi florin.cirloanta1@student.usv.ro User {ST_71830} Universitatea…" at bounding box center [1350, 85] width 263 height 78
copy div "{ST_71830} Universitatea Suceava"
click at [1349, 86] on div "Cirloanta Andi florin.cirloanta1@student.usv.ro User {ST_71830} Universitatea S…" at bounding box center [1379, 85] width 194 height 78
click at [1327, 53] on div "Cirloanta Andi" at bounding box center [1379, 56] width 194 height 20
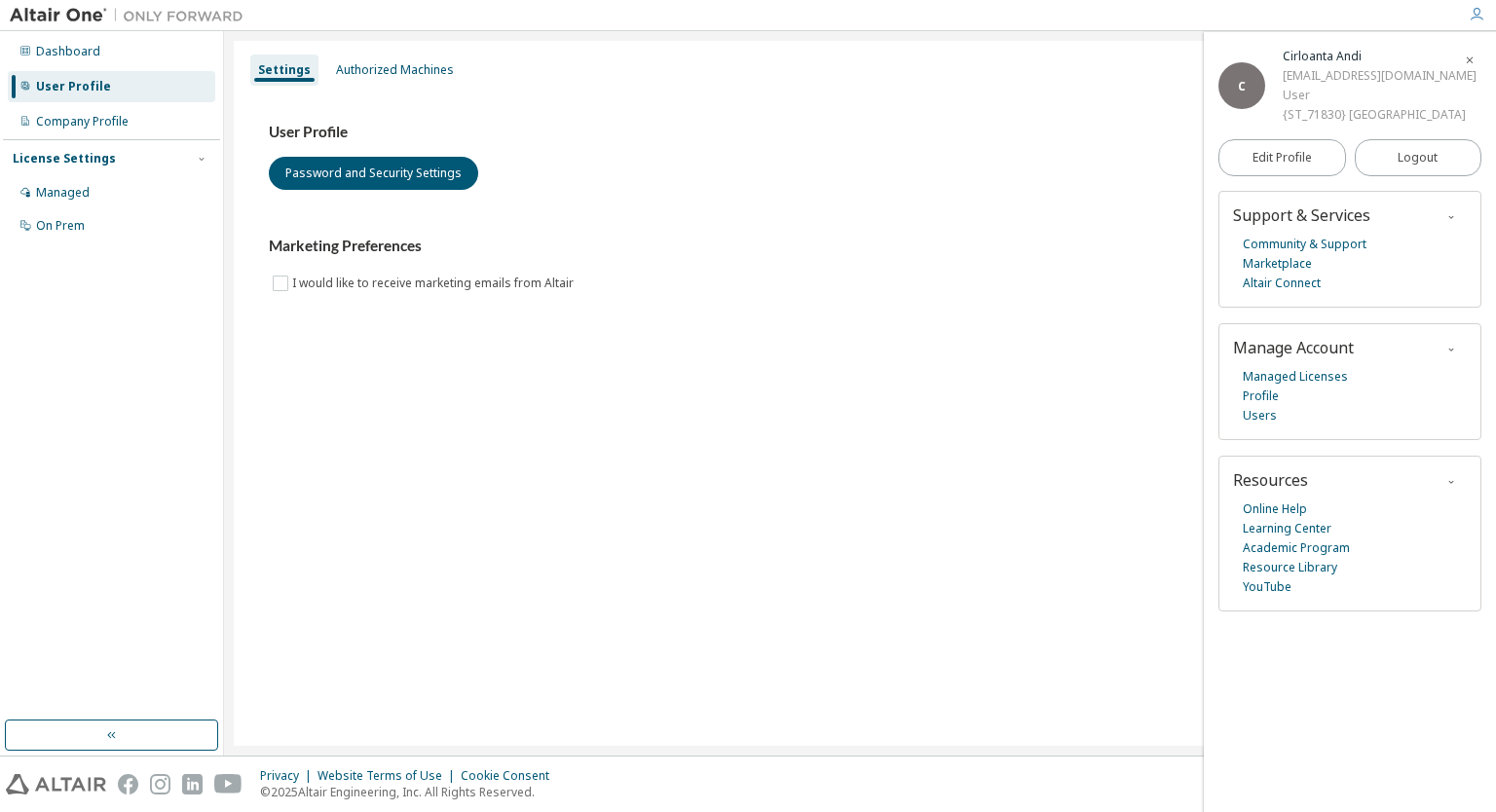
click at [1219, 82] on div "C" at bounding box center [1241, 85] width 46 height 46
click at [1279, 547] on link "Academic Program" at bounding box center [1296, 548] width 107 height 20
